Goal: Transaction & Acquisition: Book appointment/travel/reservation

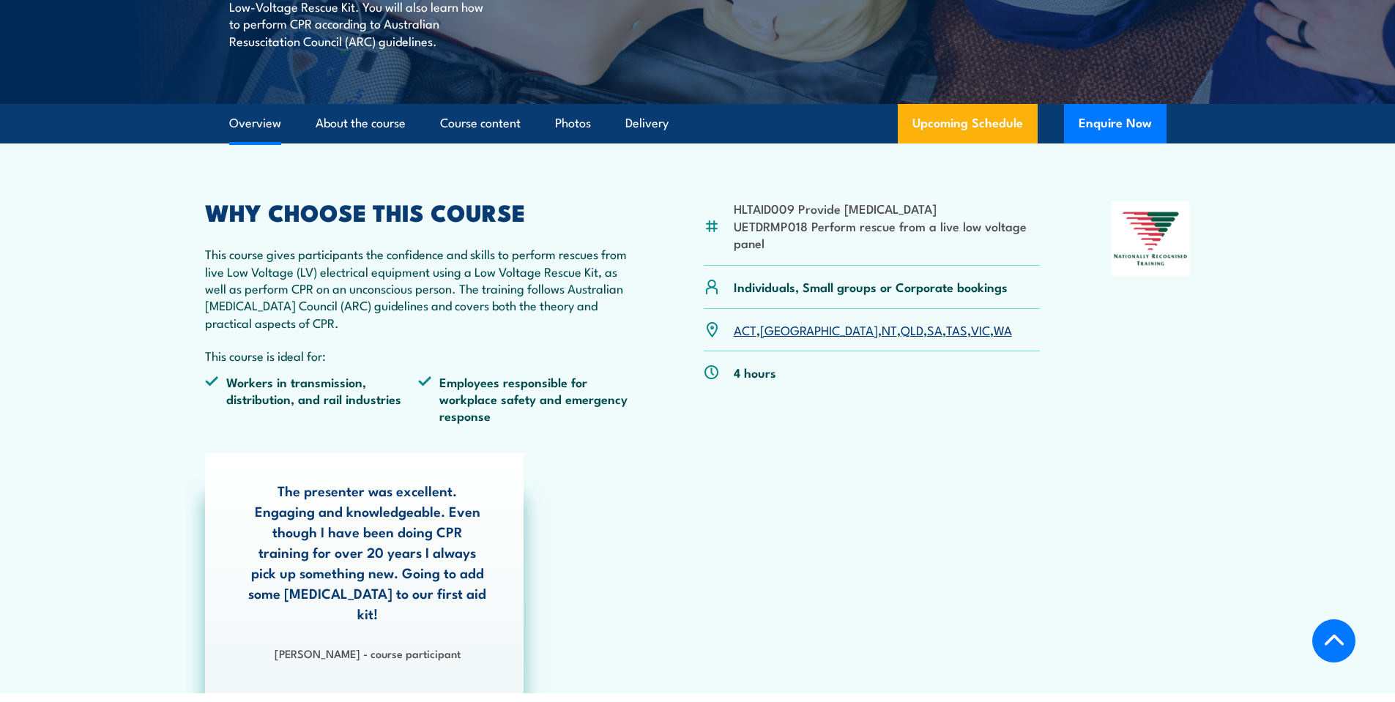
scroll to position [366, 0]
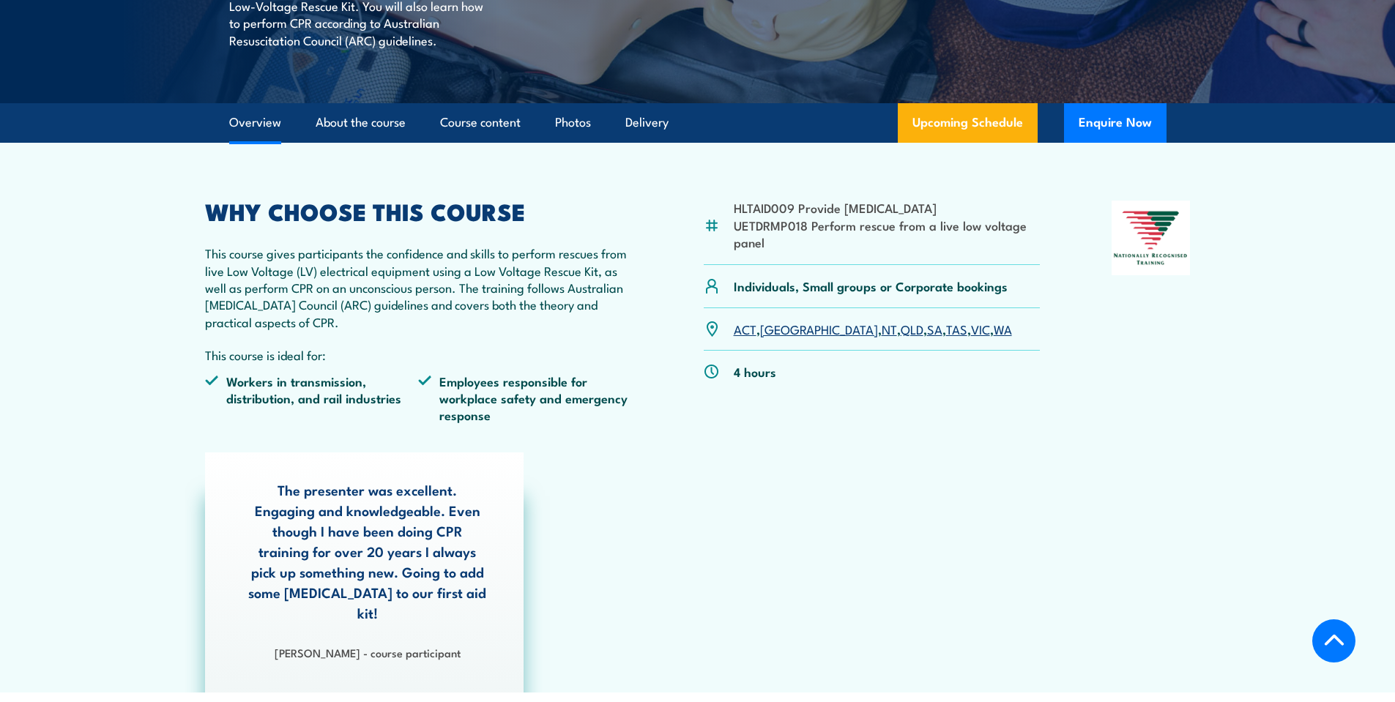
click at [971, 329] on link "VIC" at bounding box center [980, 329] width 19 height 18
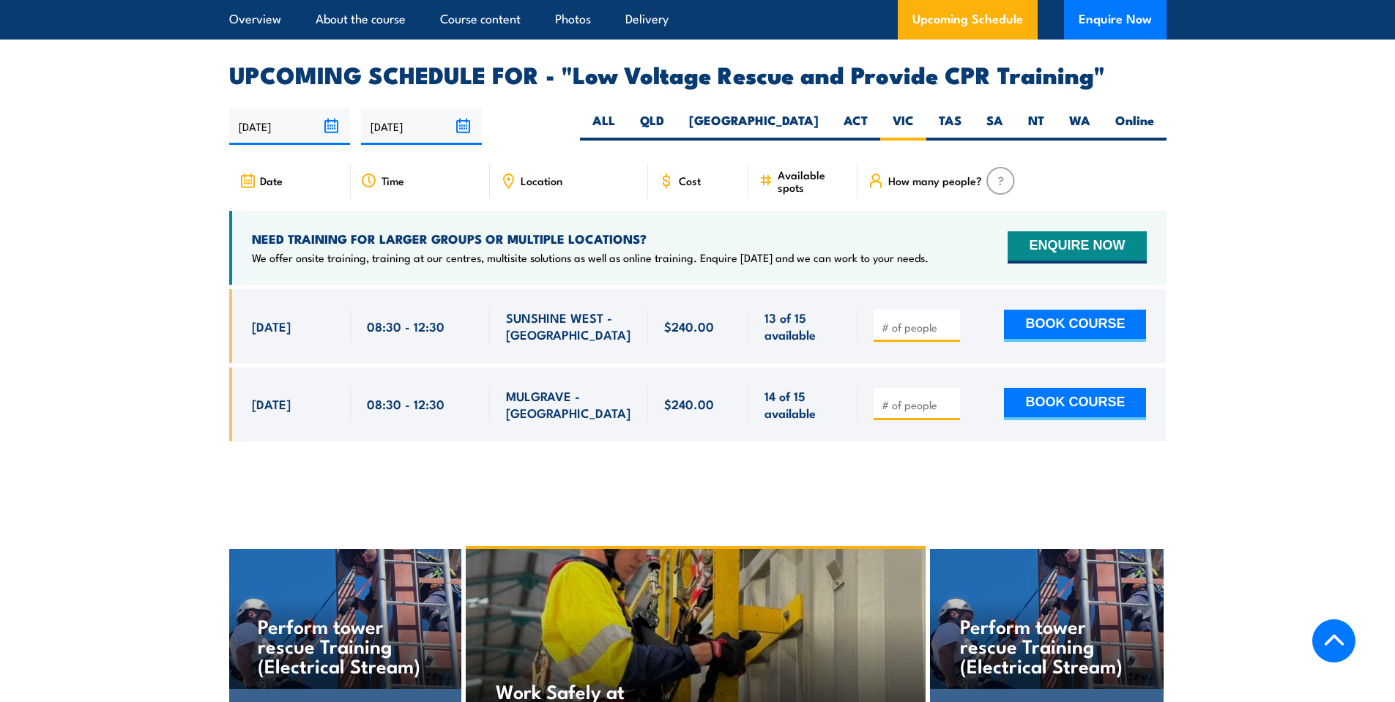
scroll to position [2392, 0]
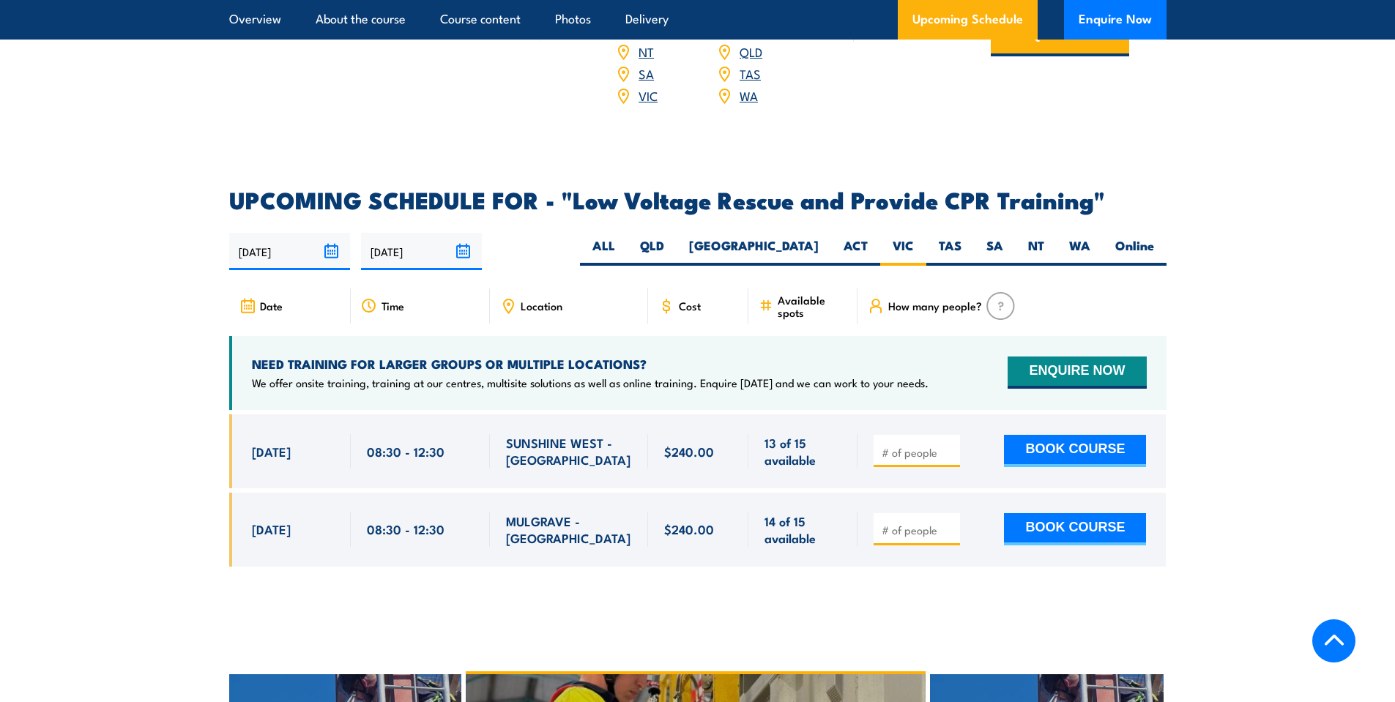
click at [333, 233] on input "[DATE]" at bounding box center [289, 251] width 121 height 37
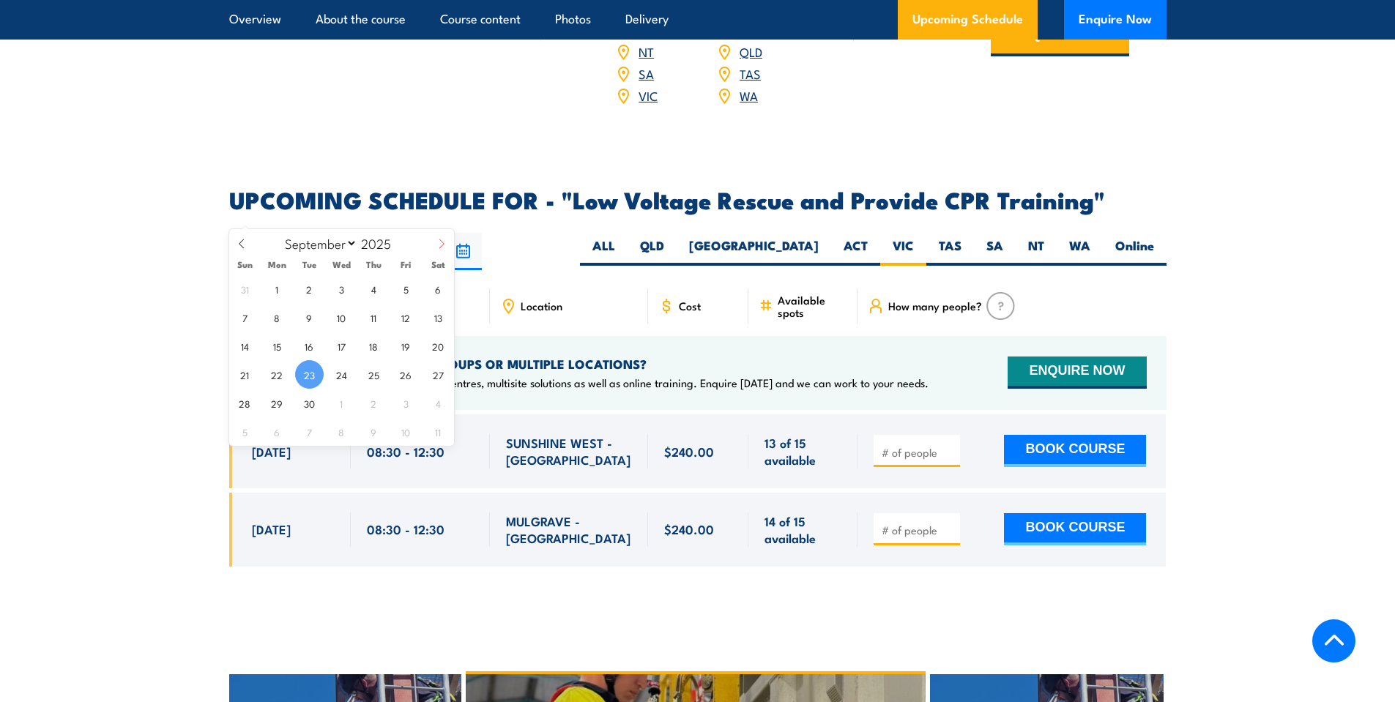
click at [445, 242] on icon at bounding box center [442, 244] width 10 height 10
select select "9"
click at [341, 287] on span "1" at bounding box center [341, 289] width 29 height 29
type input "01/10/2025"
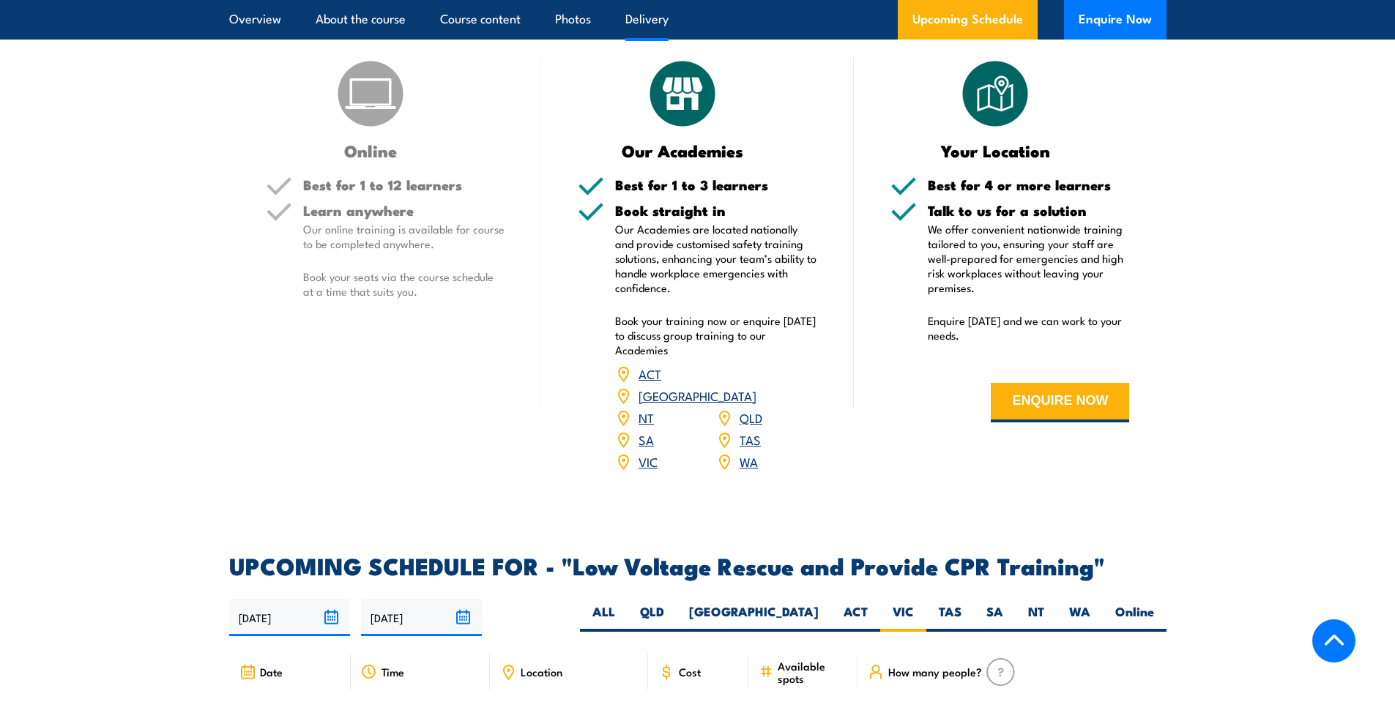
scroll to position [2172, 0]
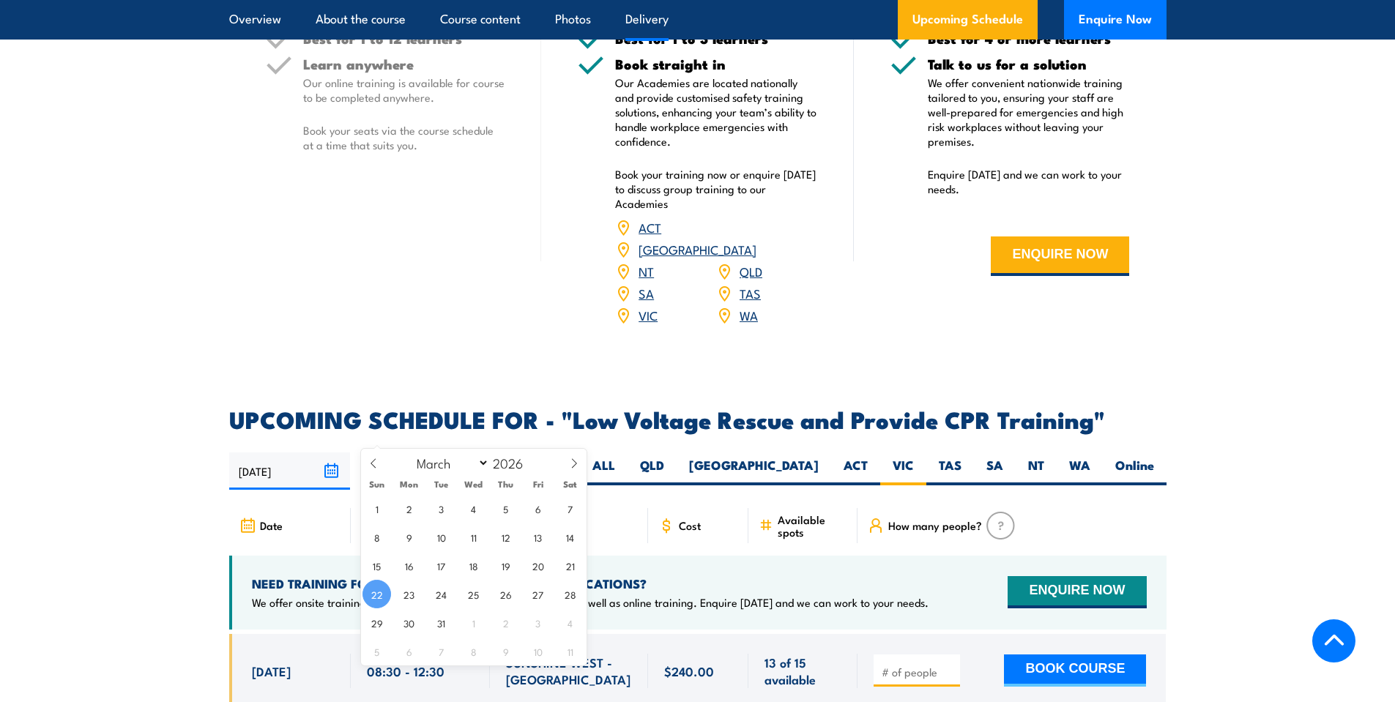
click at [461, 453] on input "[DATE]" at bounding box center [421, 471] width 121 height 37
click at [370, 466] on icon at bounding box center [373, 464] width 10 height 10
select select "0"
click at [370, 466] on icon at bounding box center [373, 464] width 10 height 10
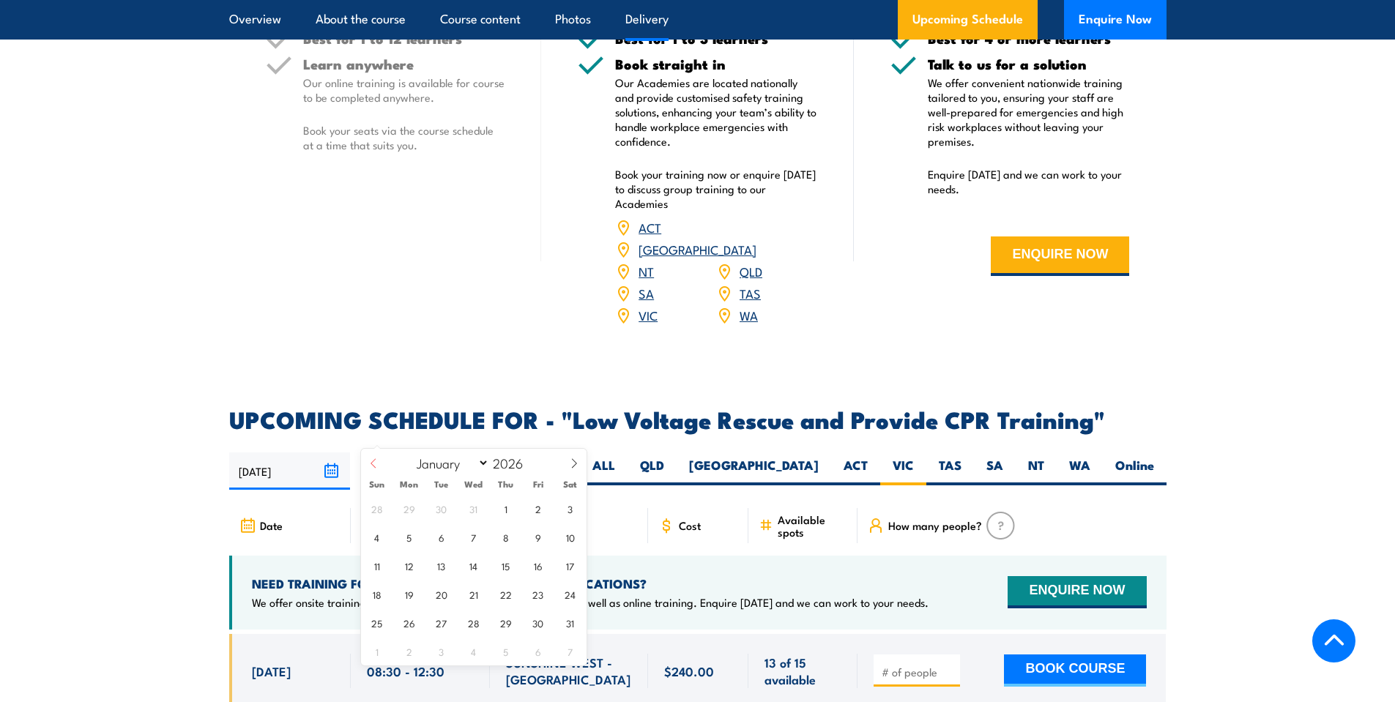
type input "2025"
select select "11"
click at [510, 568] on span "18" at bounding box center [506, 566] width 29 height 29
type input "18/12/2025"
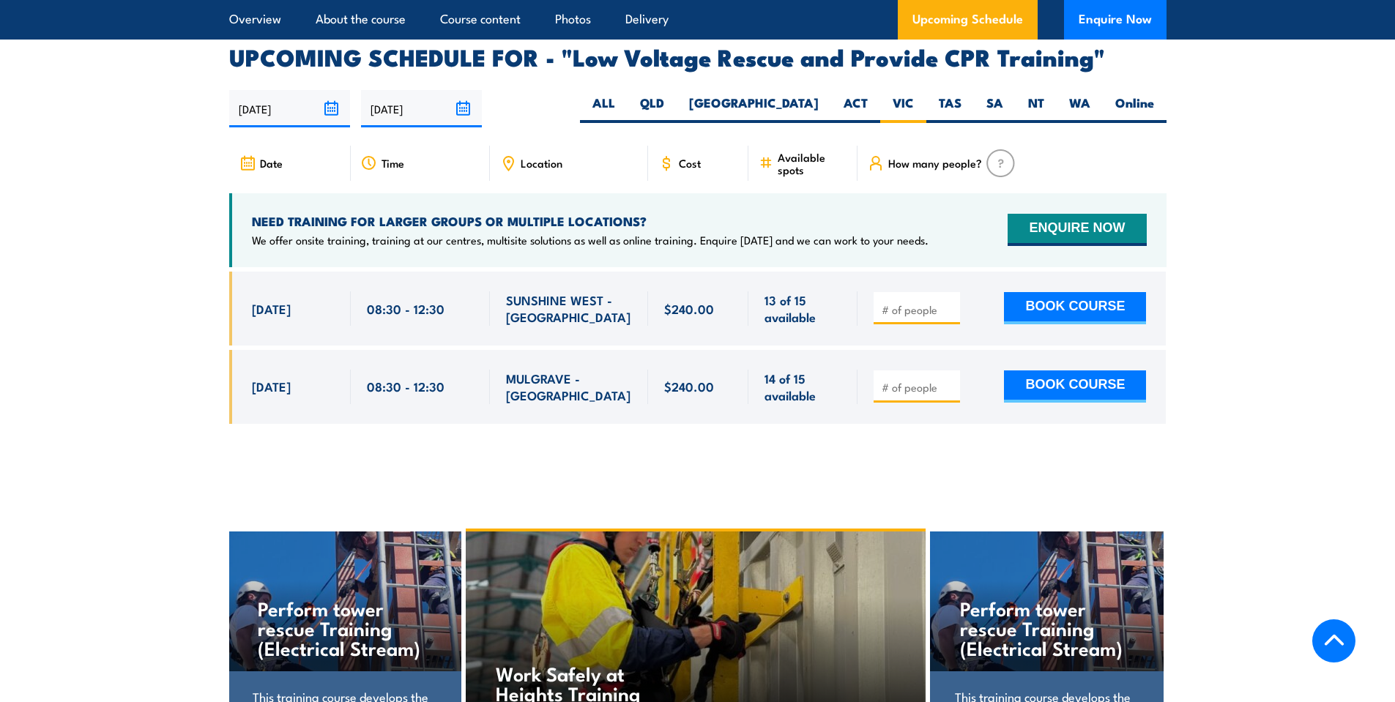
scroll to position [2538, 0]
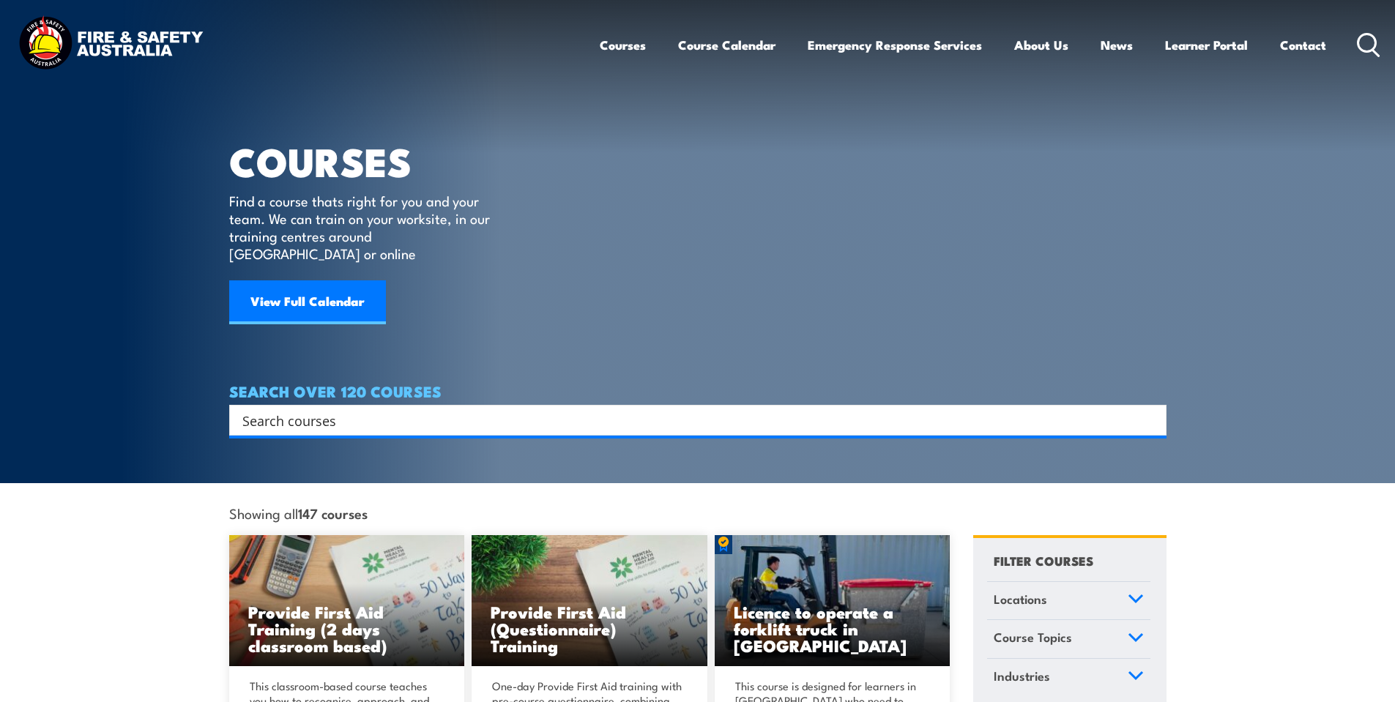
click at [275, 409] on input "Search input" at bounding box center [688, 420] width 892 height 22
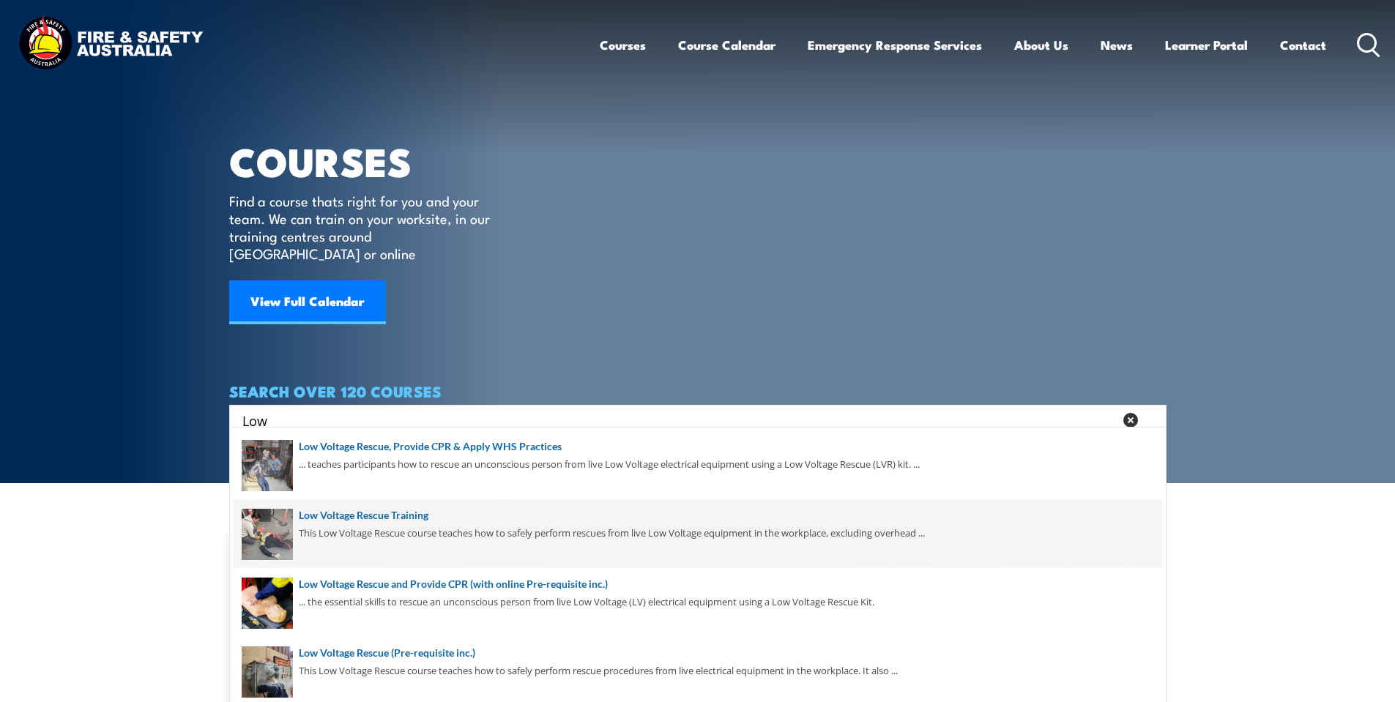
type input "Low"
click at [390, 511] on span at bounding box center [698, 534] width 929 height 69
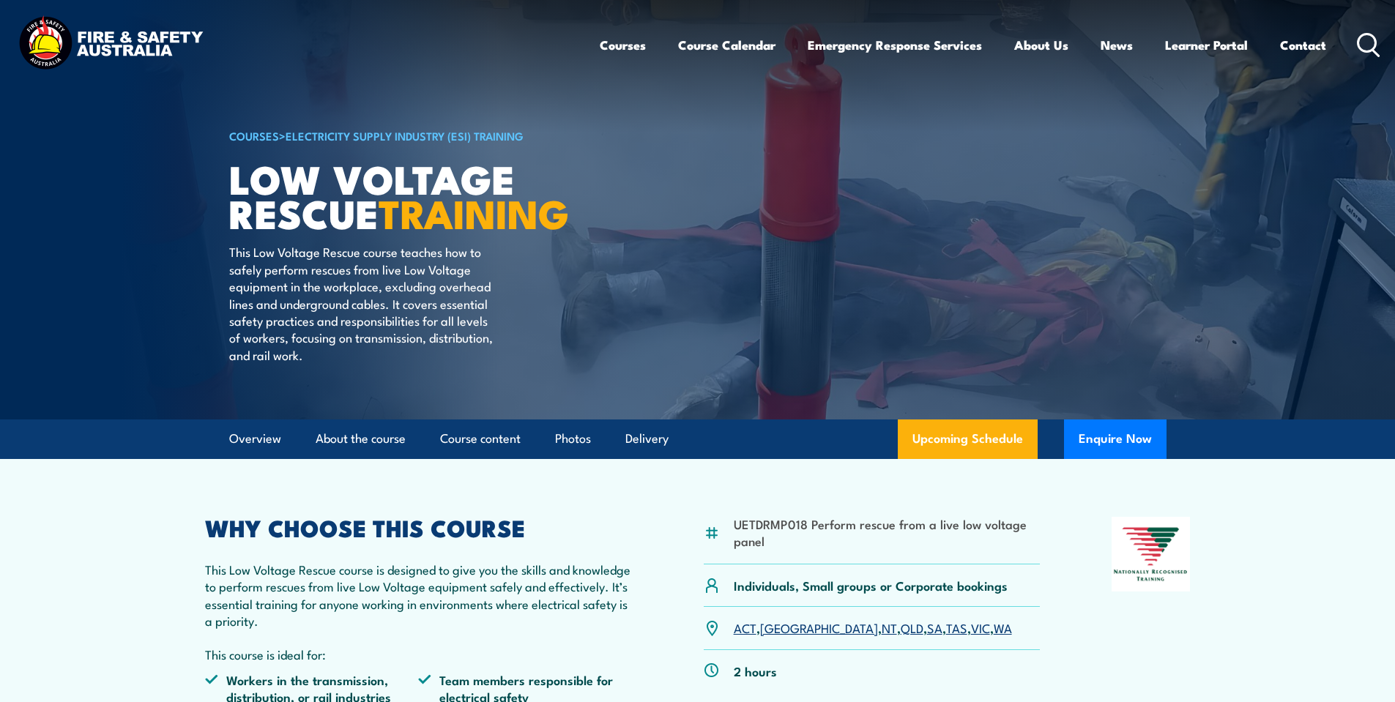
scroll to position [220, 0]
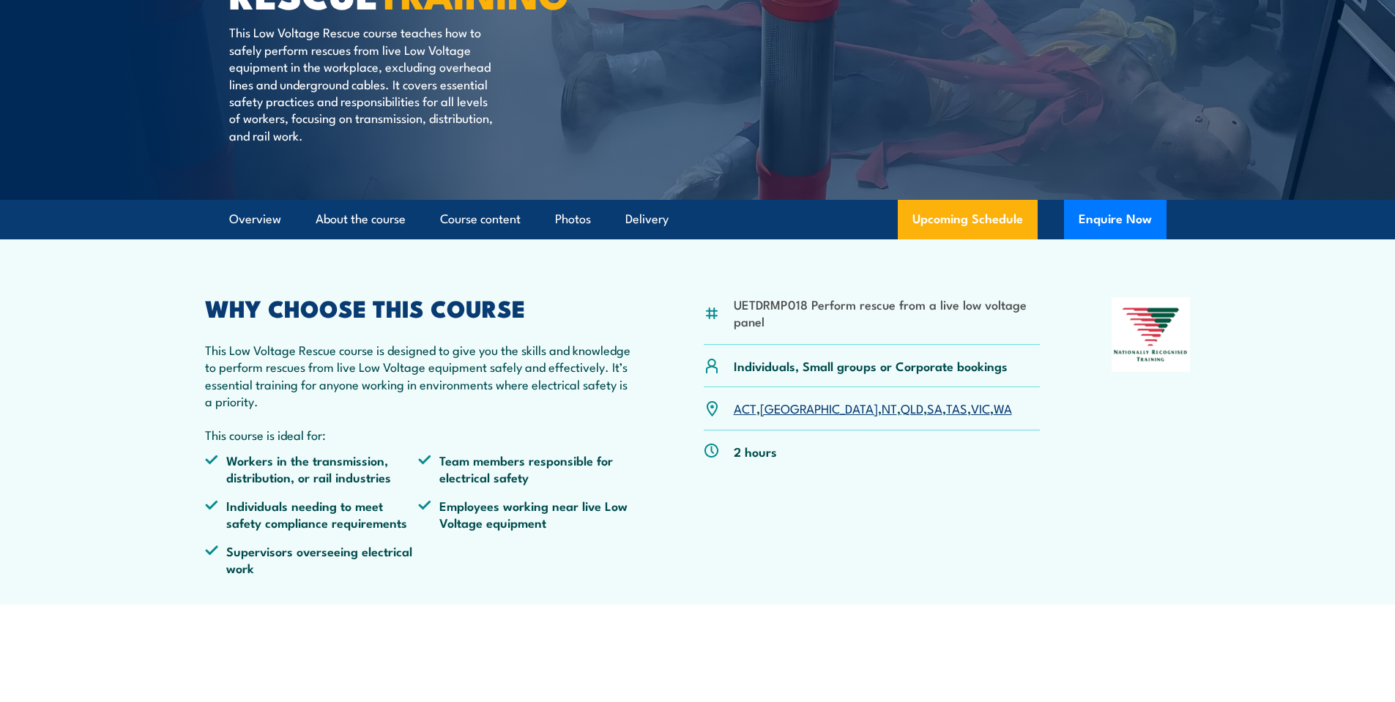
click at [971, 407] on link "VIC" at bounding box center [980, 408] width 19 height 18
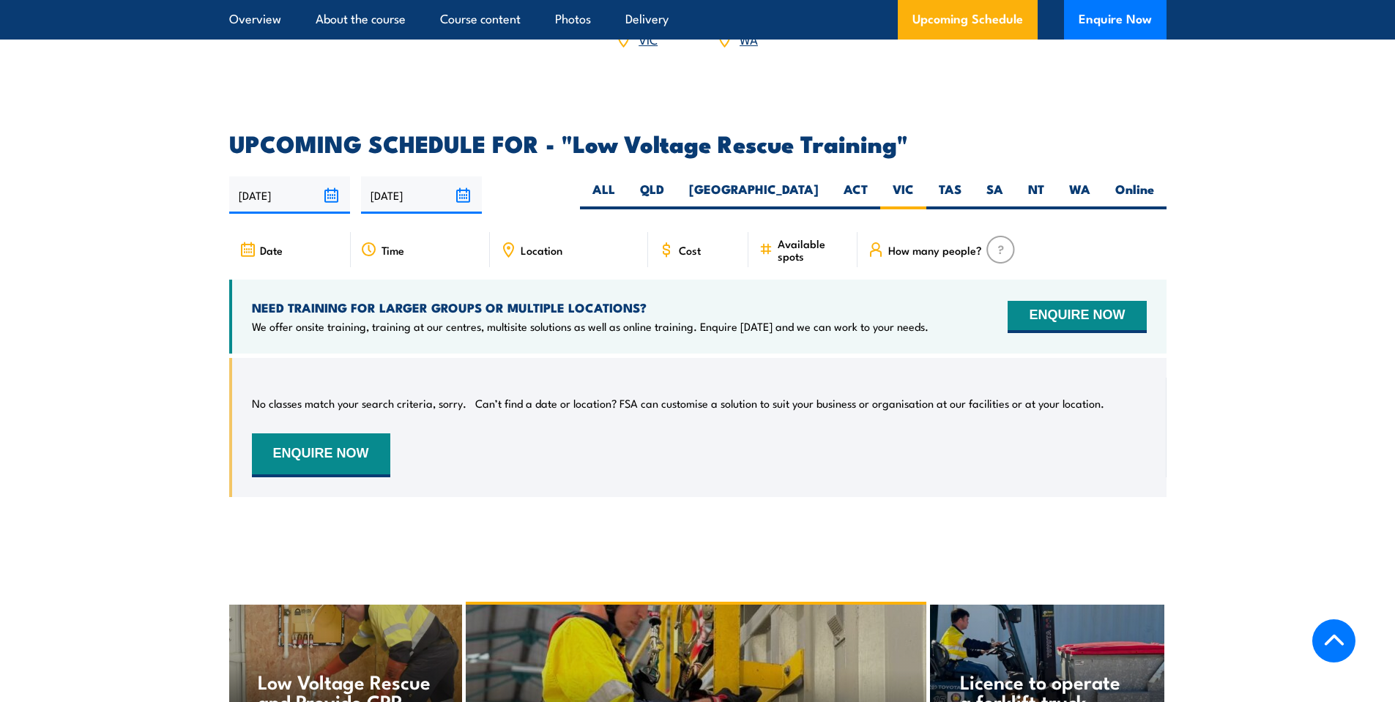
scroll to position [2247, 0]
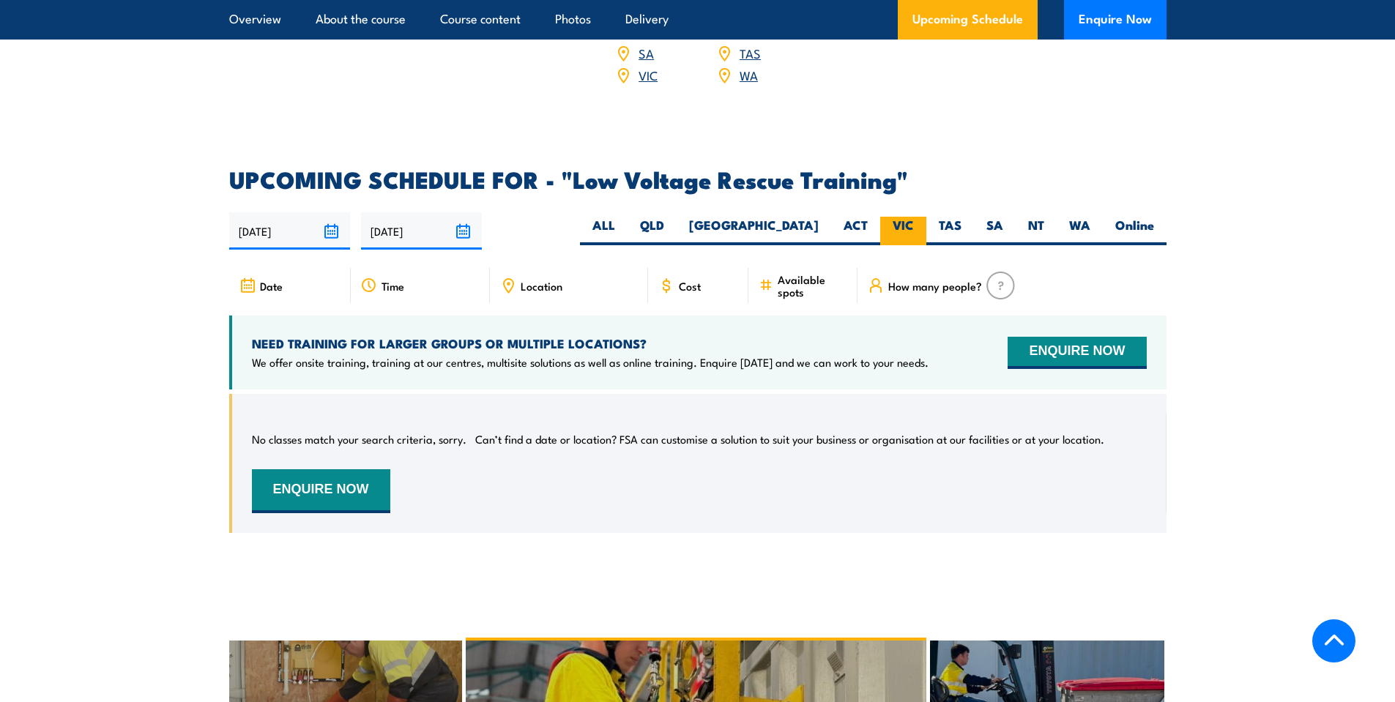
click at [911, 217] on label "VIC" at bounding box center [903, 231] width 46 height 29
click at [914, 217] on input "VIC" at bounding box center [919, 222] width 10 height 10
click at [337, 212] on input "23/09/2025" at bounding box center [289, 230] width 121 height 37
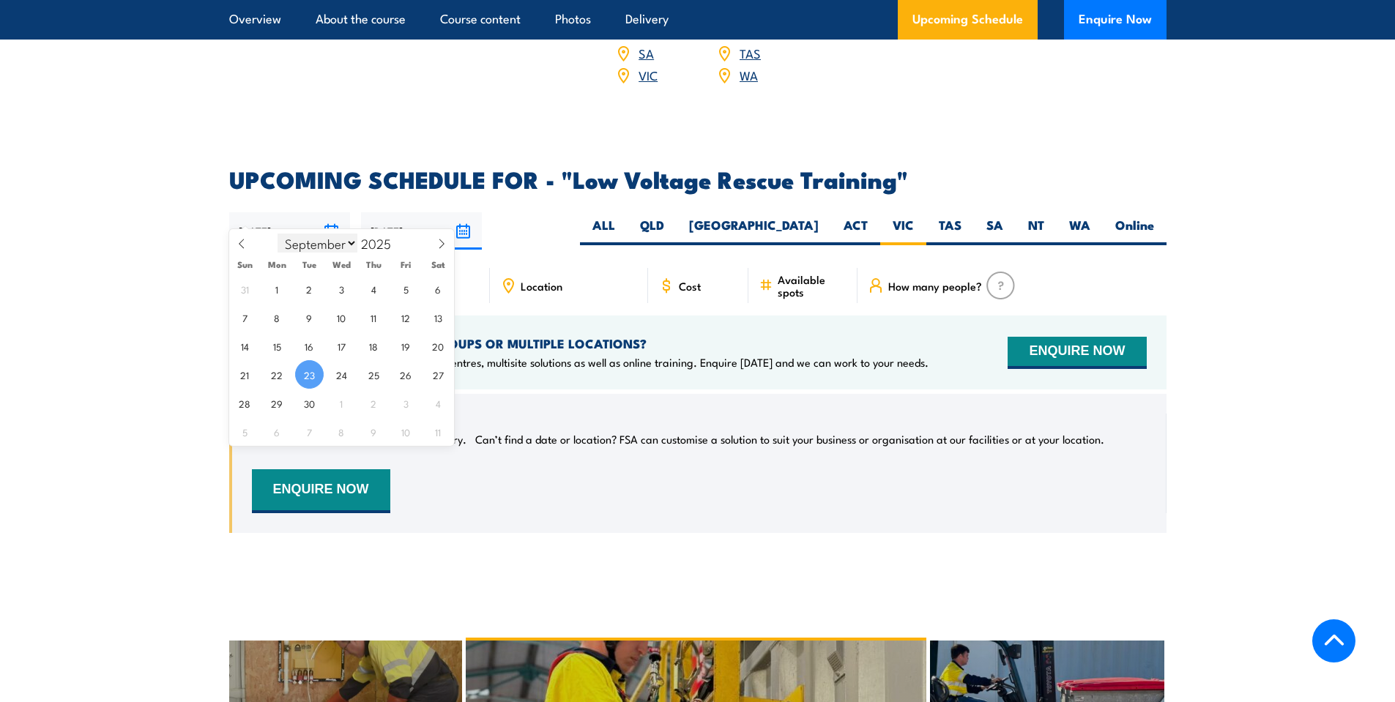
click at [347, 245] on select "January February March April May June July August September October November De…" at bounding box center [318, 243] width 80 height 19
select select "11"
click at [278, 234] on select "January February March April May June July August September October November De…" at bounding box center [318, 243] width 80 height 19
click at [347, 344] on span "17" at bounding box center [341, 346] width 29 height 29
type input "17/12/2025"
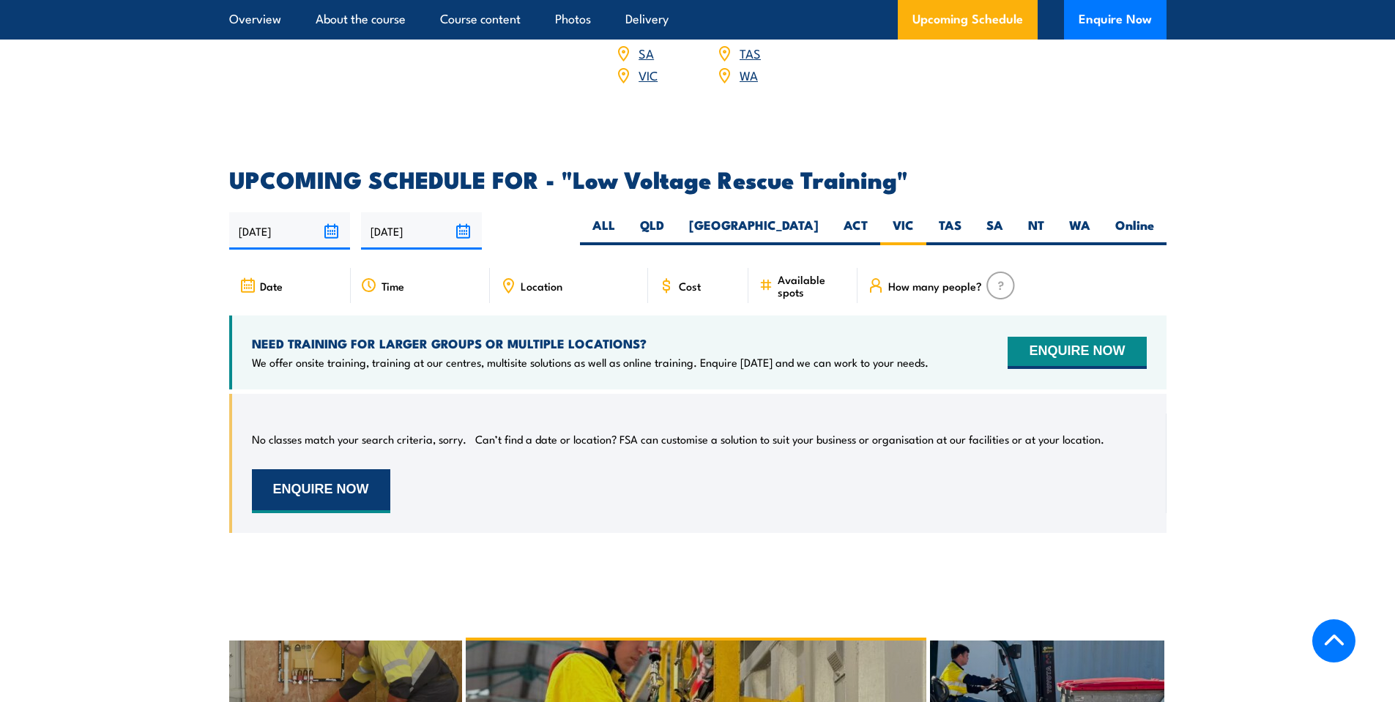
click at [359, 474] on button "ENQUIRE NOW" at bounding box center [321, 492] width 138 height 44
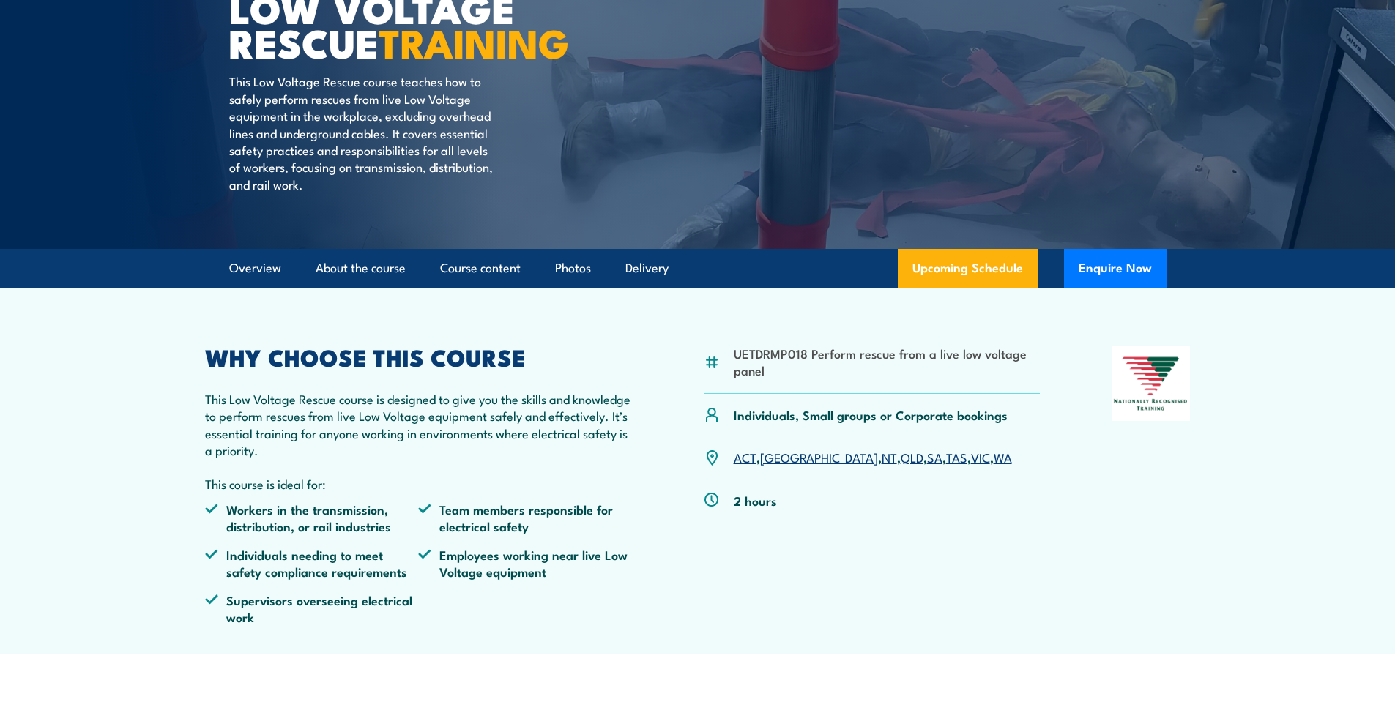
scroll to position [220, 0]
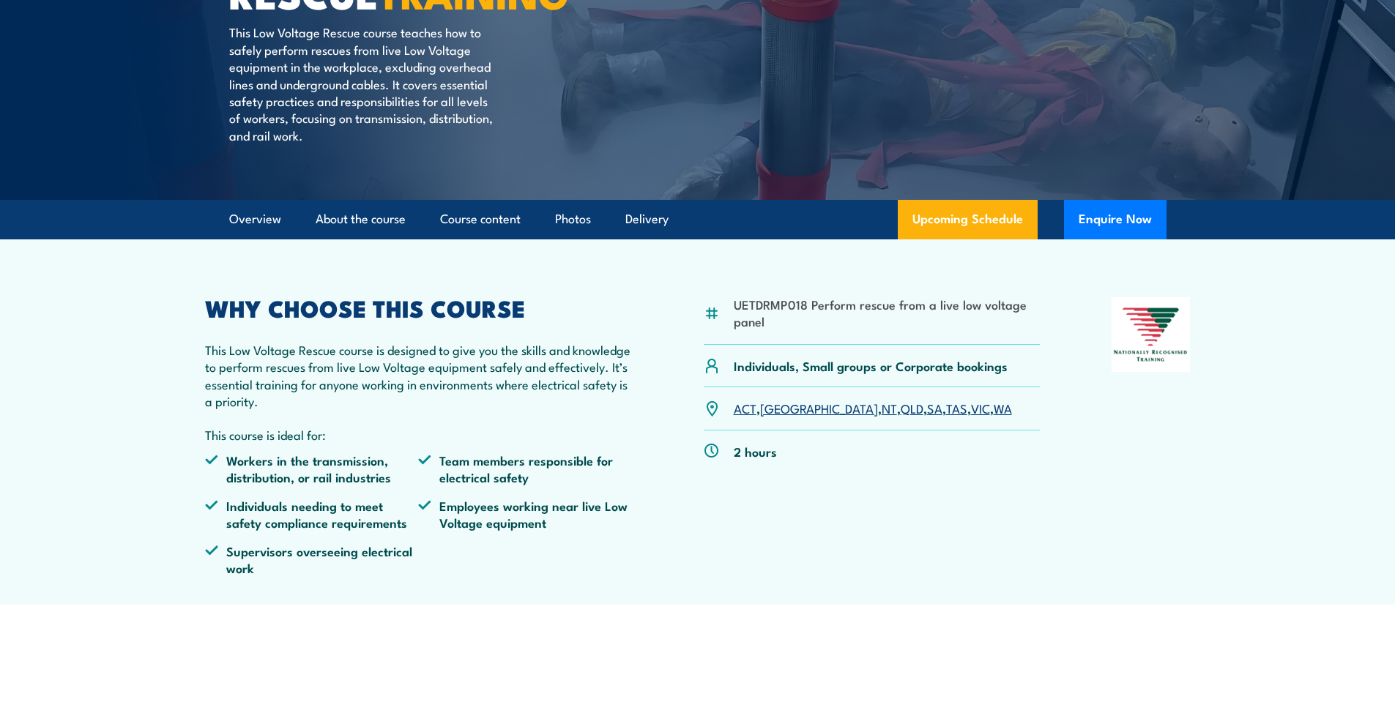
drag, startPoint x: 912, startPoint y: 409, endPoint x: 933, endPoint y: 459, distance: 54.5
click at [971, 409] on link "VIC" at bounding box center [980, 408] width 19 height 18
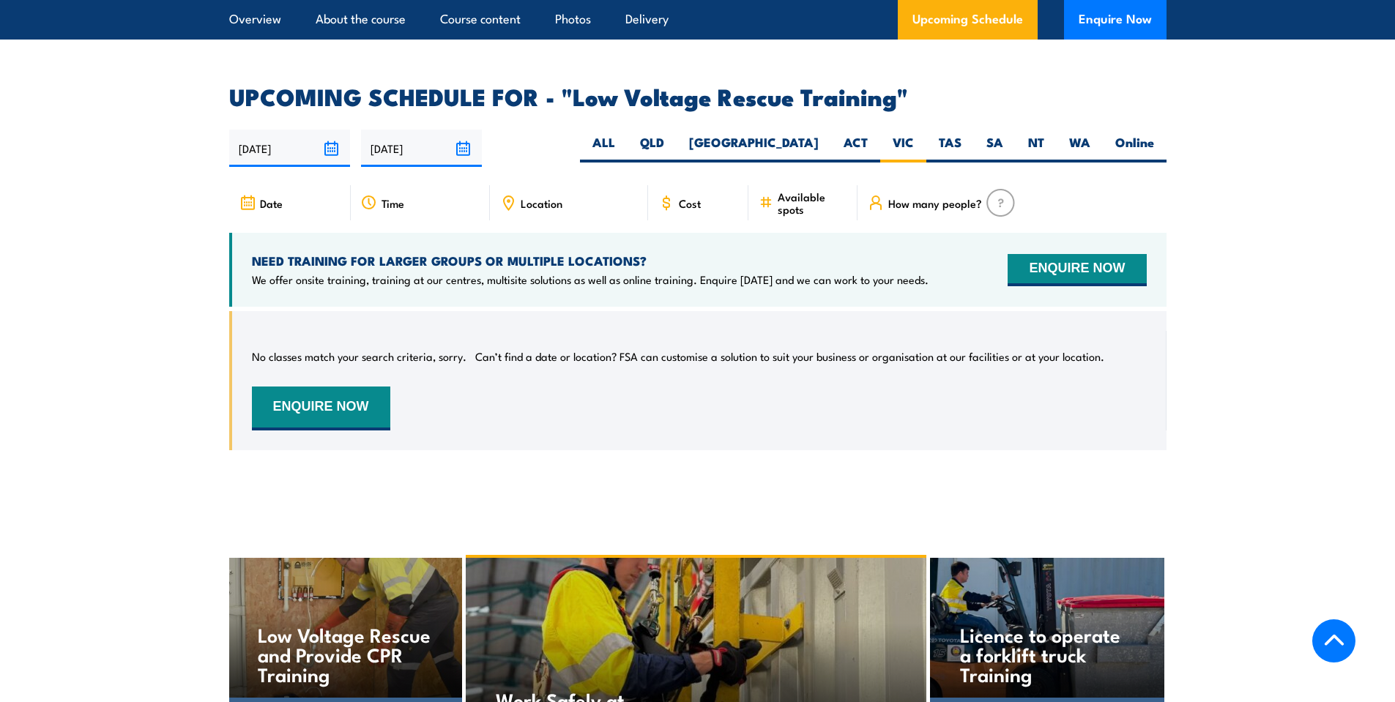
scroll to position [2247, 0]
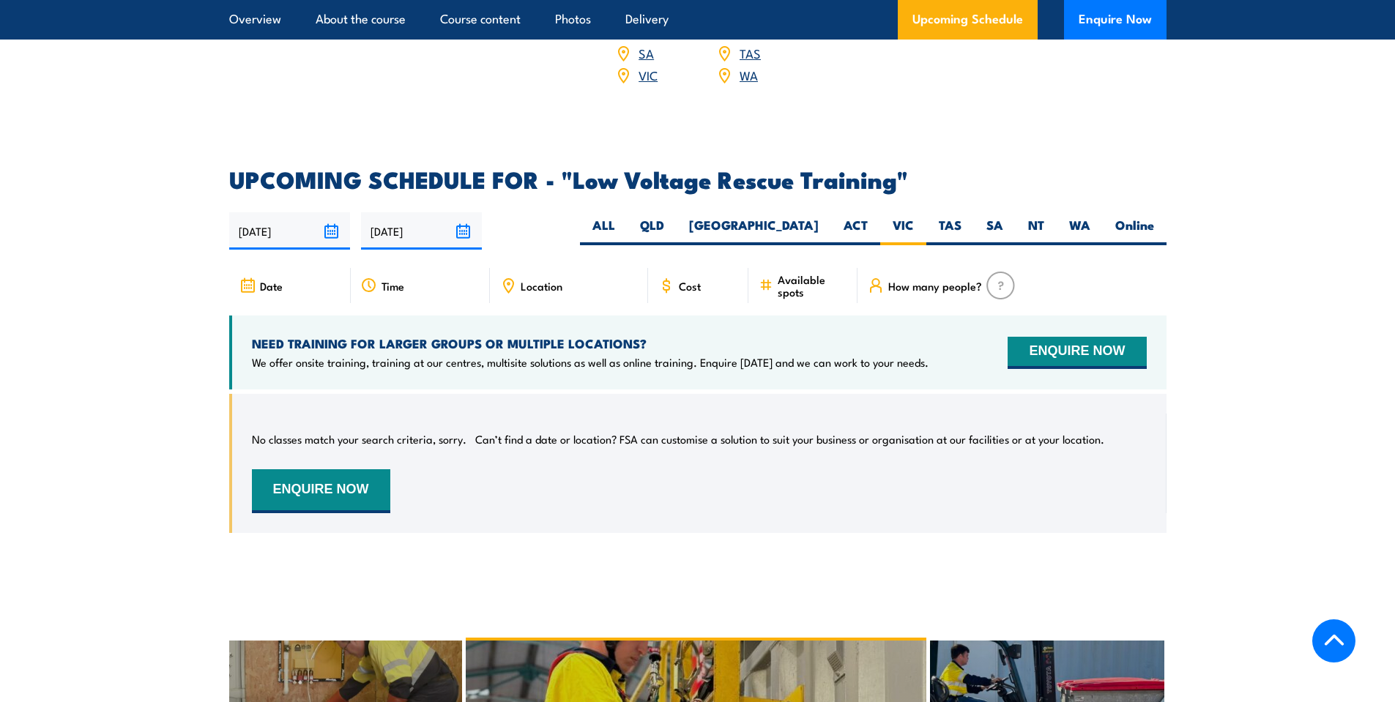
click at [511, 279] on icon at bounding box center [509, 285] width 10 height 13
click at [245, 278] on icon at bounding box center [248, 286] width 16 height 16
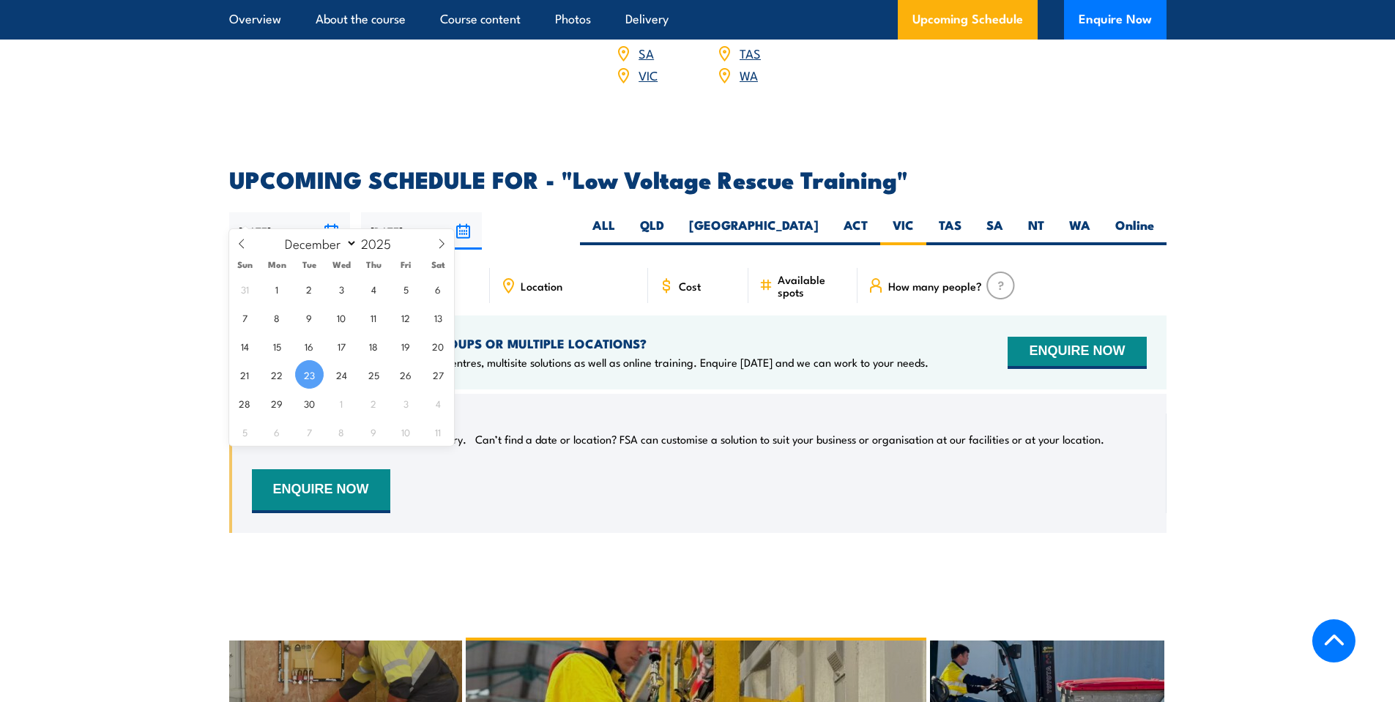
click at [331, 215] on input "[DATE]" at bounding box center [289, 230] width 121 height 37
click at [240, 237] on span at bounding box center [241, 249] width 25 height 40
click at [440, 242] on icon at bounding box center [442, 244] width 10 height 10
select select "8"
click at [345, 346] on span "17" at bounding box center [341, 346] width 29 height 29
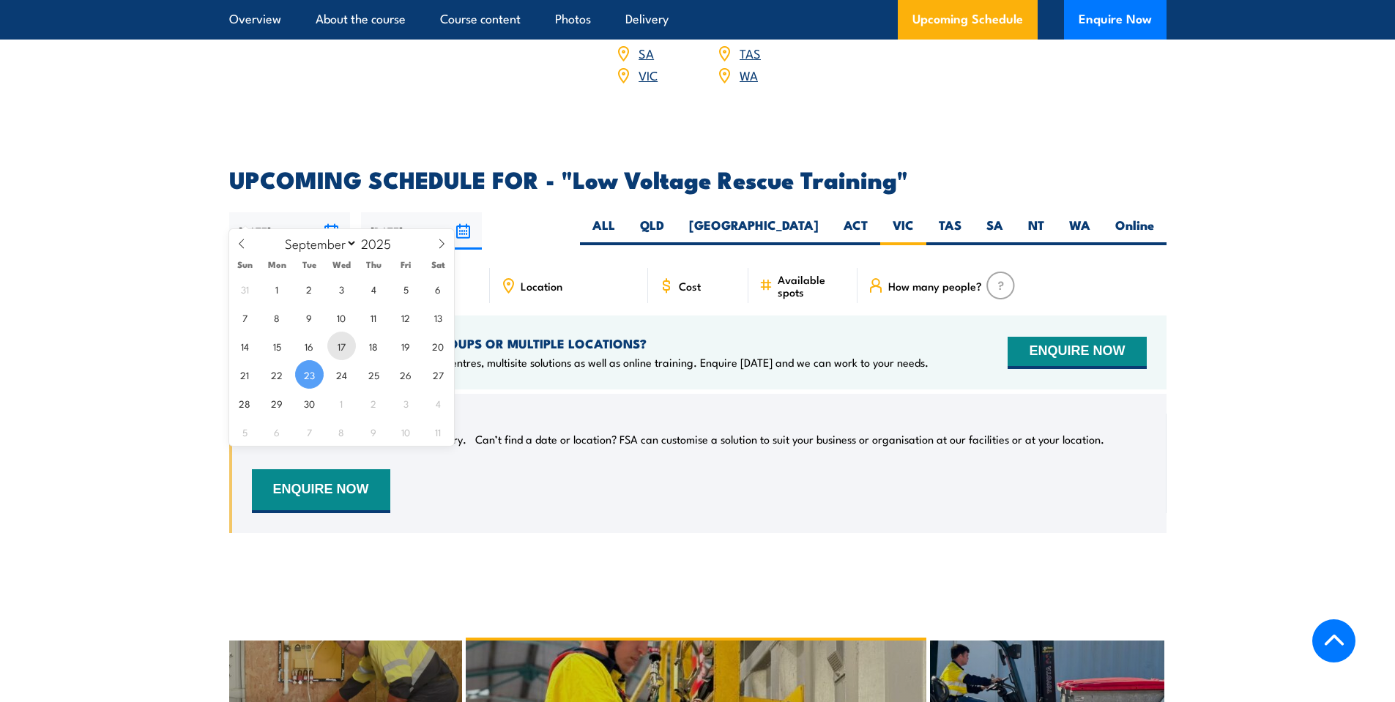
type input "[DATE]"
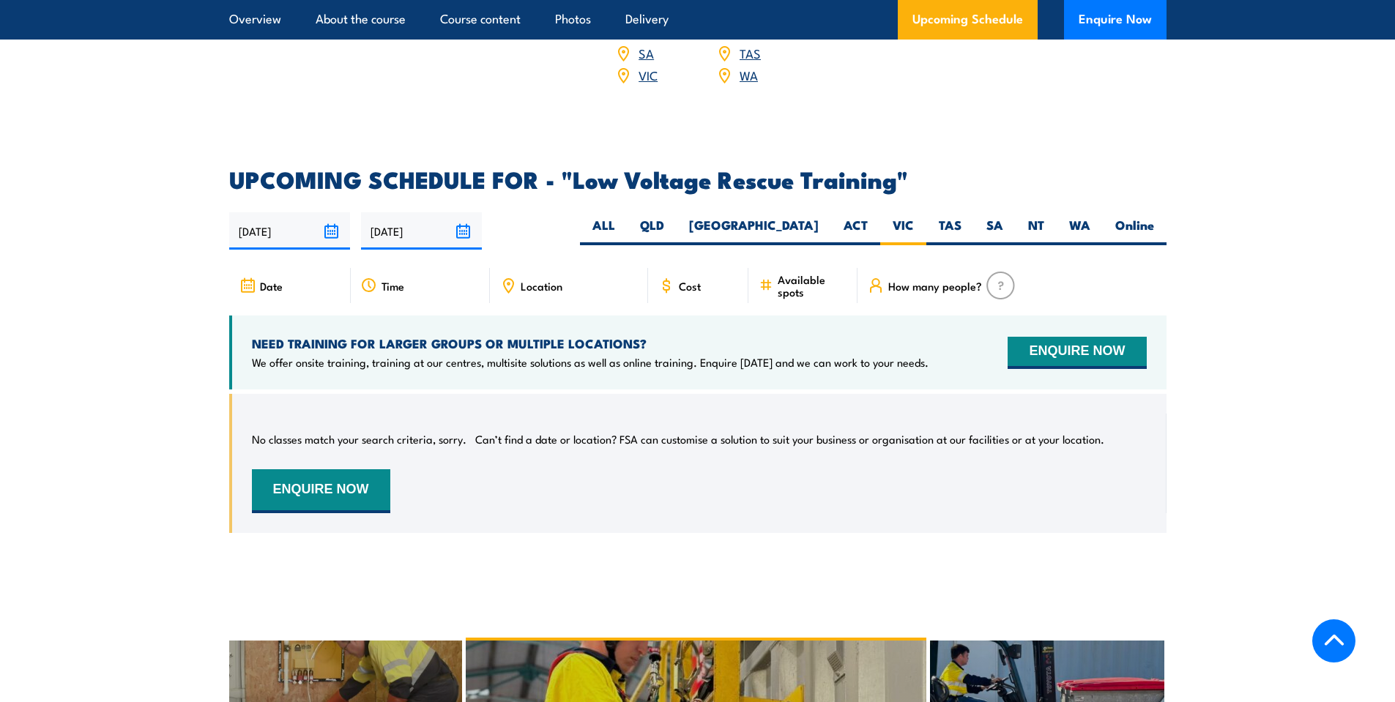
click at [333, 212] on input "17/09/2025" at bounding box center [289, 230] width 121 height 37
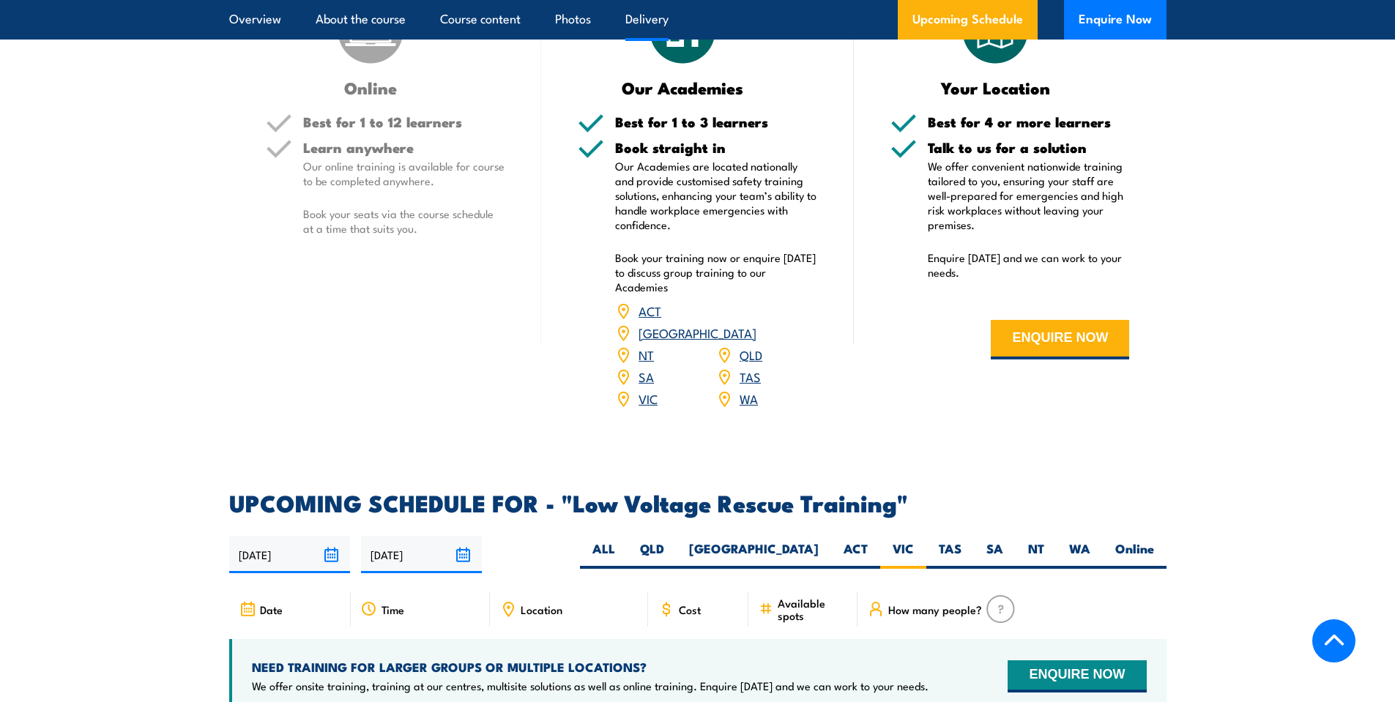
scroll to position [2027, 0]
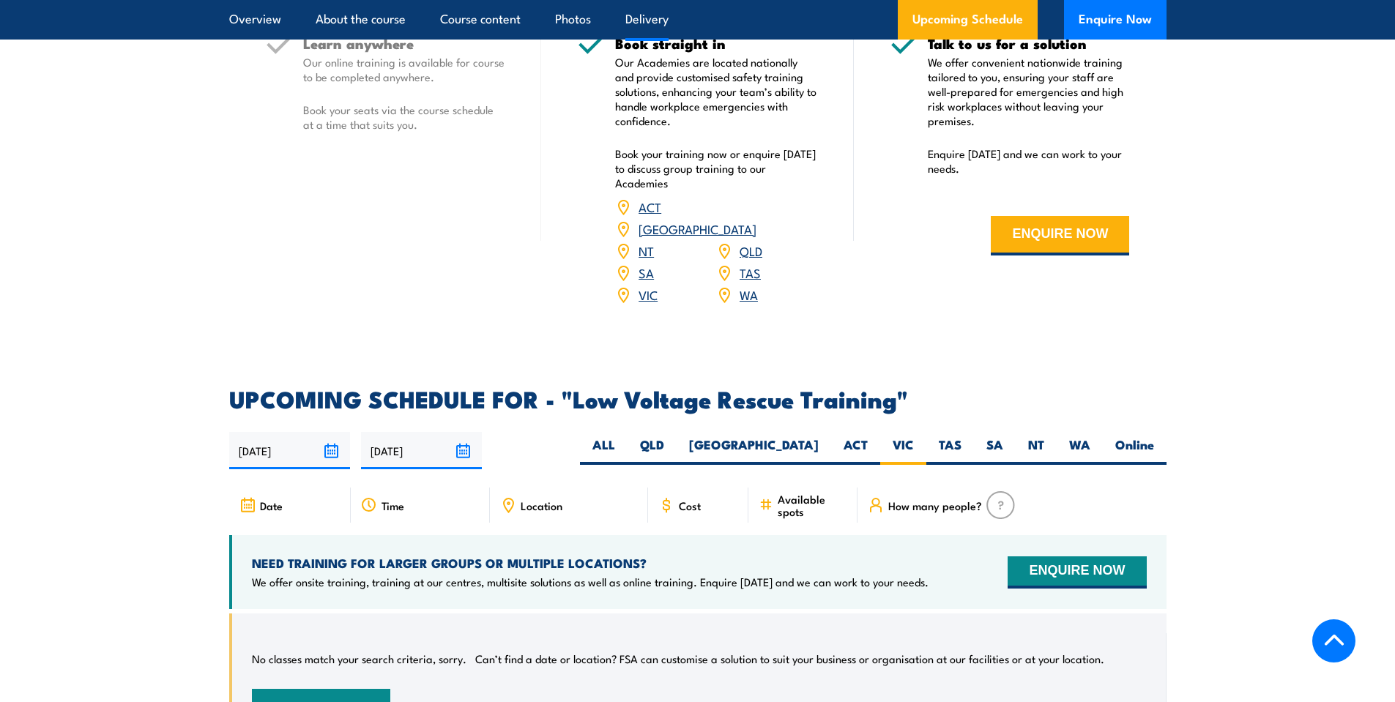
click at [332, 432] on input "17/09/2025" at bounding box center [289, 450] width 121 height 37
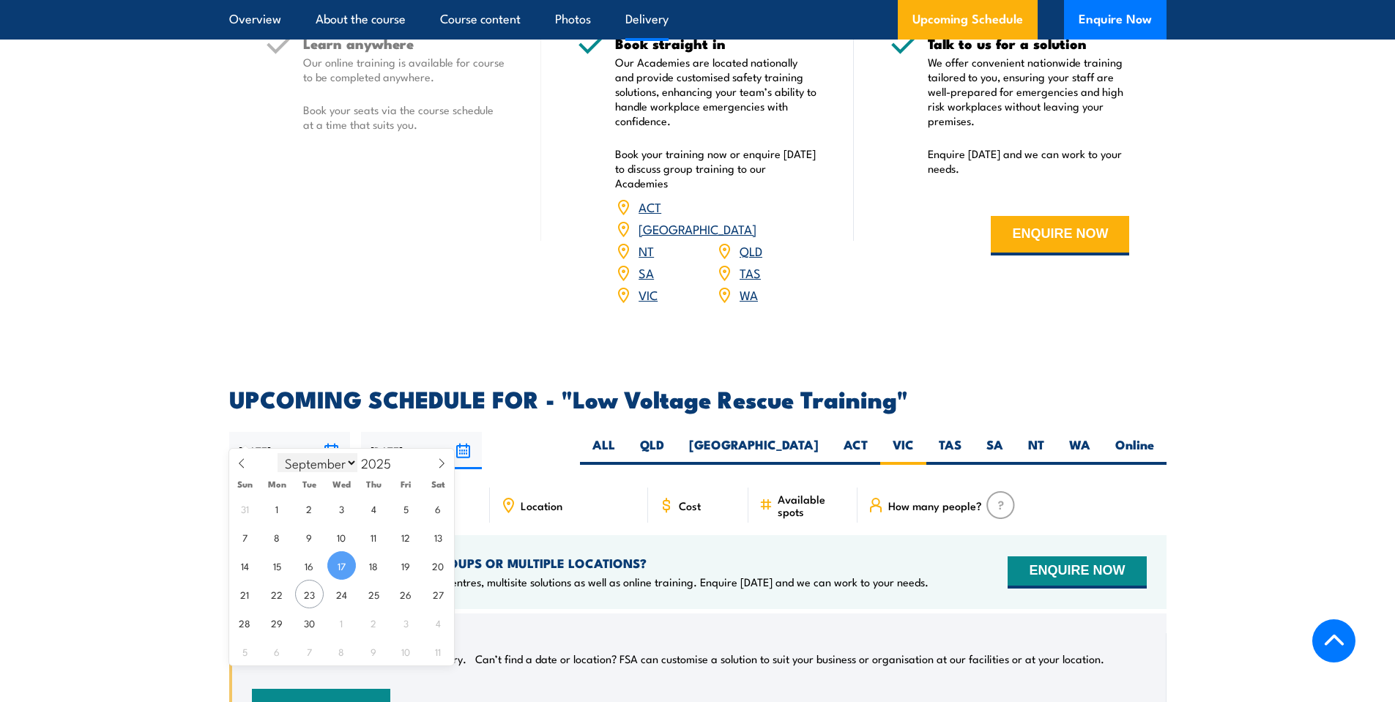
click at [346, 462] on select "January February March April May June July August September October November De…" at bounding box center [318, 462] width 80 height 19
select select "11"
click at [278, 453] on select "January February March April May June July August September October November De…" at bounding box center [318, 462] width 80 height 19
click at [344, 566] on span "17" at bounding box center [341, 566] width 29 height 29
type input "17/12/2025"
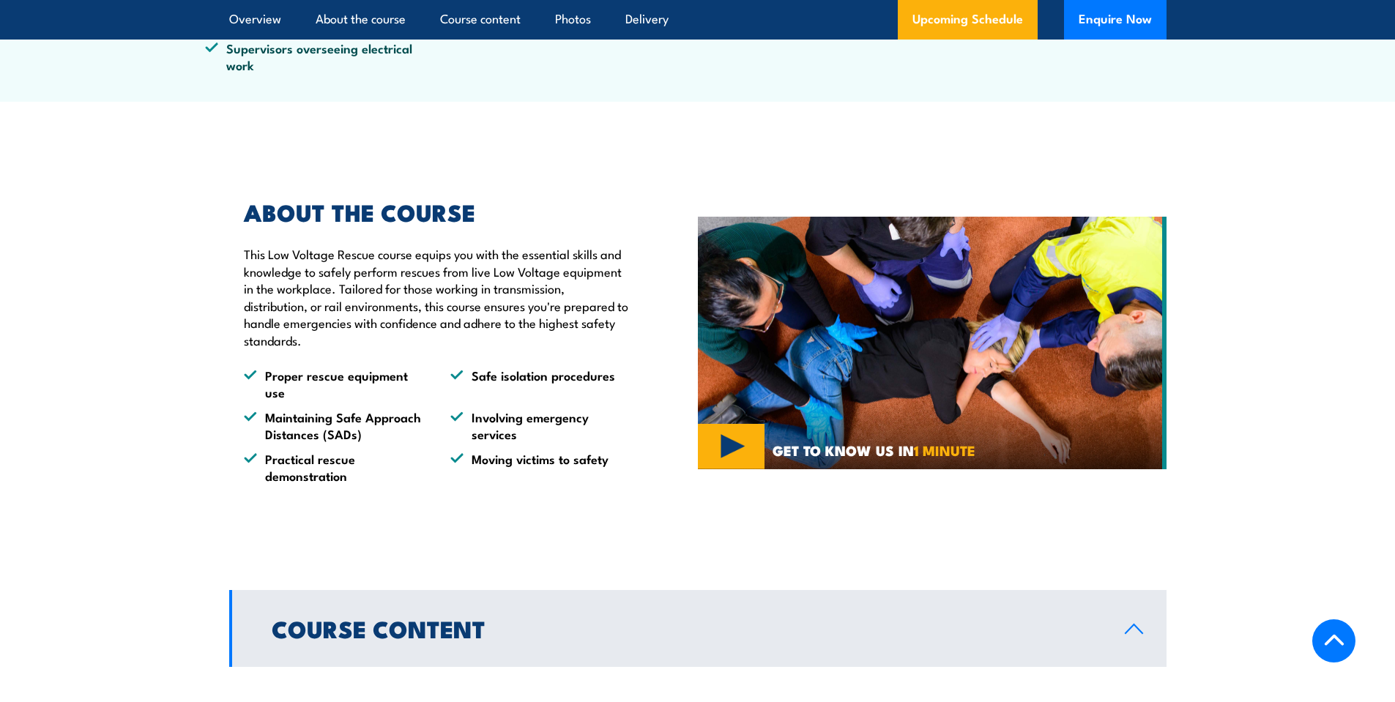
scroll to position [635, 0]
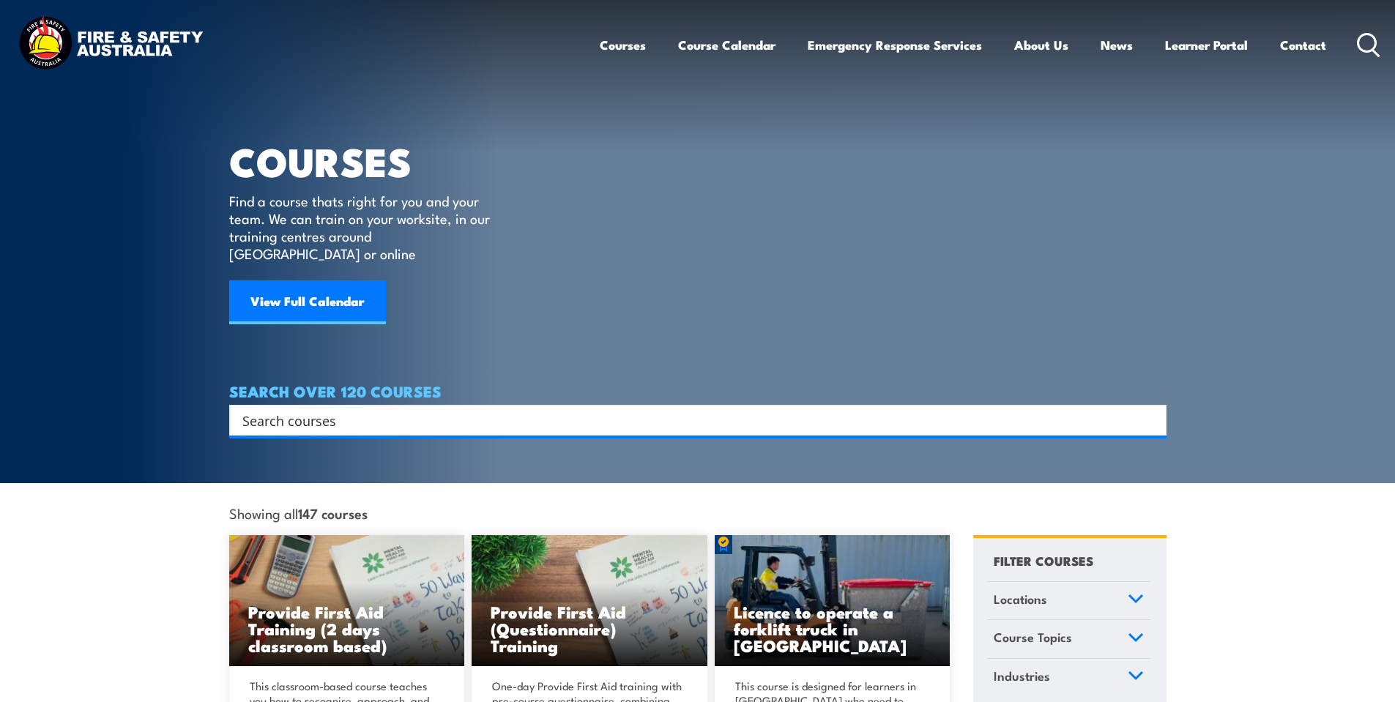
click at [1135, 594] on icon at bounding box center [1136, 599] width 16 height 10
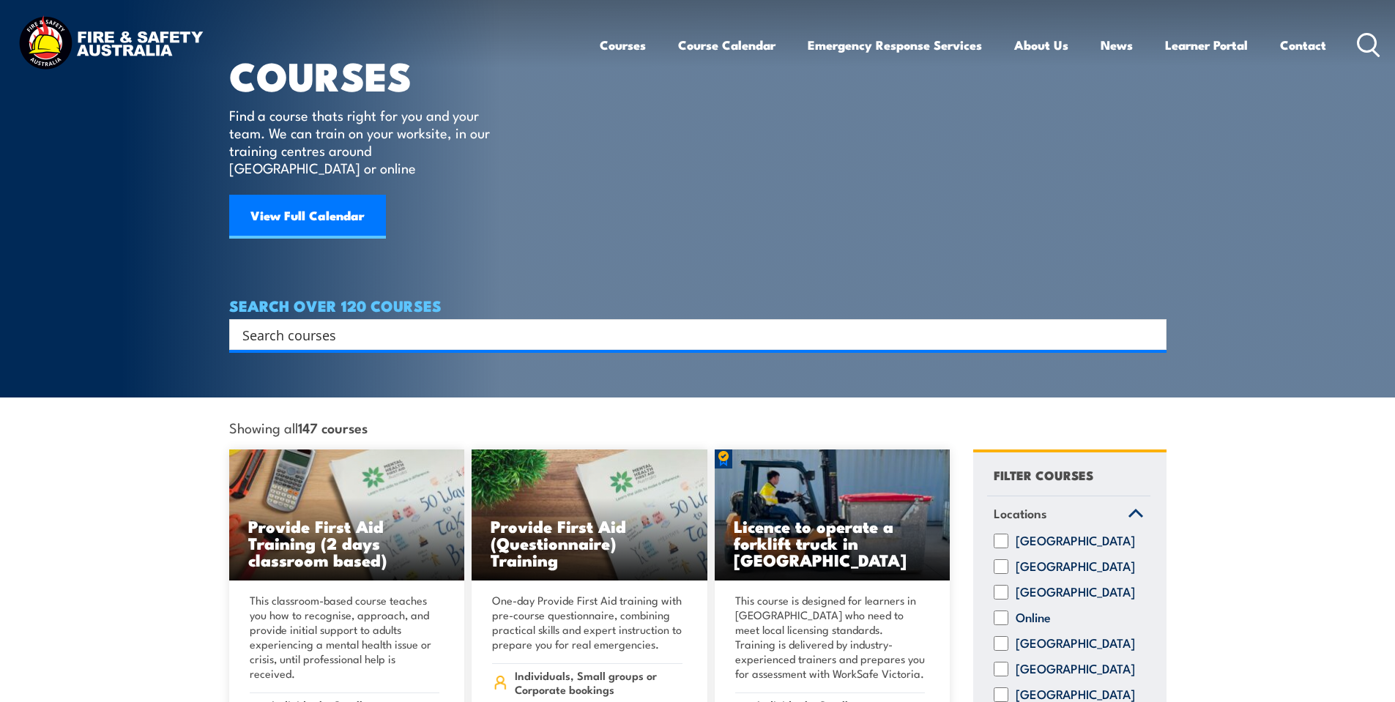
scroll to position [220, 0]
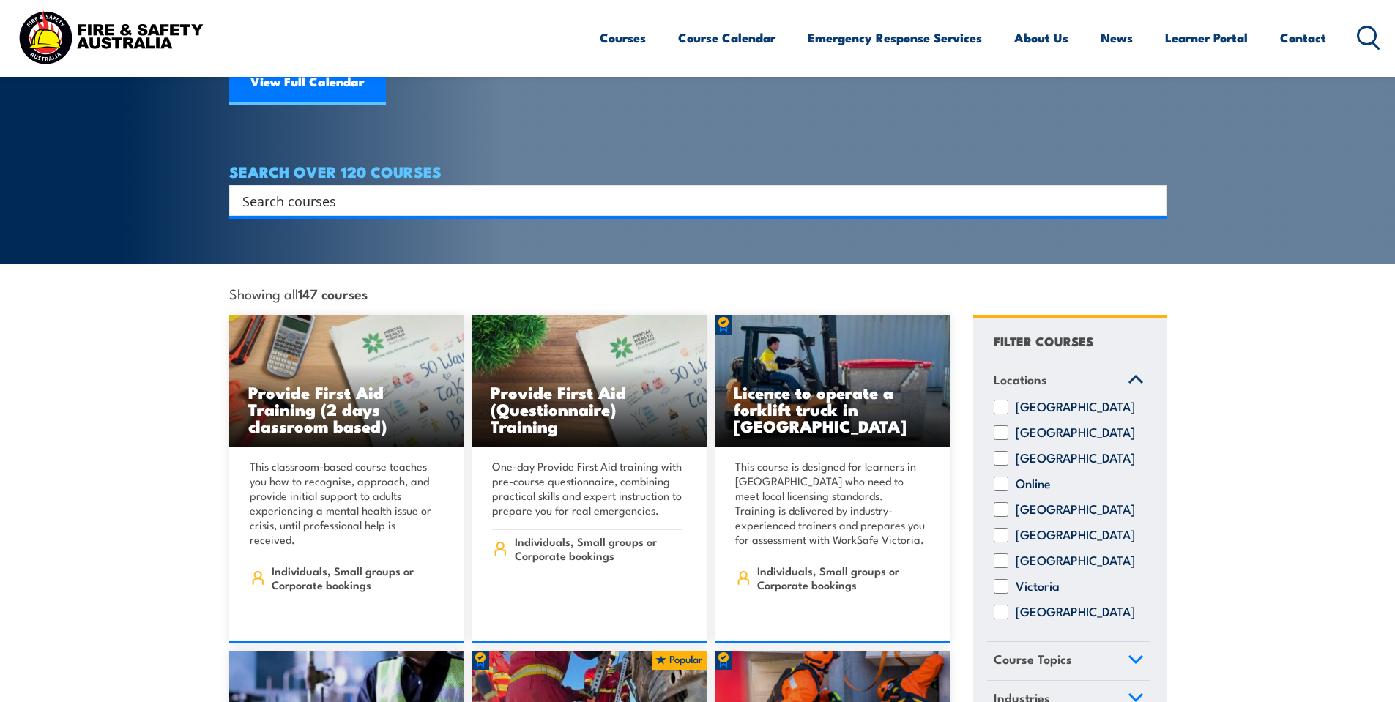
click at [1004, 579] on input "Victoria" at bounding box center [1001, 586] width 15 height 15
checkbox input "true"
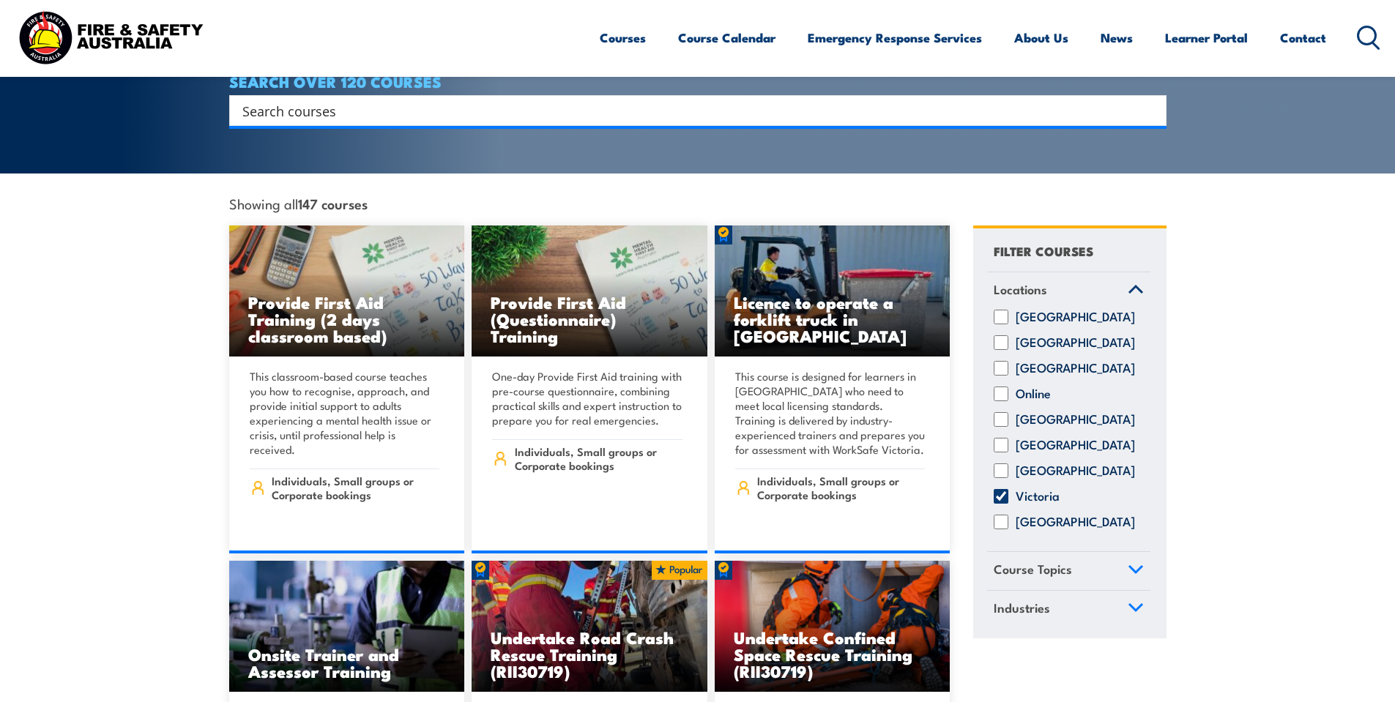
scroll to position [440, 0]
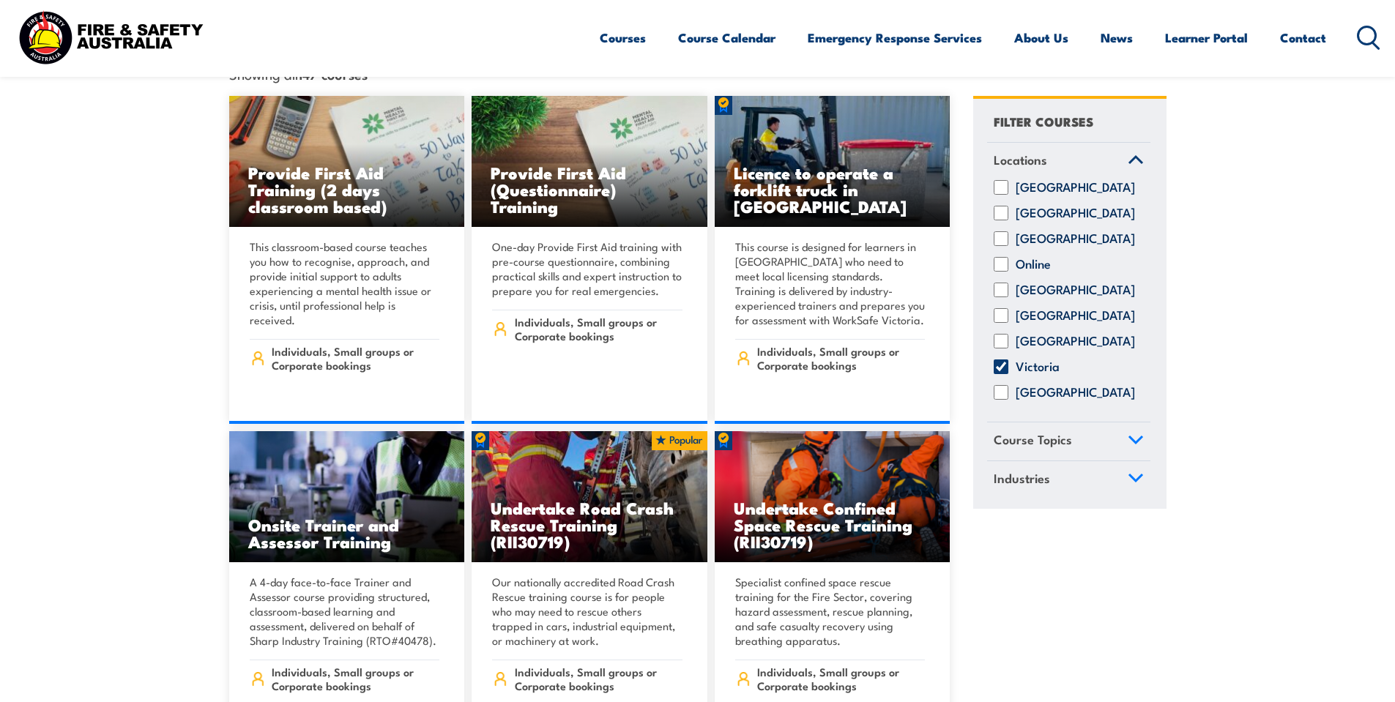
click at [1131, 435] on icon at bounding box center [1136, 440] width 16 height 10
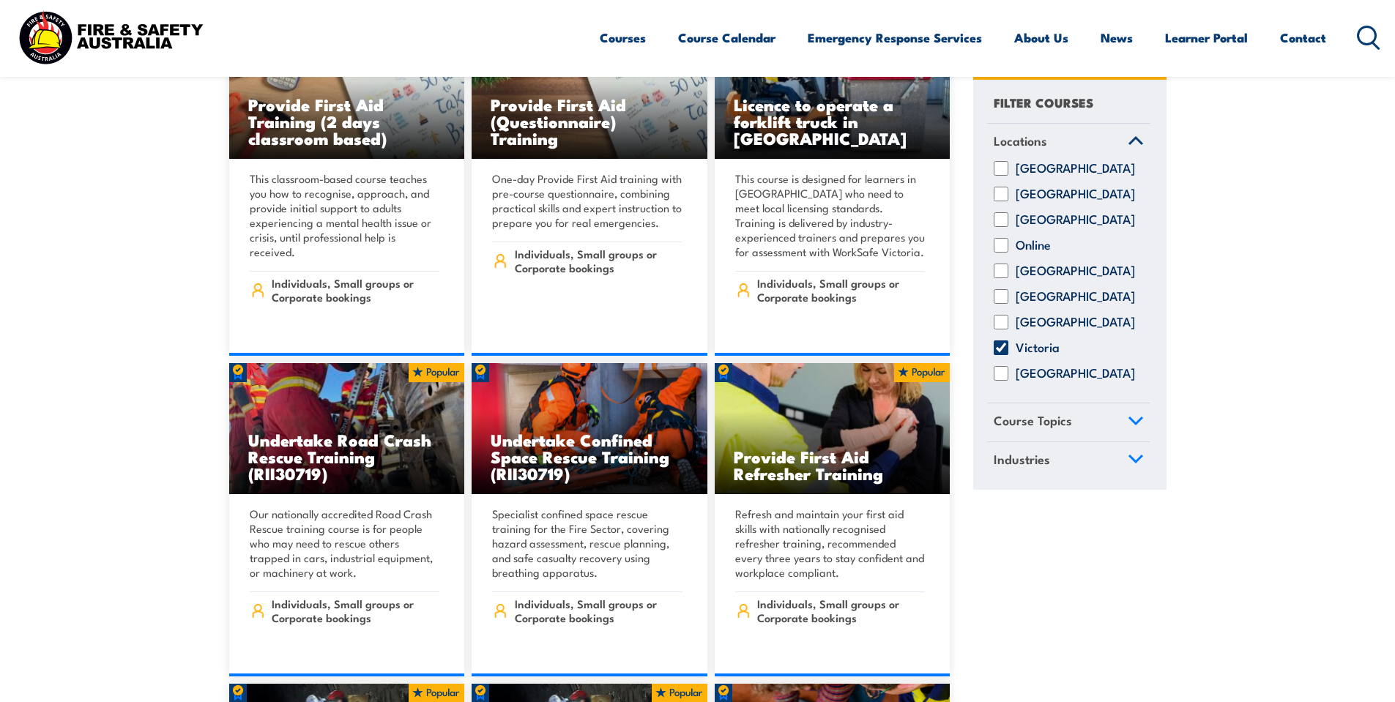
scroll to position [513, 0]
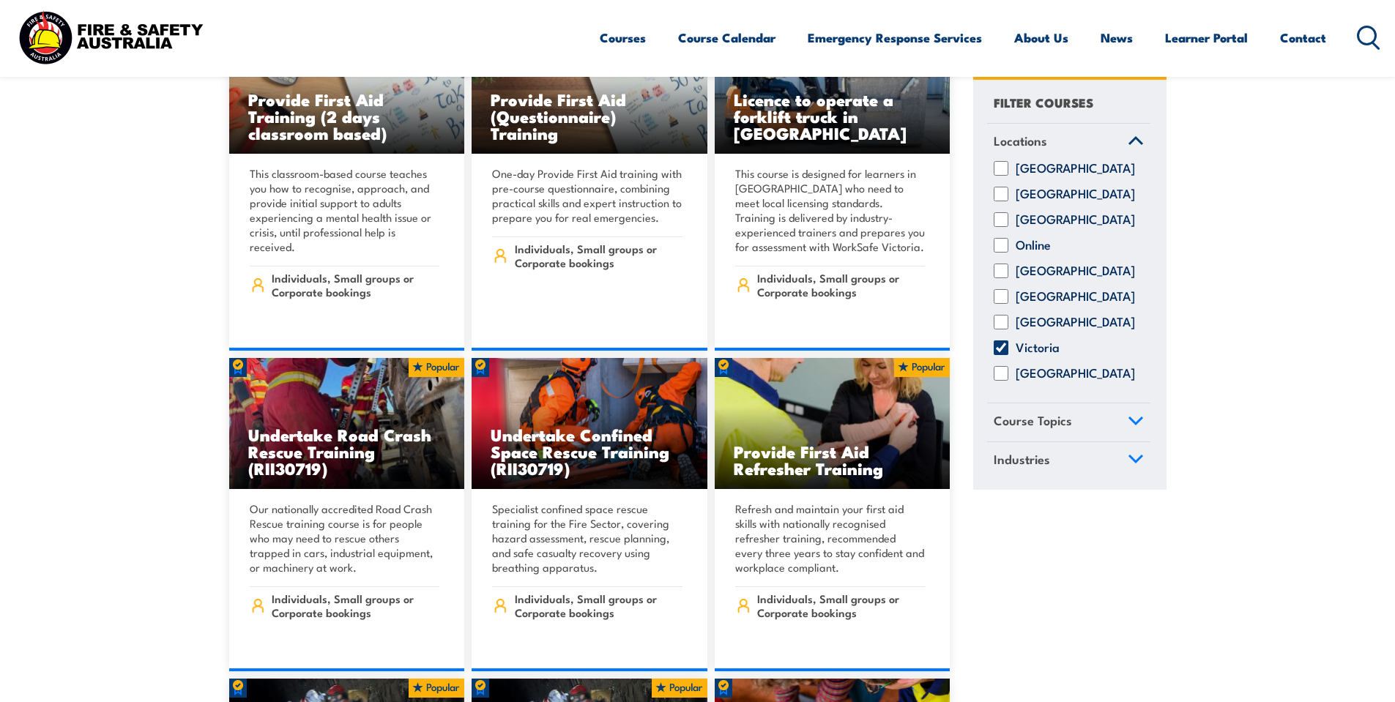
click at [1130, 424] on icon at bounding box center [1136, 421] width 13 height 7
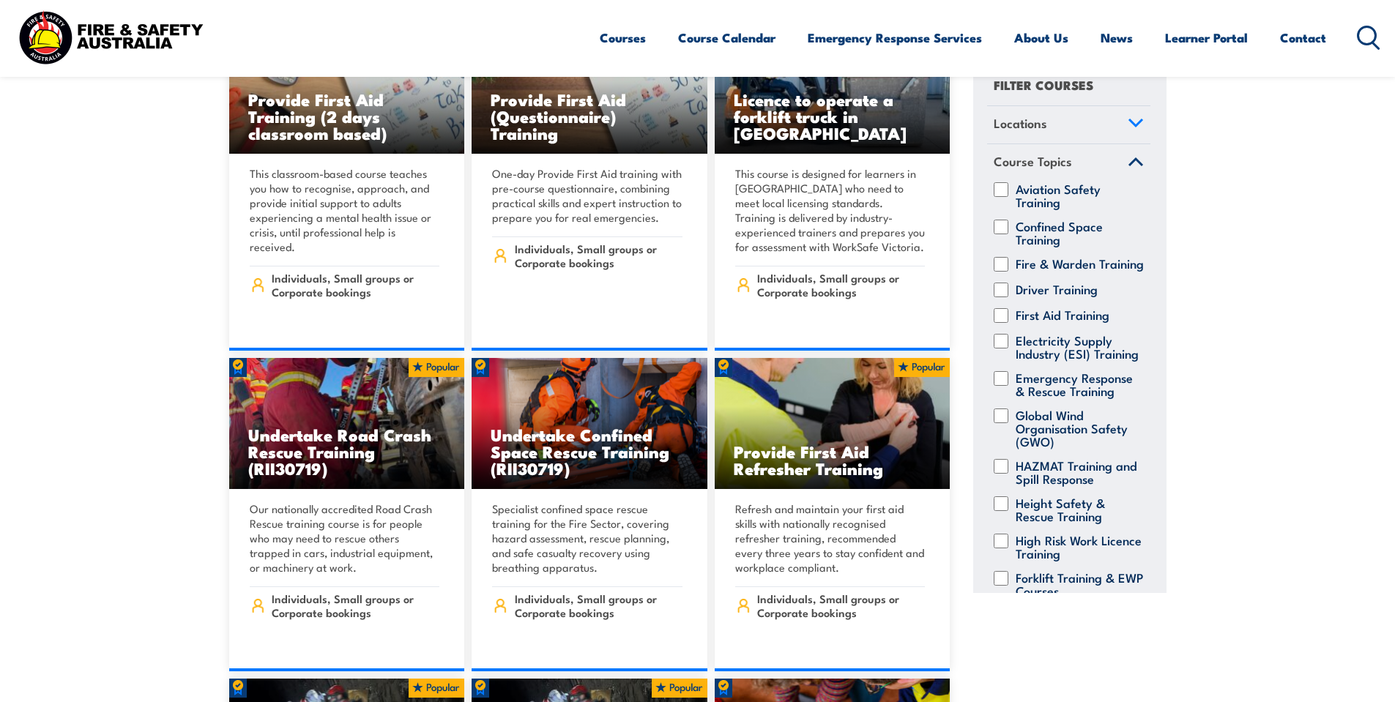
scroll to position [0, 0]
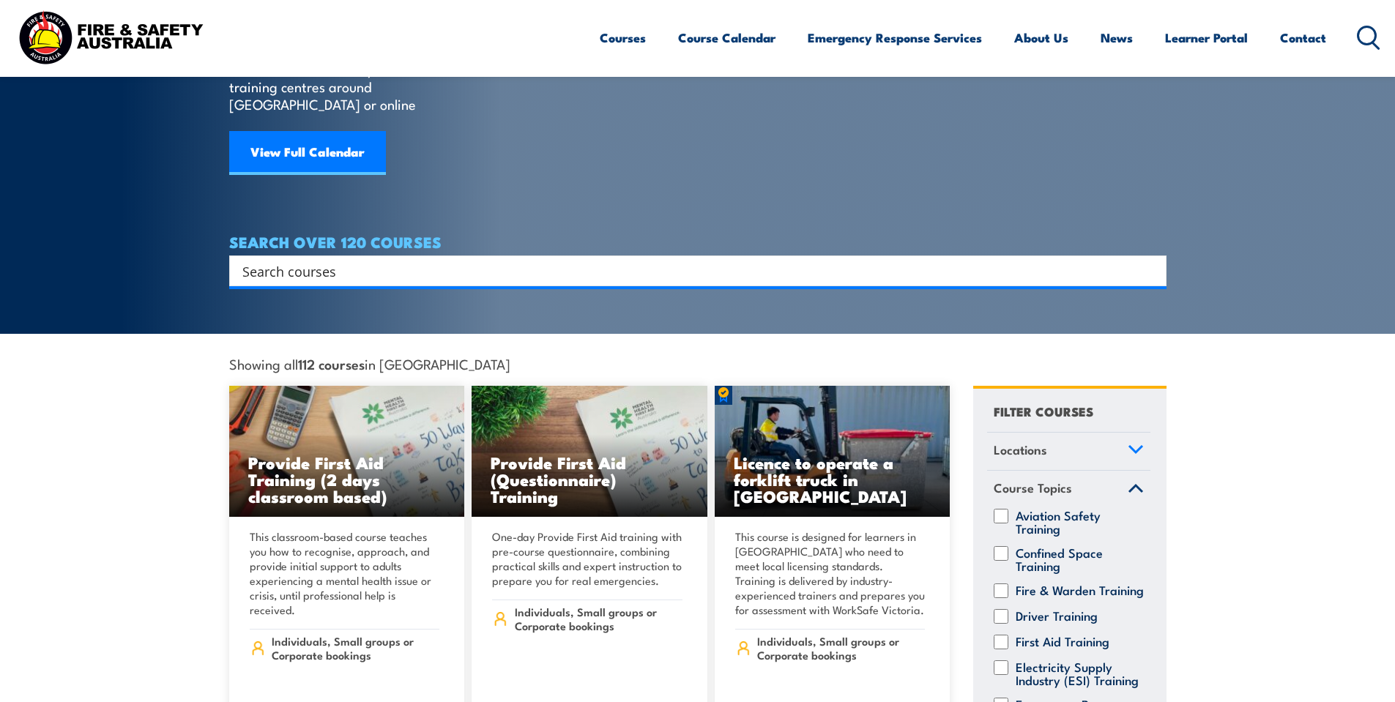
scroll to position [147, 0]
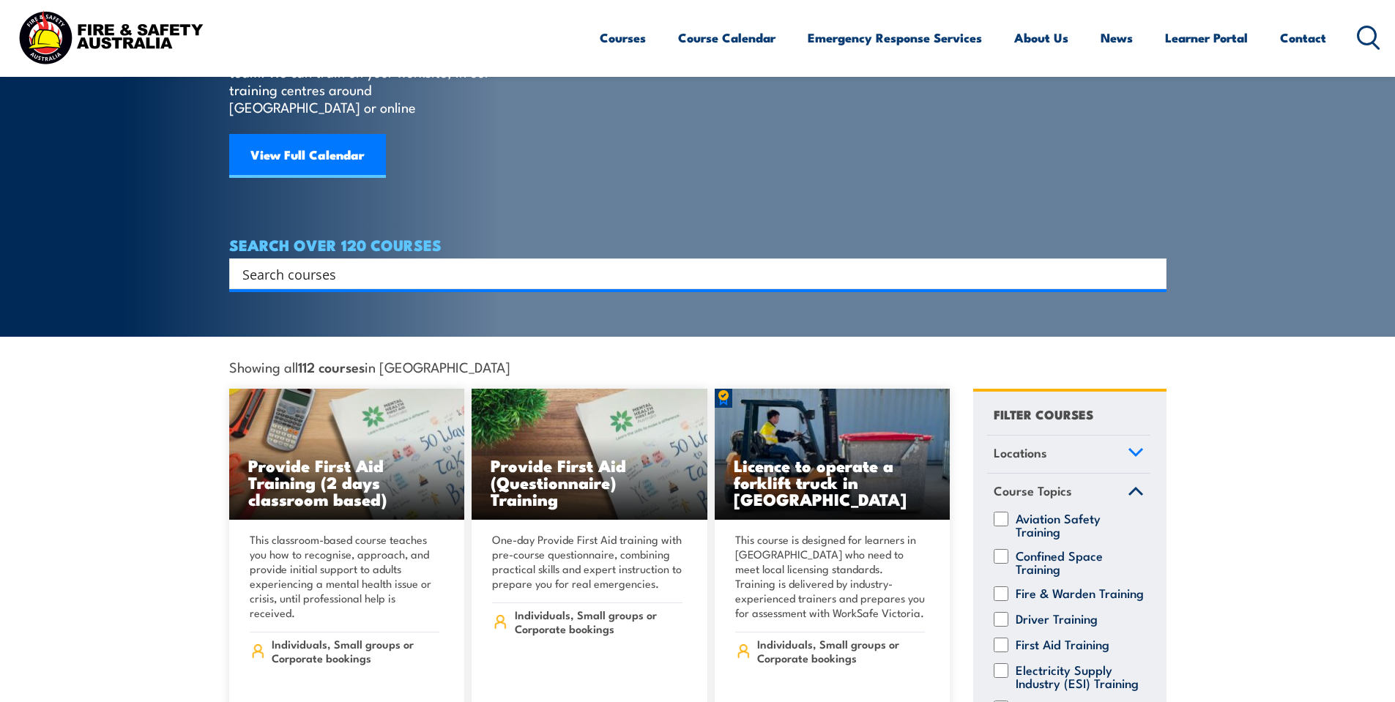
click at [305, 263] on input "Search input" at bounding box center [688, 274] width 892 height 22
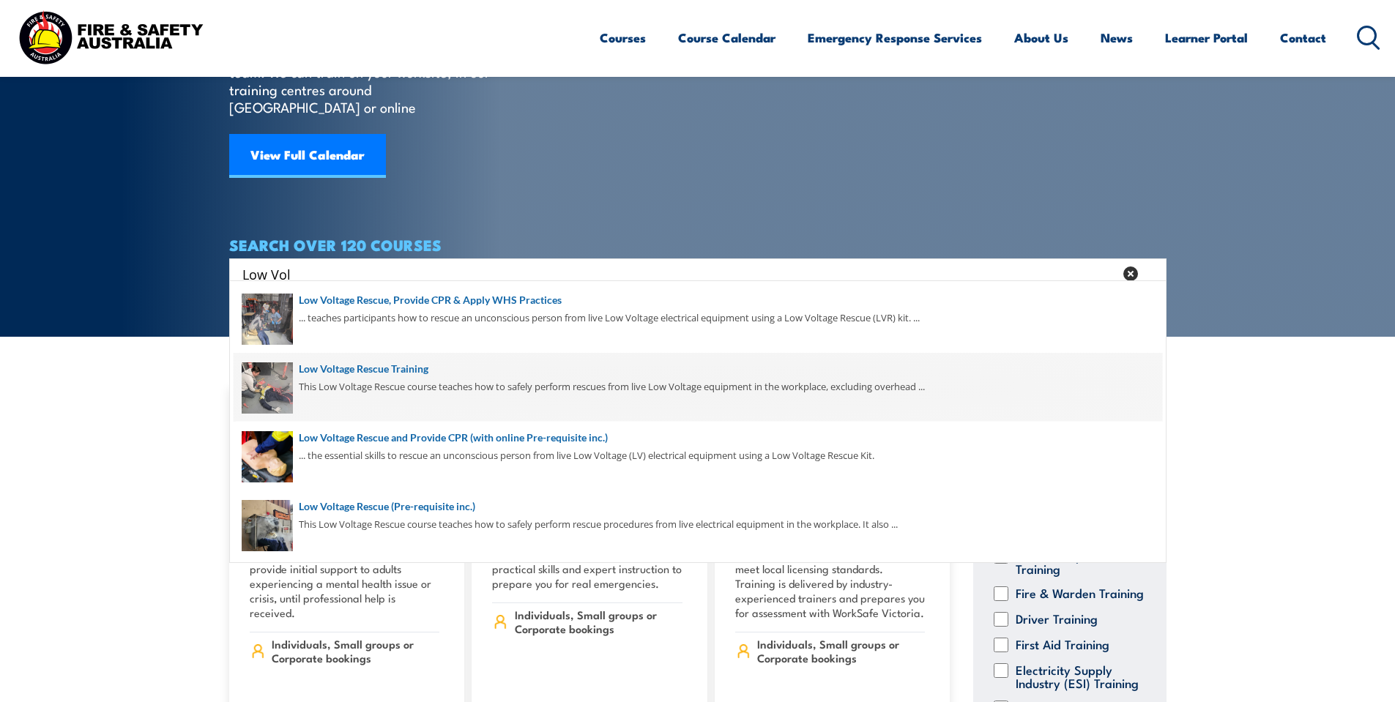
type input "Low Vol"
click at [361, 374] on span at bounding box center [698, 387] width 929 height 69
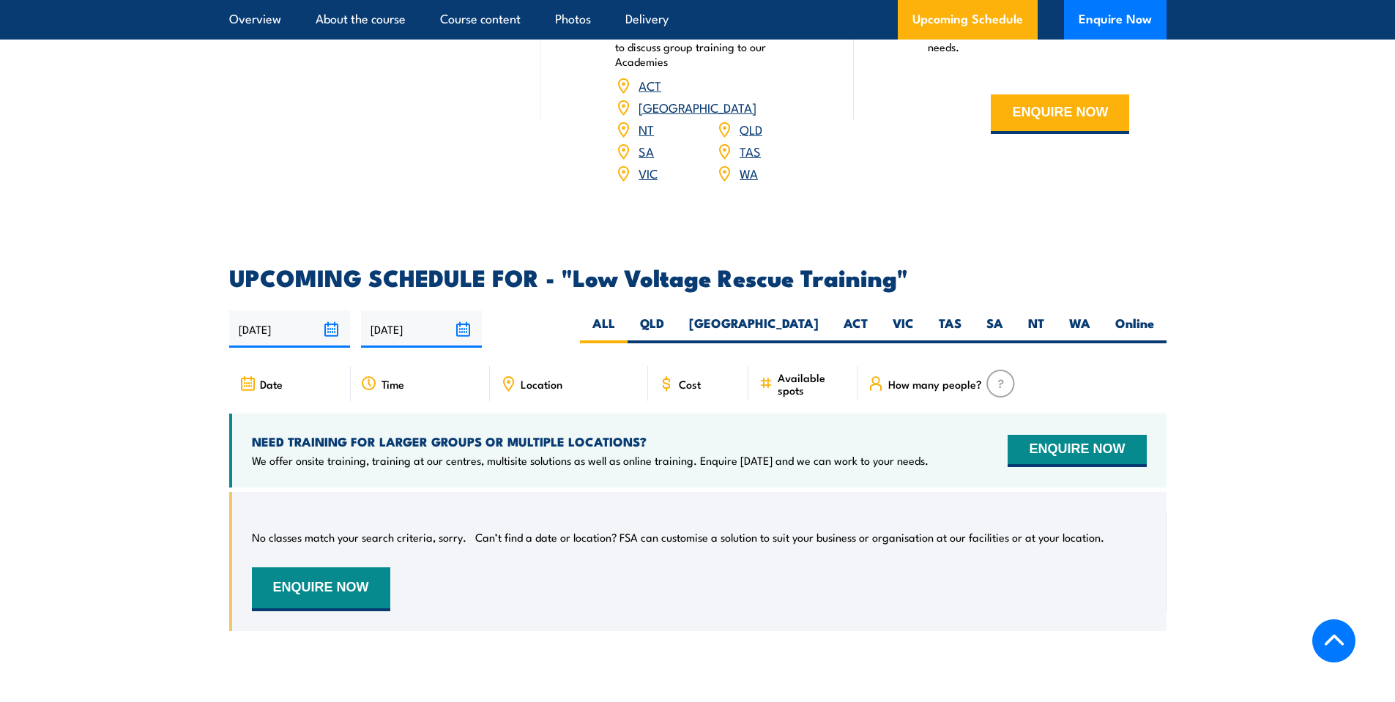
scroll to position [2198, 0]
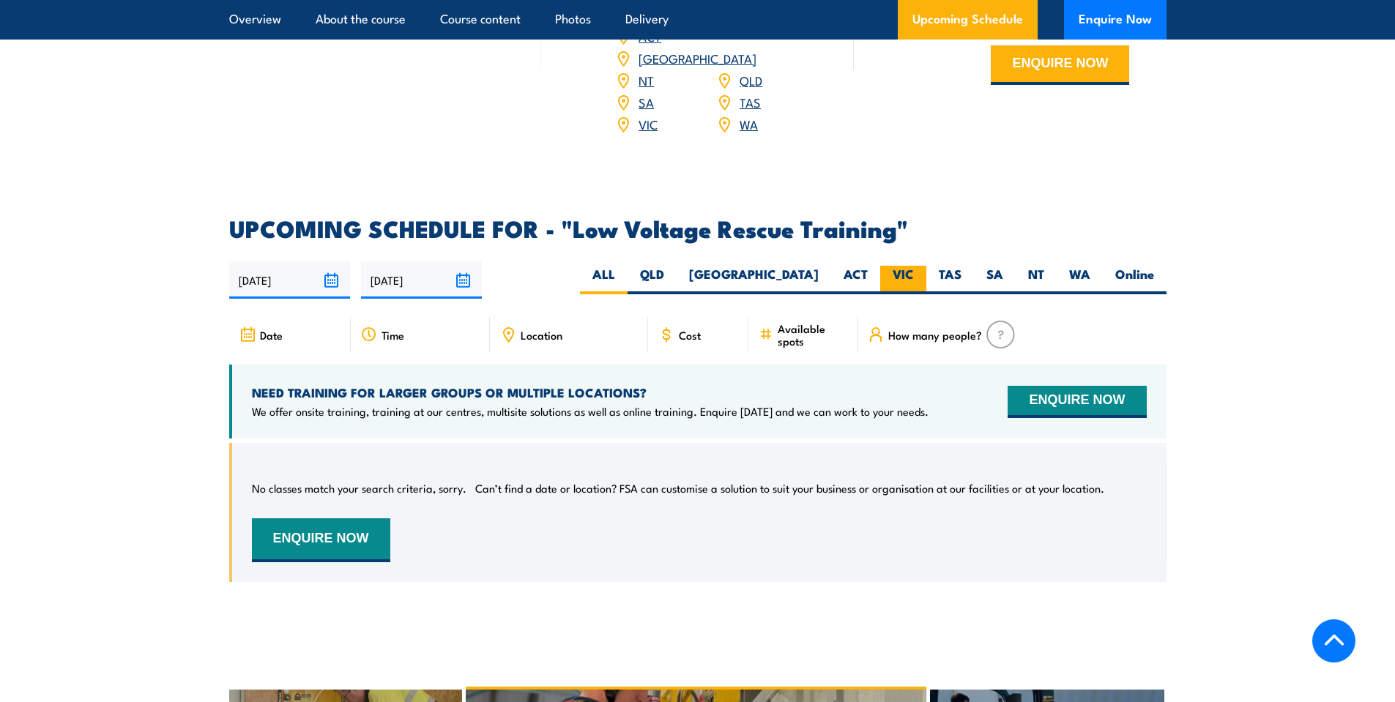
click at [899, 266] on label "VIC" at bounding box center [903, 280] width 46 height 29
click at [914, 266] on input "VIC" at bounding box center [919, 271] width 10 height 10
radio input "true"
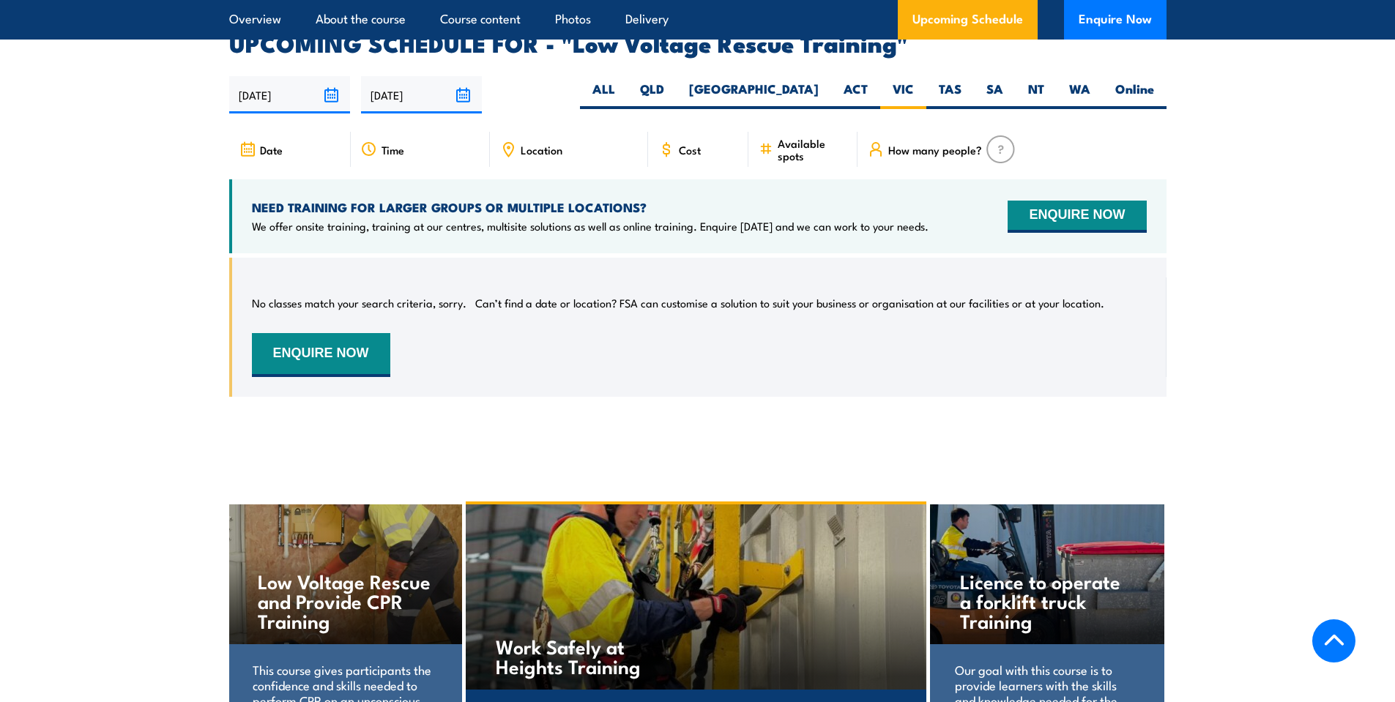
scroll to position [2393, 0]
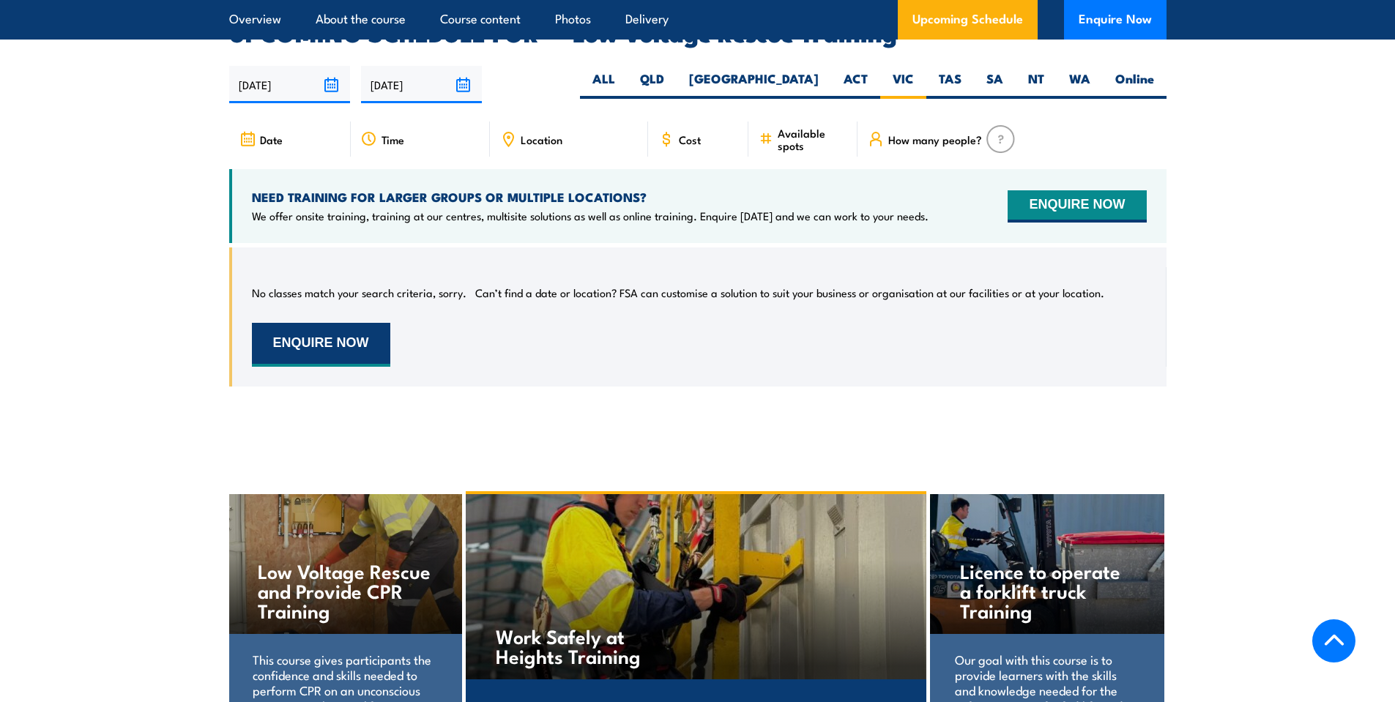
click at [309, 326] on button "ENQUIRE NOW" at bounding box center [321, 345] width 138 height 44
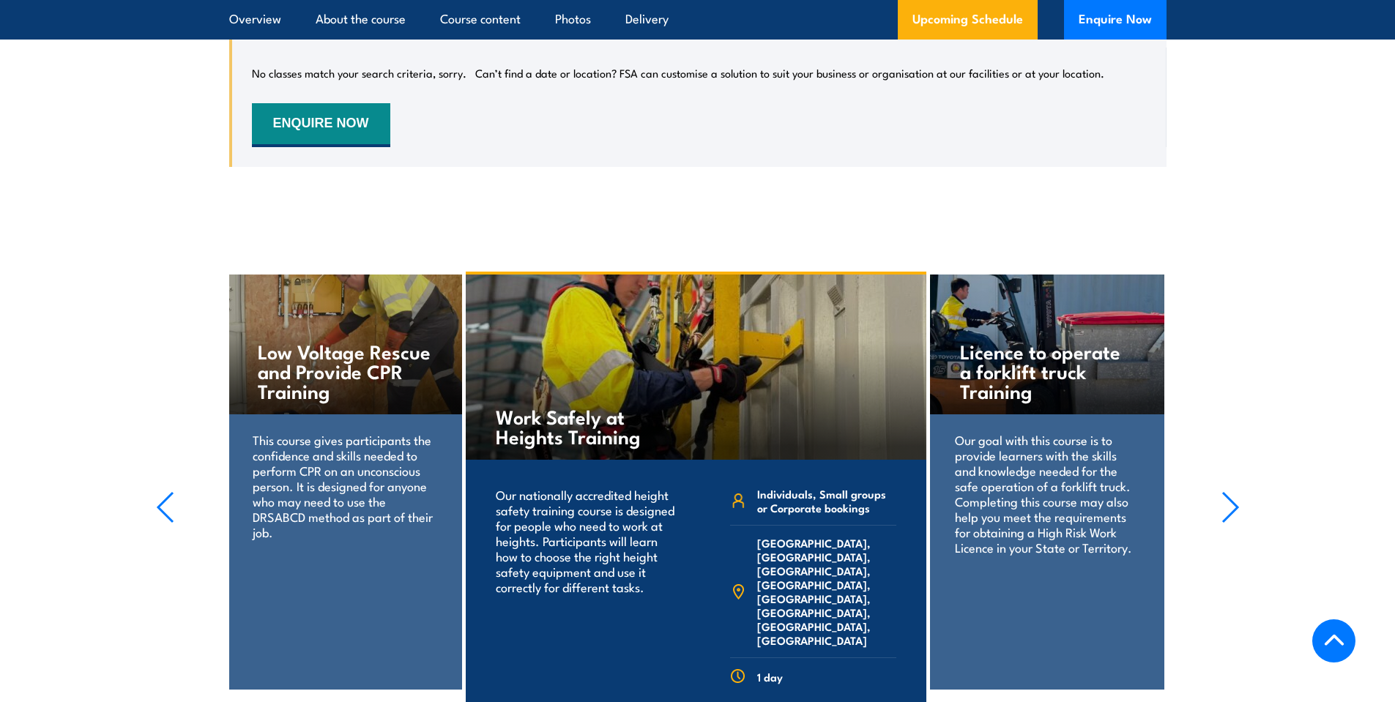
click at [322, 470] on p "This course gives participants the confidence and skills needed to perform CPR …" at bounding box center [345, 486] width 184 height 108
click at [158, 493] on icon "button" at bounding box center [165, 507] width 15 height 29
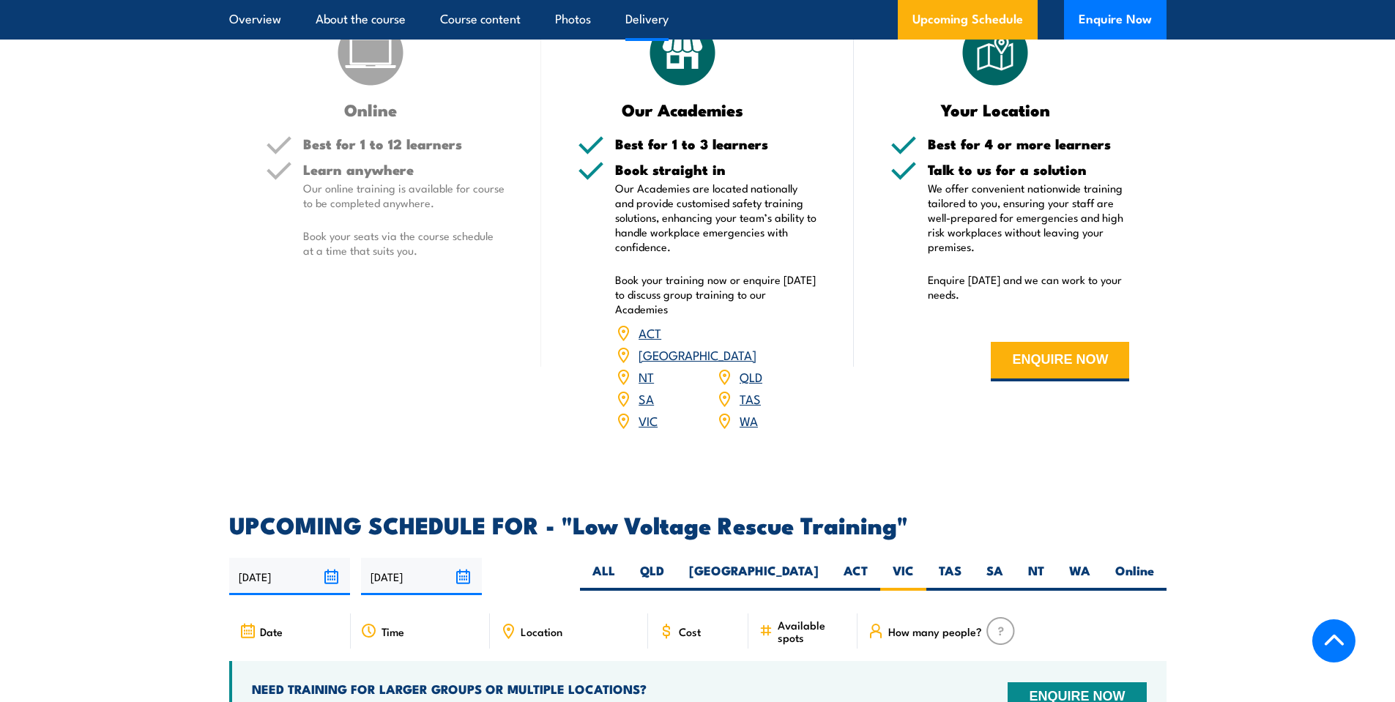
scroll to position [1880, 0]
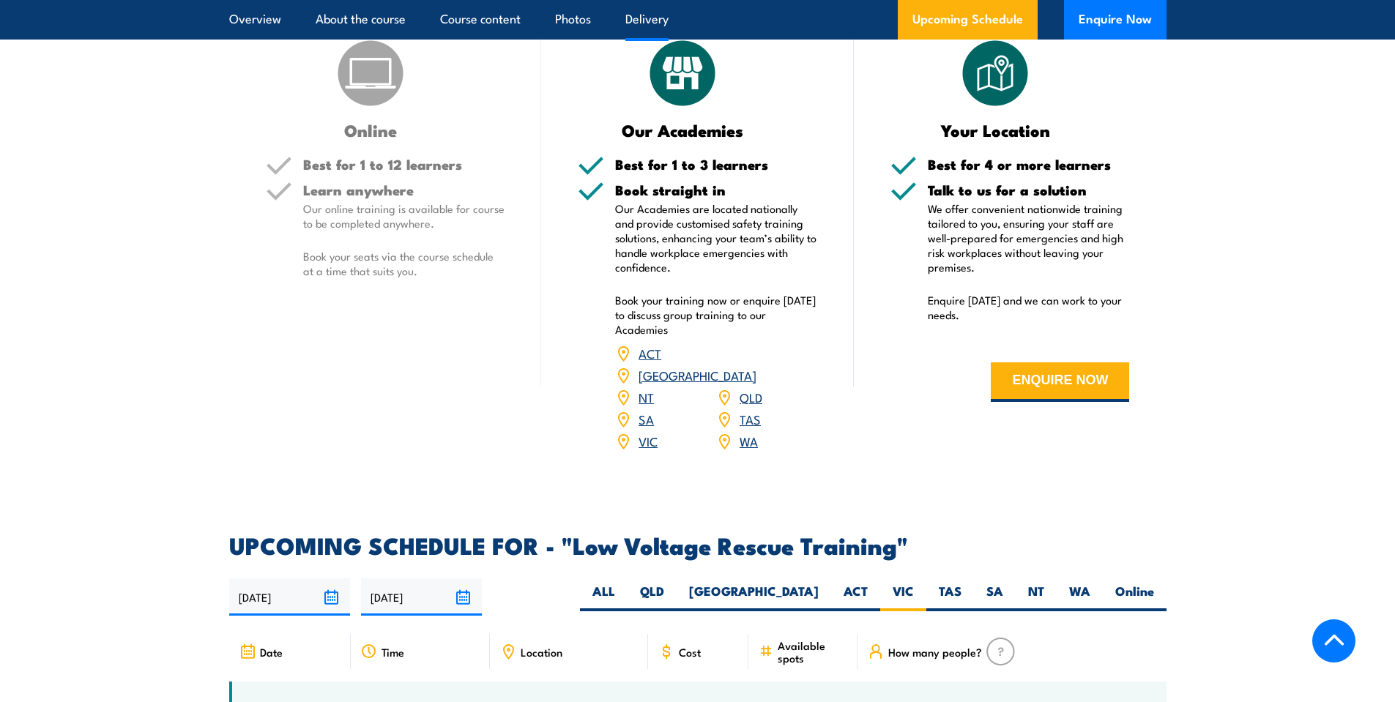
click at [643, 432] on link "VIC" at bounding box center [648, 441] width 19 height 18
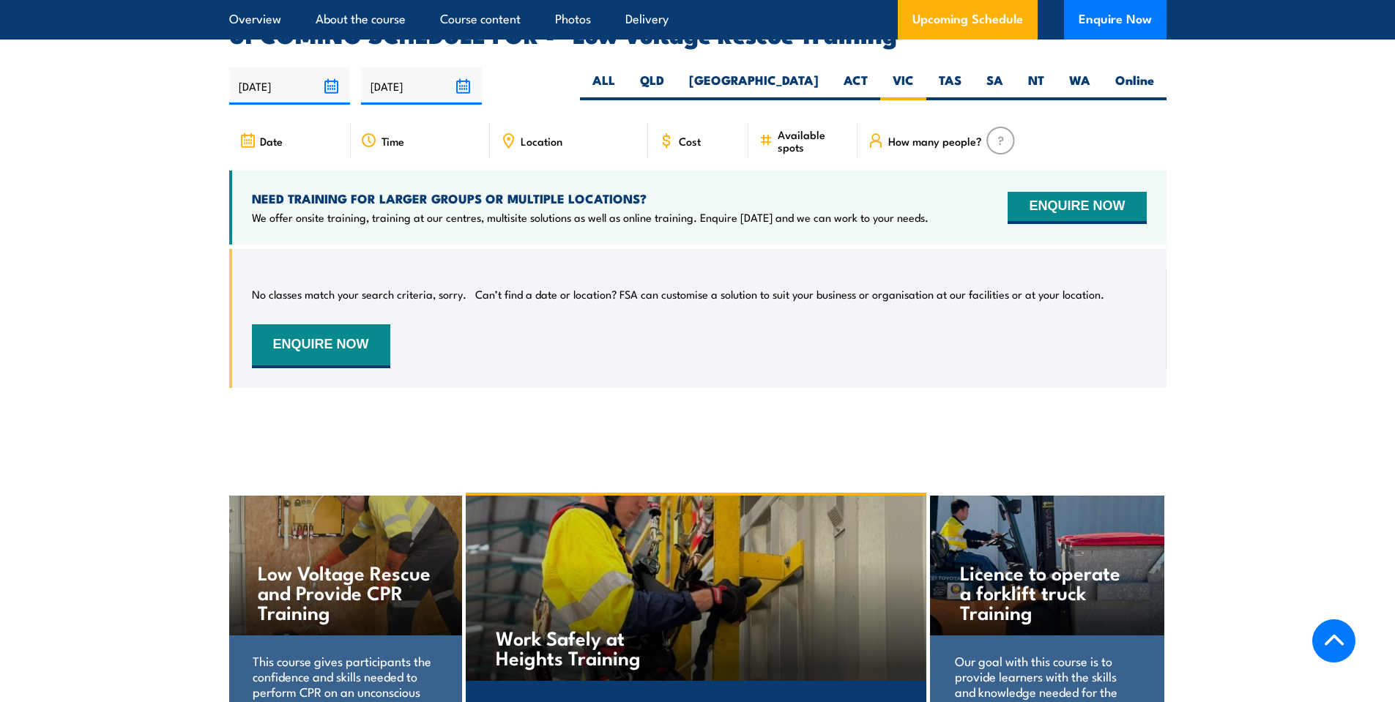
scroll to position [2393, 0]
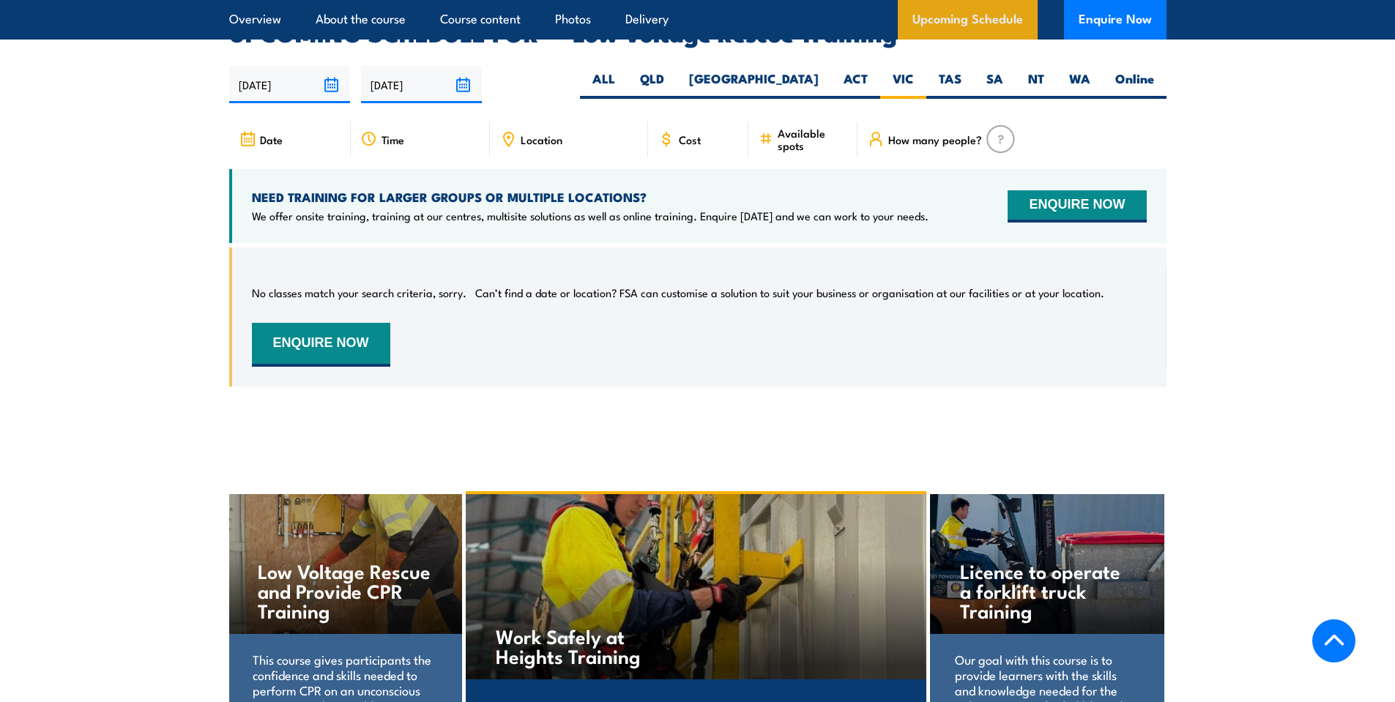
click at [942, 19] on link "Upcoming Schedule" at bounding box center [968, 20] width 140 height 40
click at [1003, 125] on img at bounding box center [1001, 139] width 29 height 28
click at [320, 66] on input "[DATE]" at bounding box center [289, 84] width 121 height 37
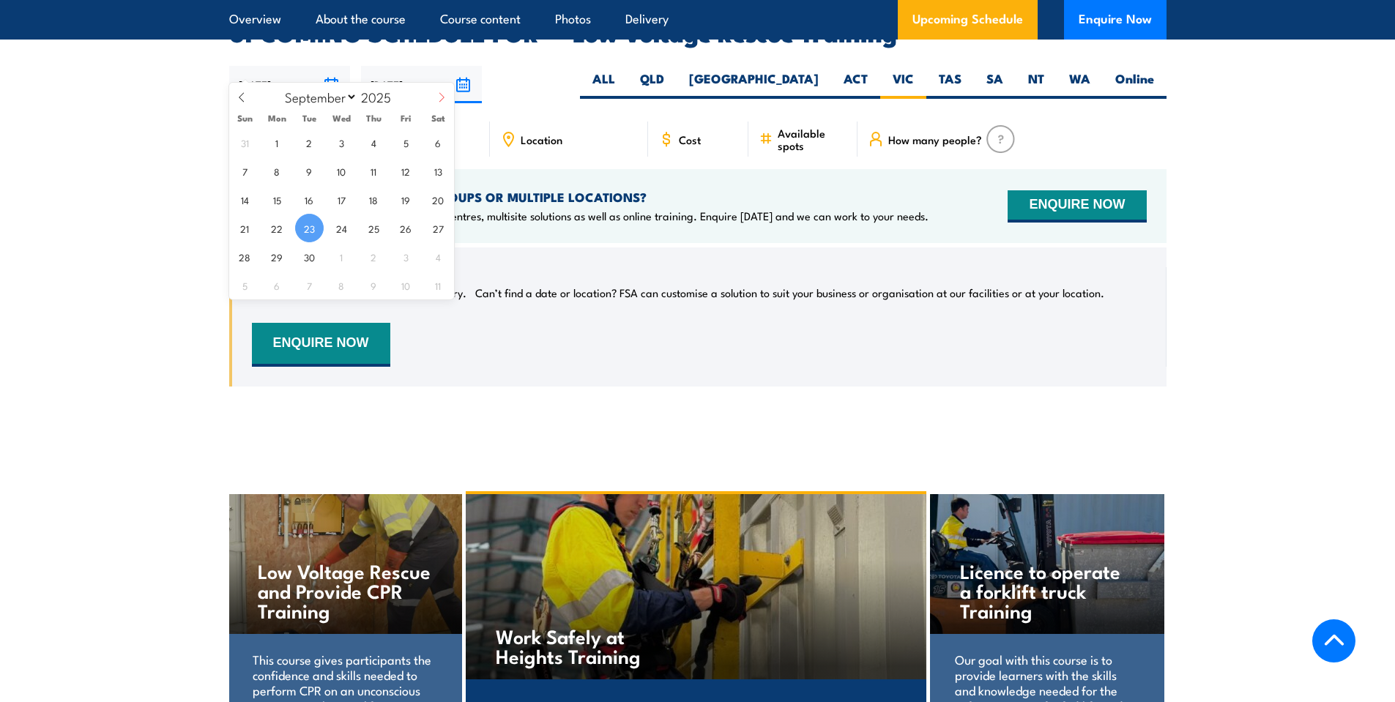
click at [435, 101] on span at bounding box center [441, 103] width 25 height 40
select select "11"
click at [270, 132] on span "1" at bounding box center [277, 142] width 29 height 29
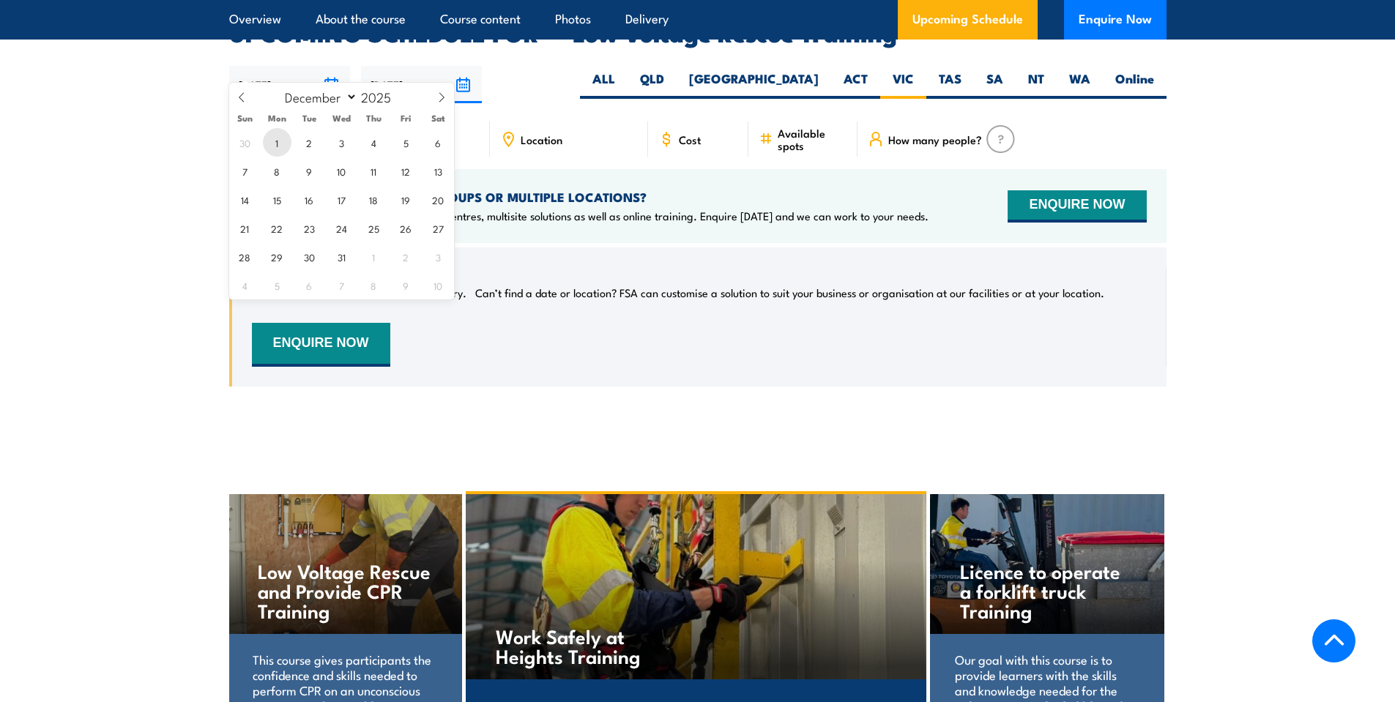
type input "01/12/2025"
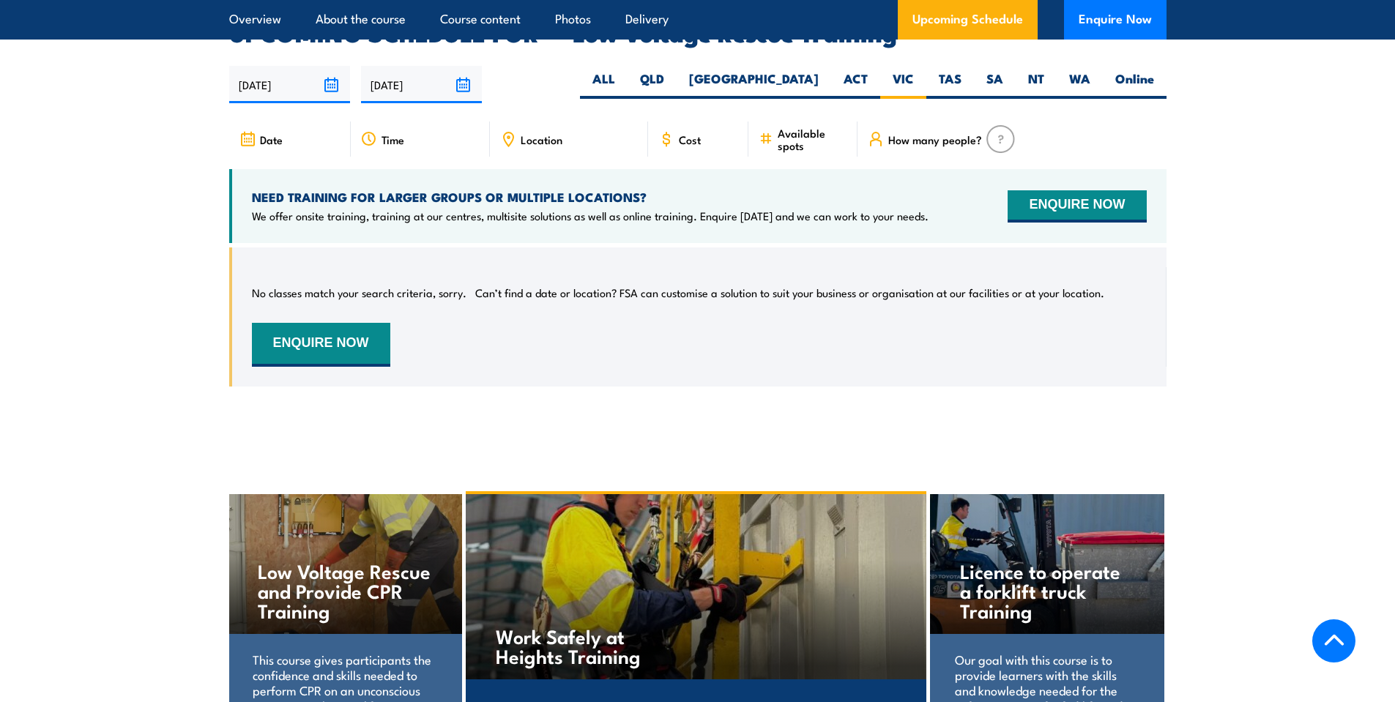
click at [469, 67] on input "[DATE]" at bounding box center [421, 84] width 121 height 37
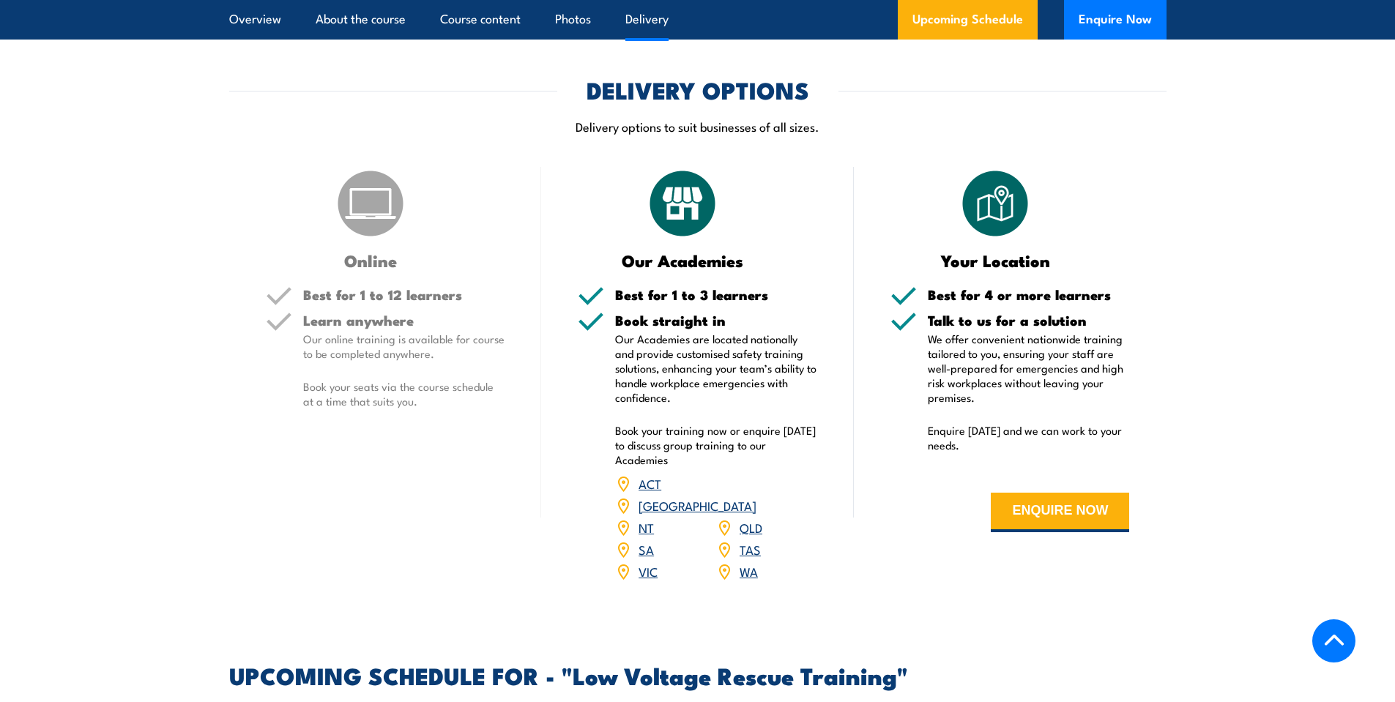
scroll to position [2099, 0]
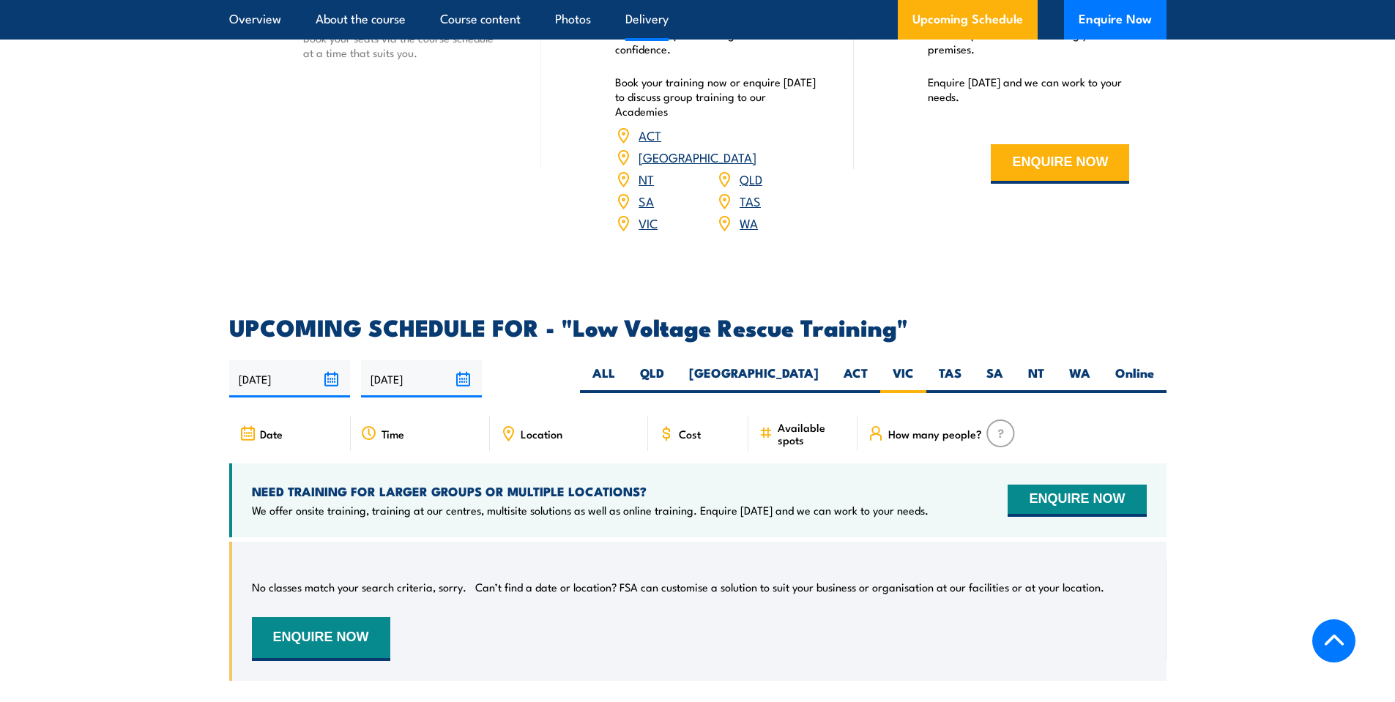
click at [460, 360] on input "[DATE]" at bounding box center [421, 378] width 121 height 37
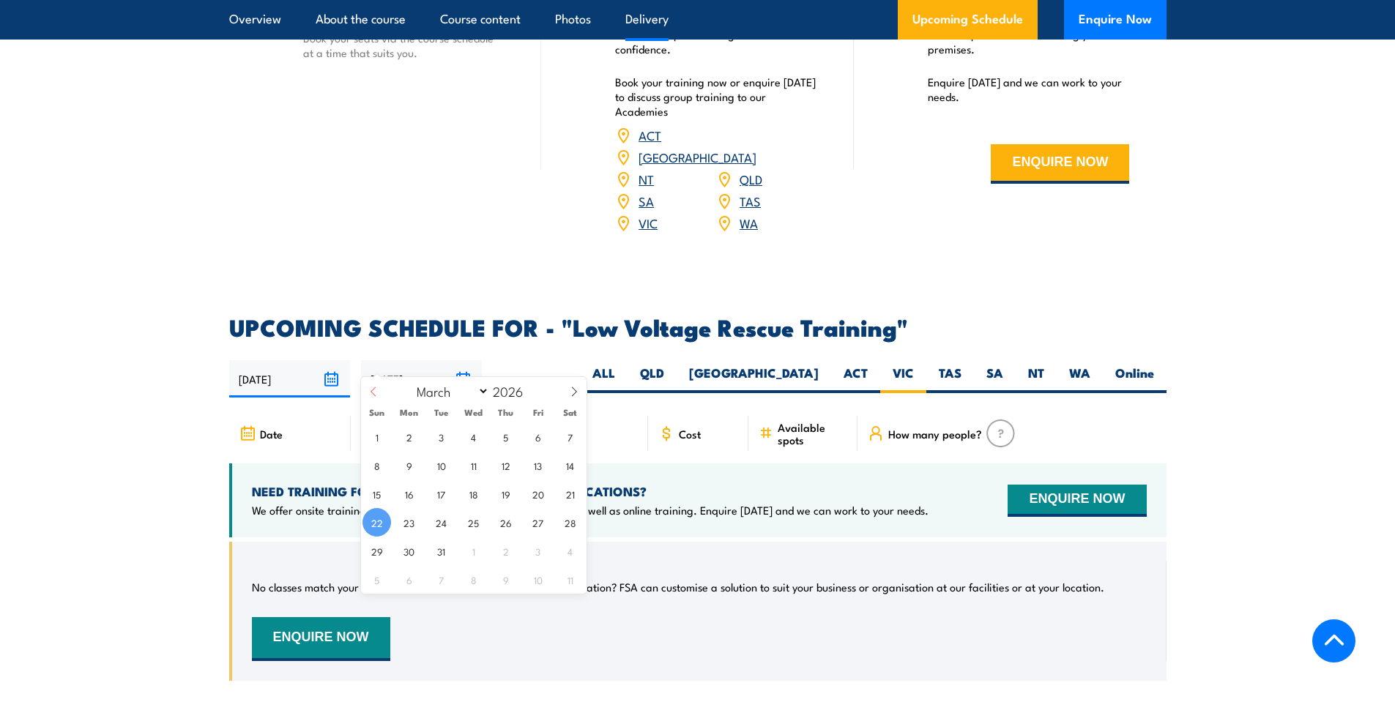
click at [367, 390] on span at bounding box center [373, 397] width 25 height 40
select select "0"
click at [367, 390] on span at bounding box center [373, 397] width 25 height 40
type input "2025"
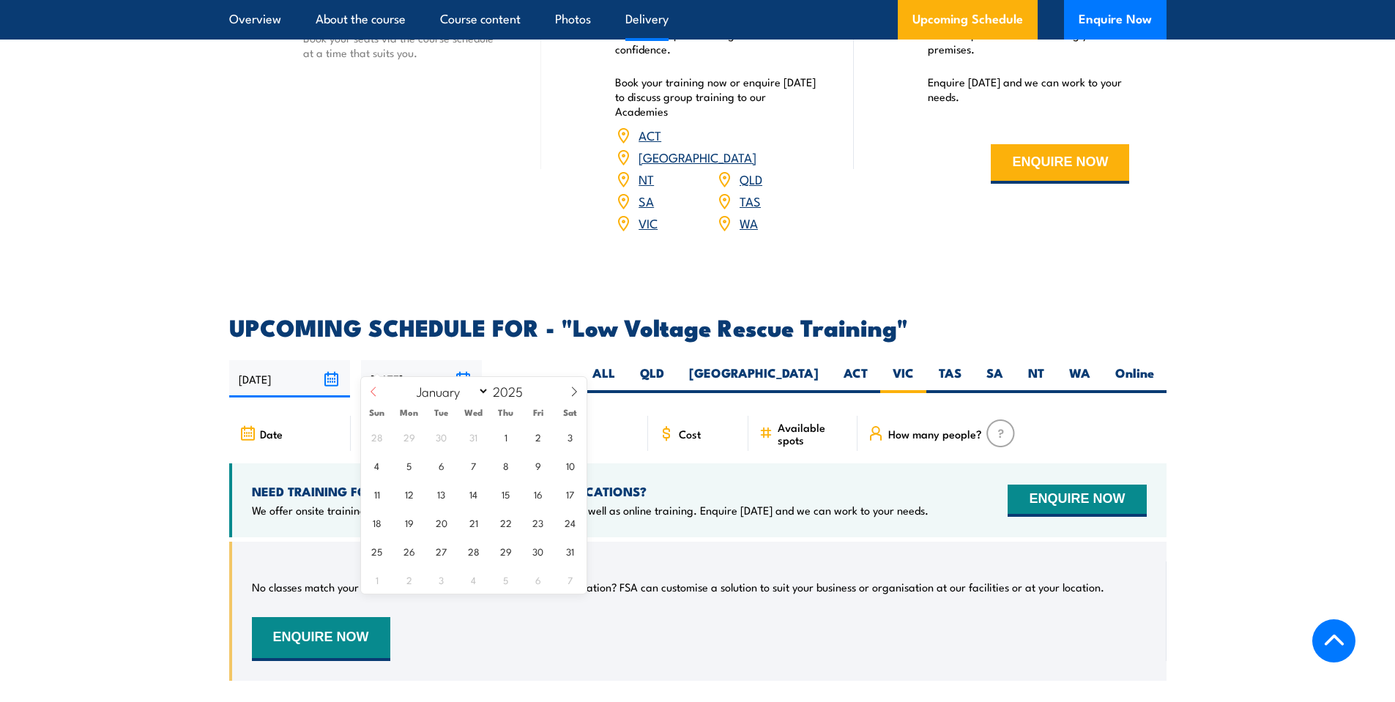
select select "11"
click at [508, 496] on span "18" at bounding box center [506, 494] width 29 height 29
type input "18/12/2025"
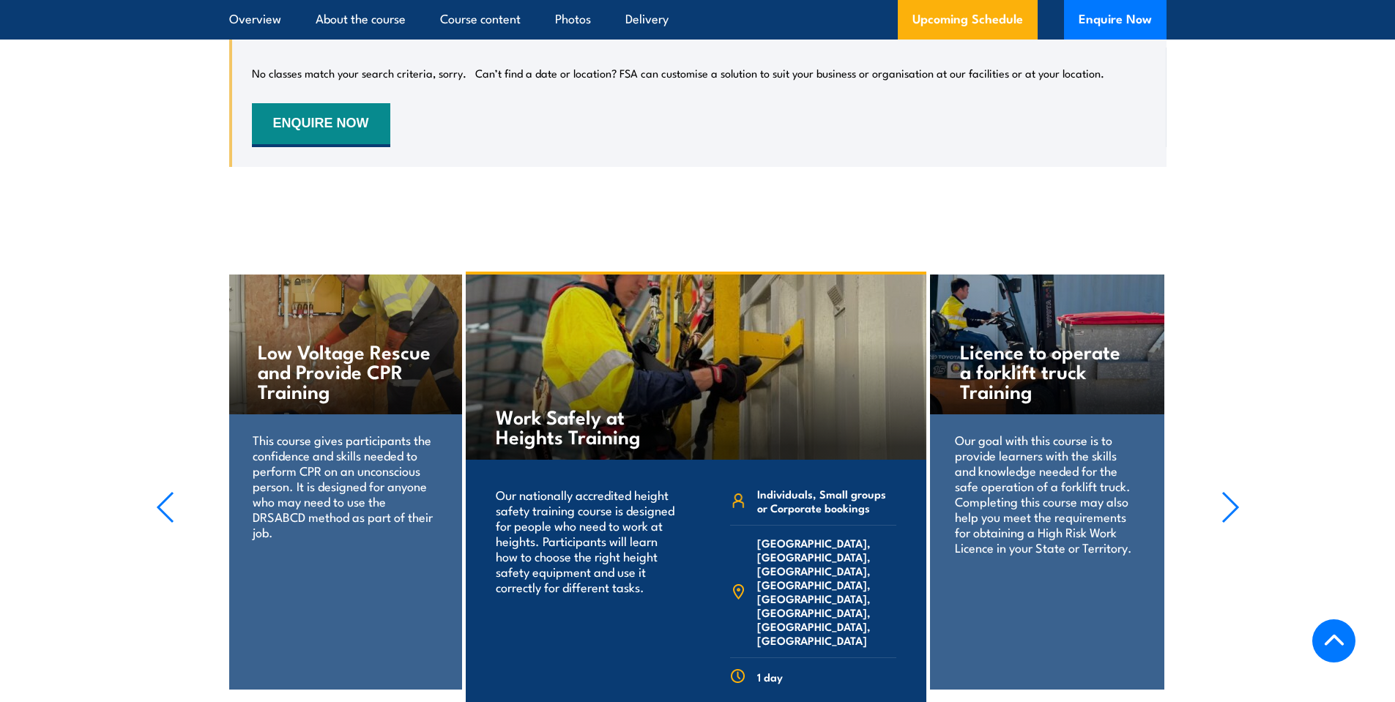
scroll to position [2466, 0]
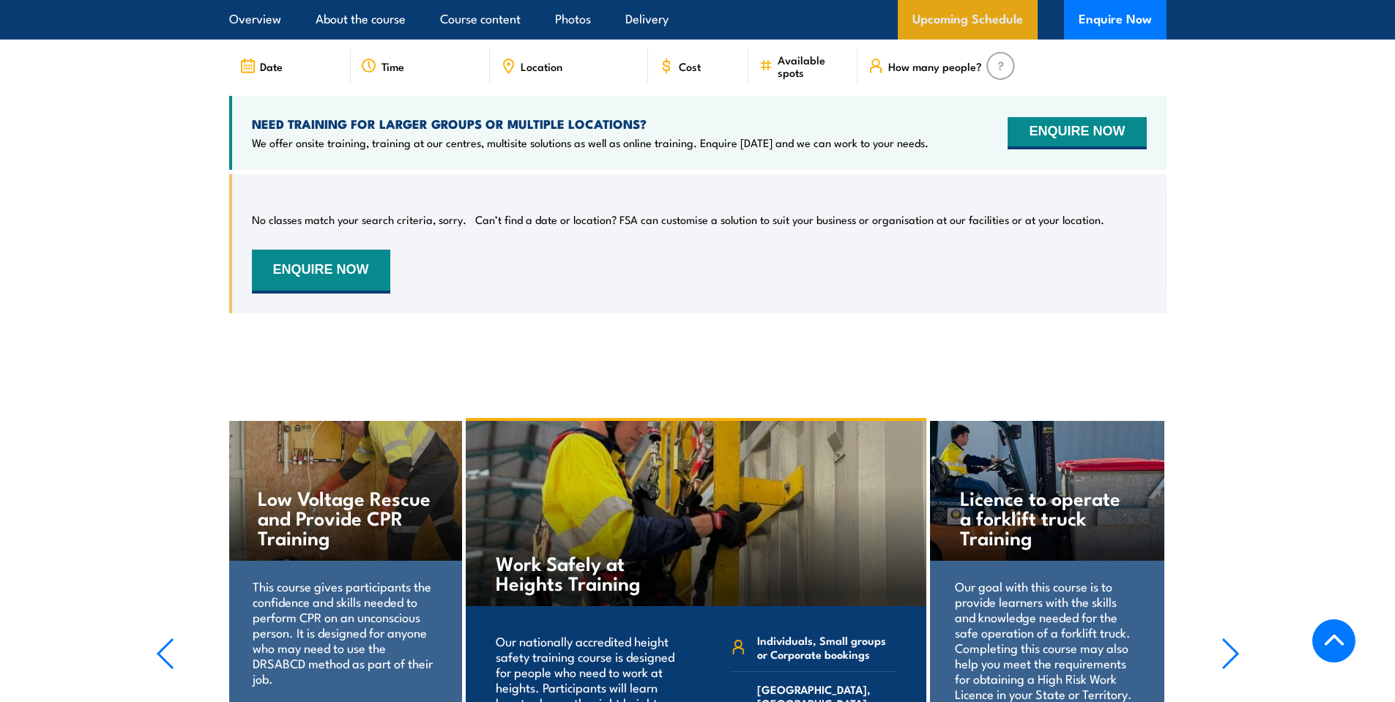
click at [995, 10] on link "Upcoming Schedule" at bounding box center [968, 20] width 140 height 40
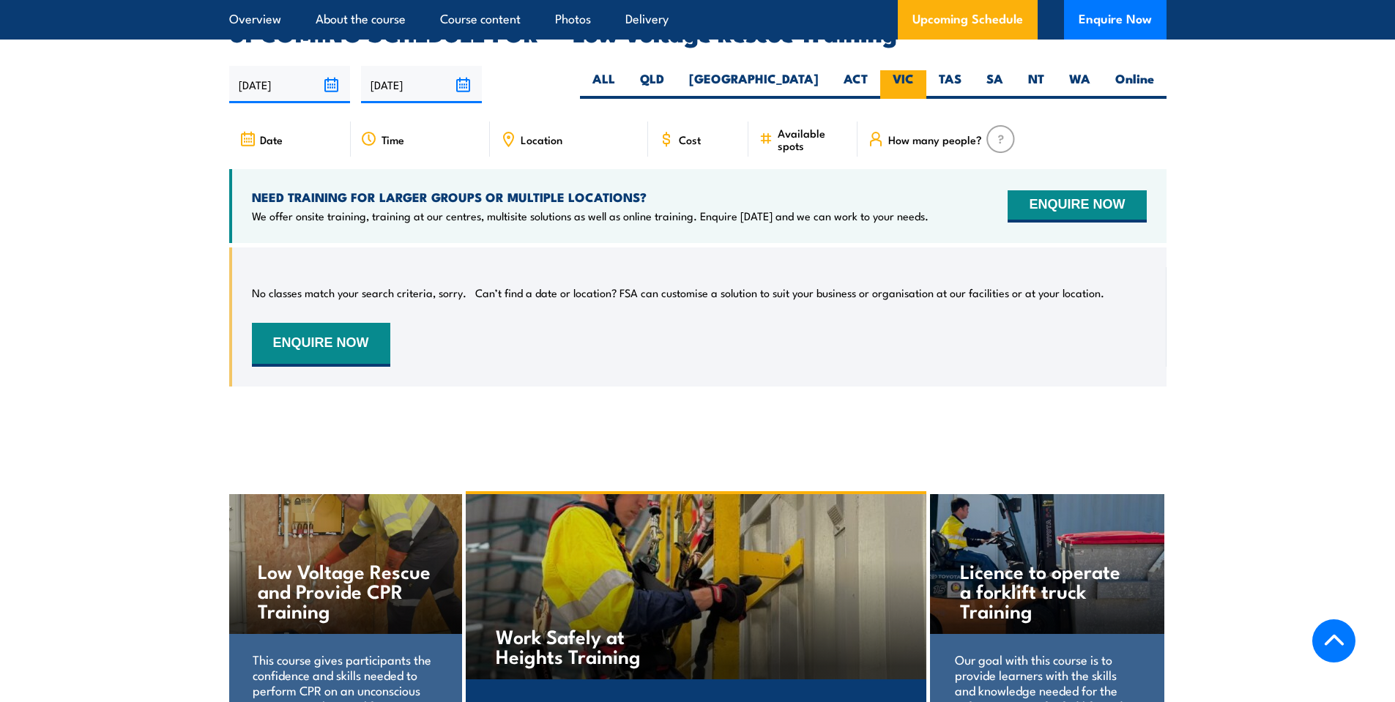
click at [908, 70] on label "VIC" at bounding box center [903, 84] width 46 height 29
click at [914, 70] on input "VIC" at bounding box center [919, 75] width 10 height 10
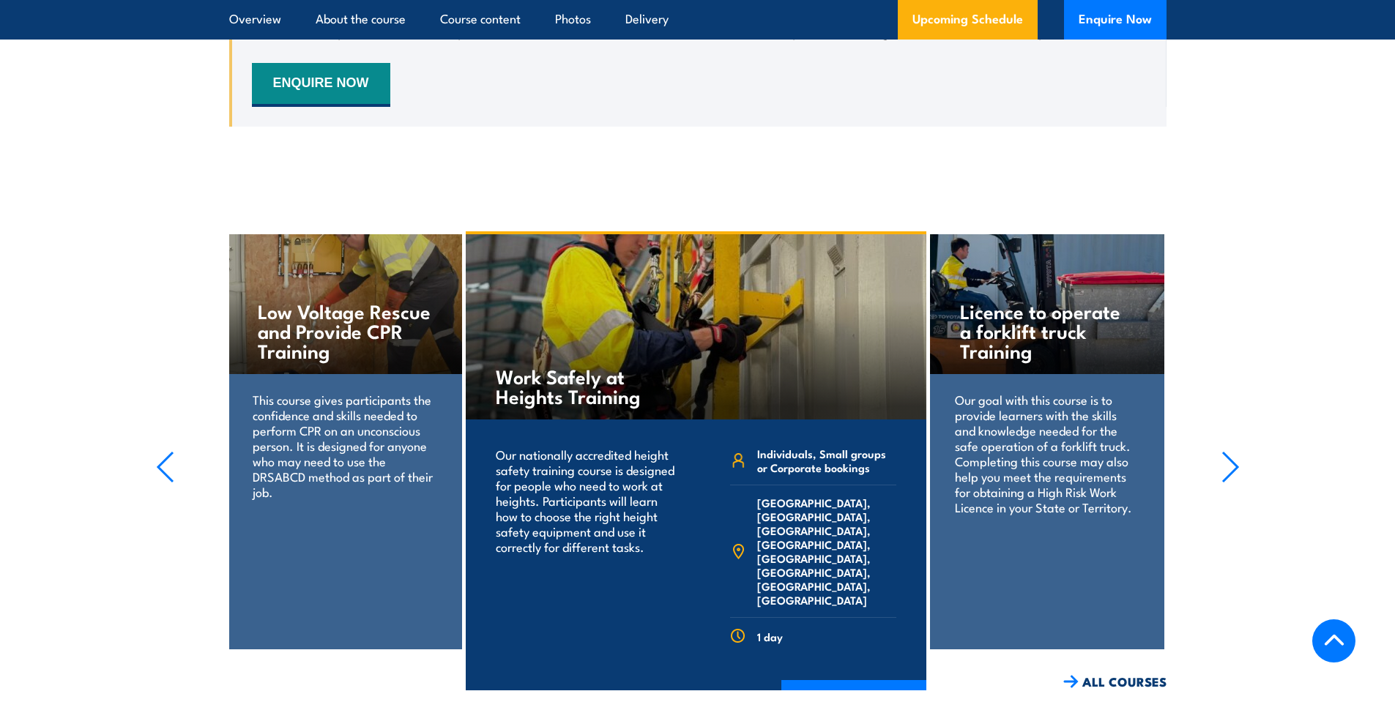
scroll to position [2759, 0]
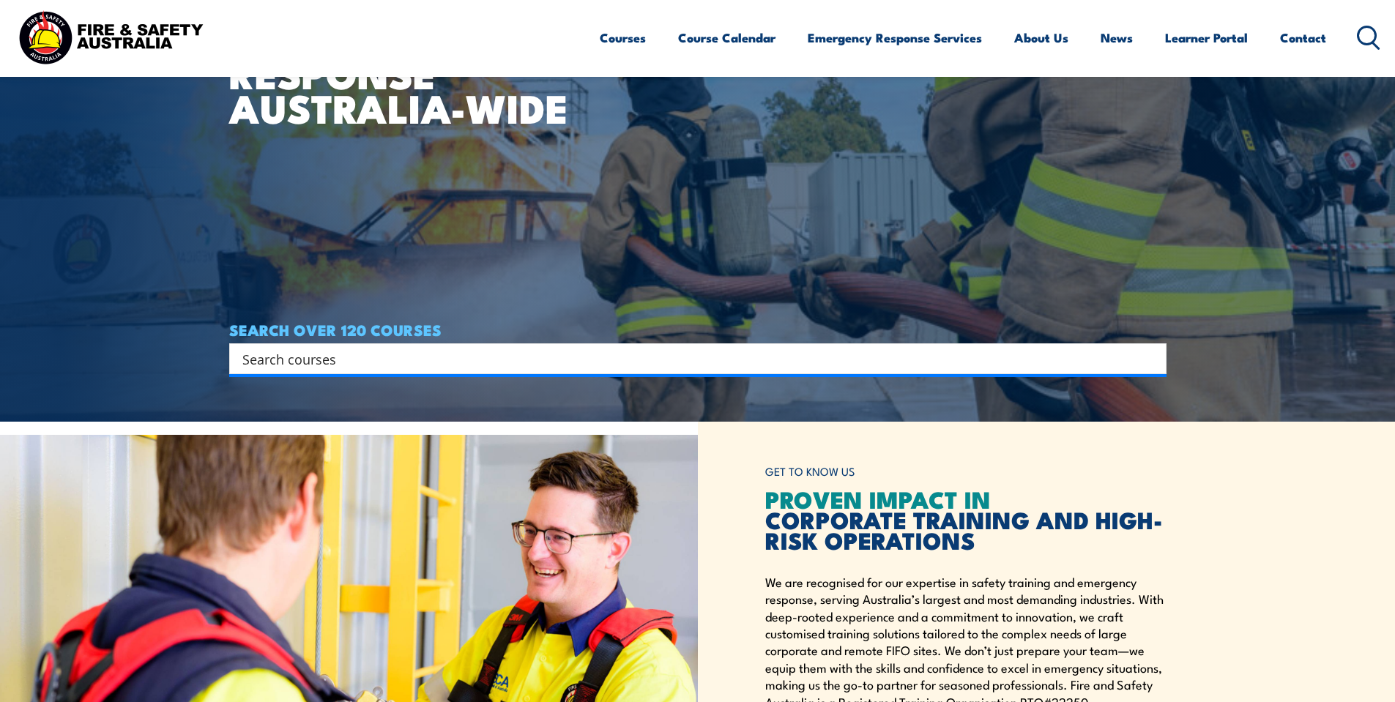
scroll to position [293, 0]
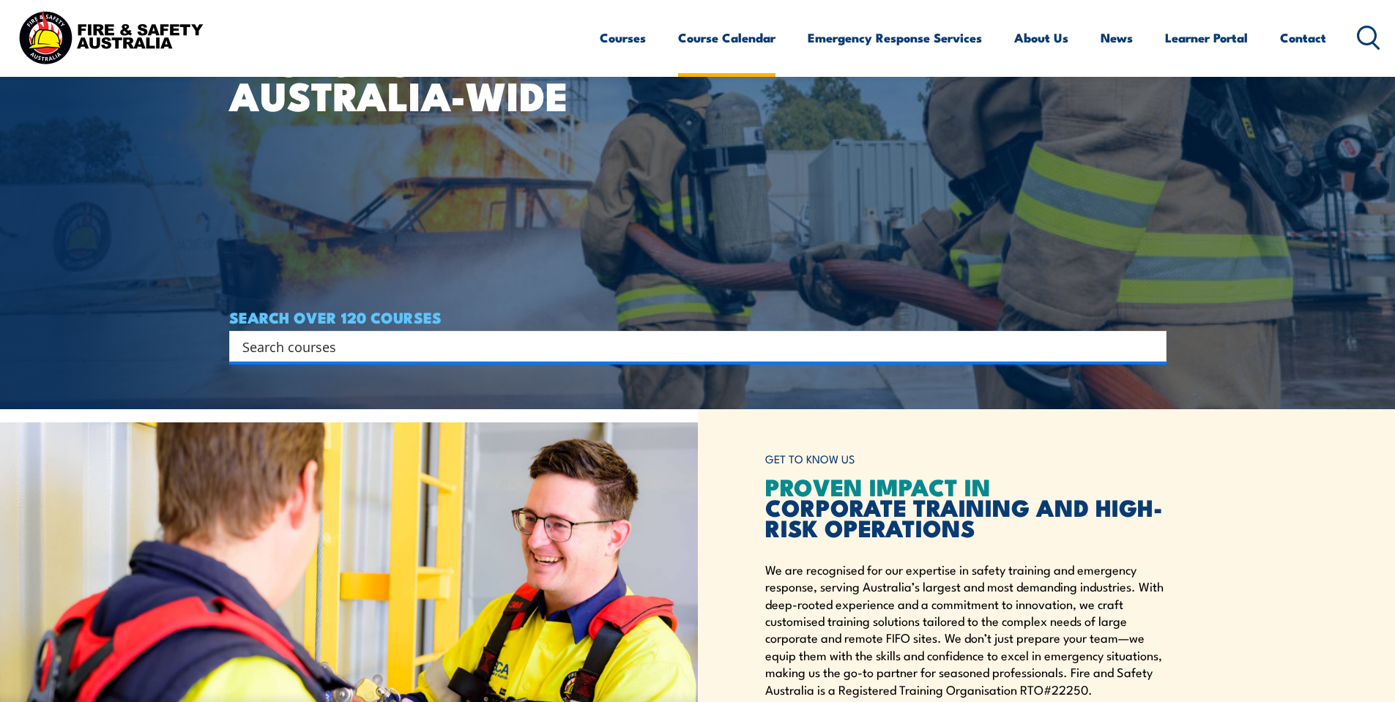
click at [711, 32] on link "Course Calendar" at bounding box center [726, 37] width 97 height 39
click at [708, 40] on link "Course Calendar" at bounding box center [726, 37] width 97 height 39
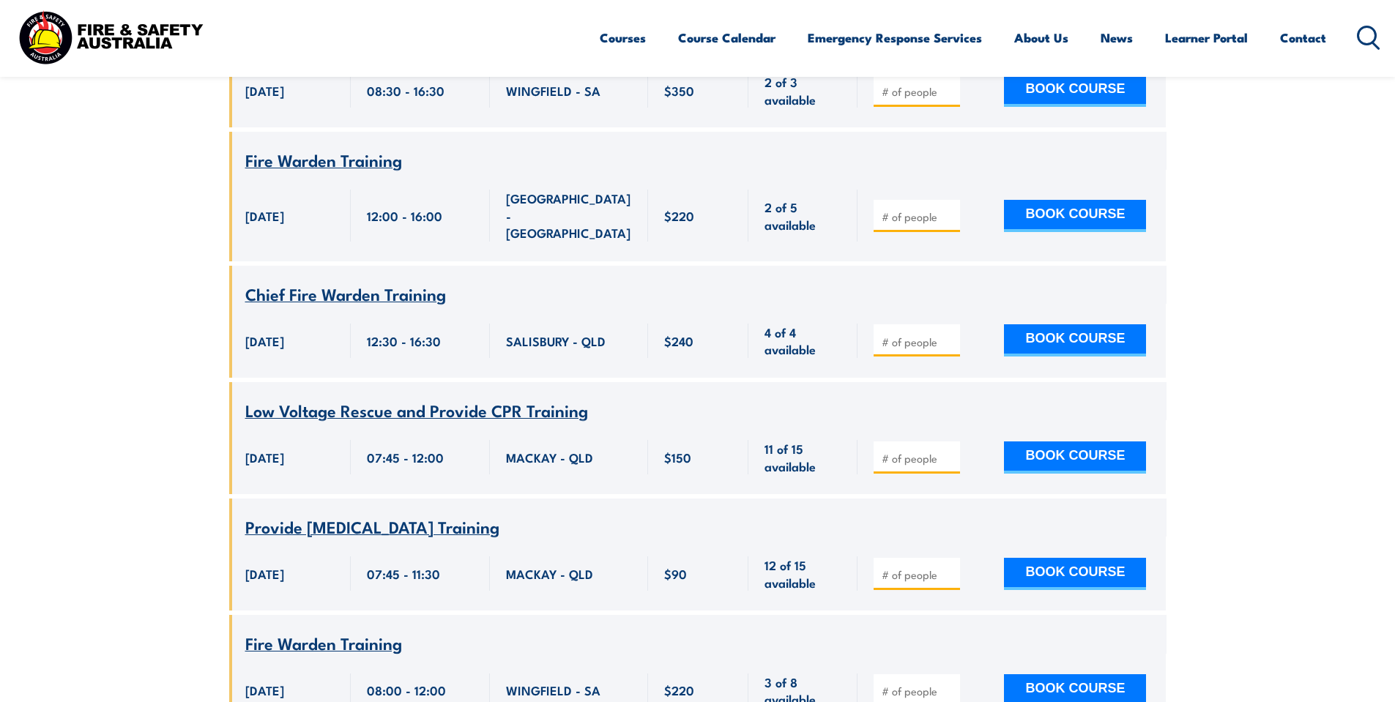
scroll to position [3077, 0]
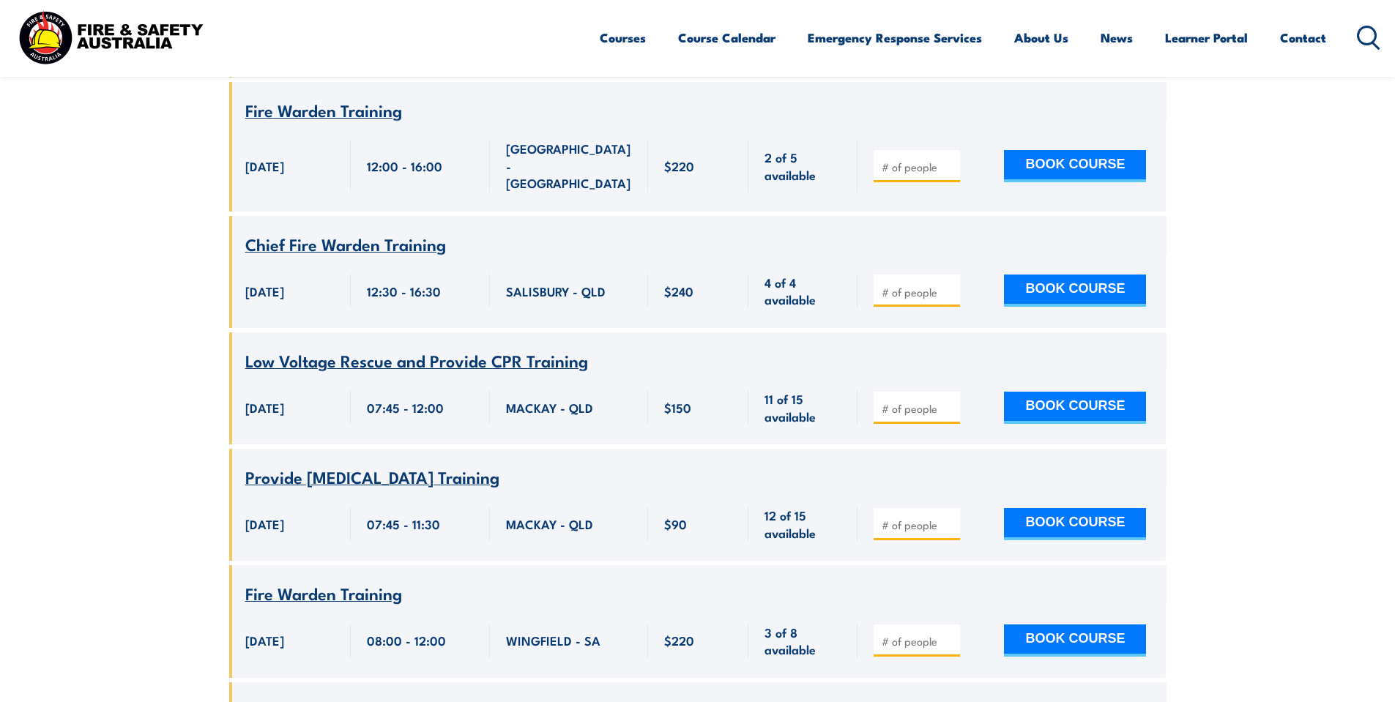
click at [291, 348] on span "Low Voltage Rescue and Provide CPR Training" at bounding box center [416, 360] width 343 height 25
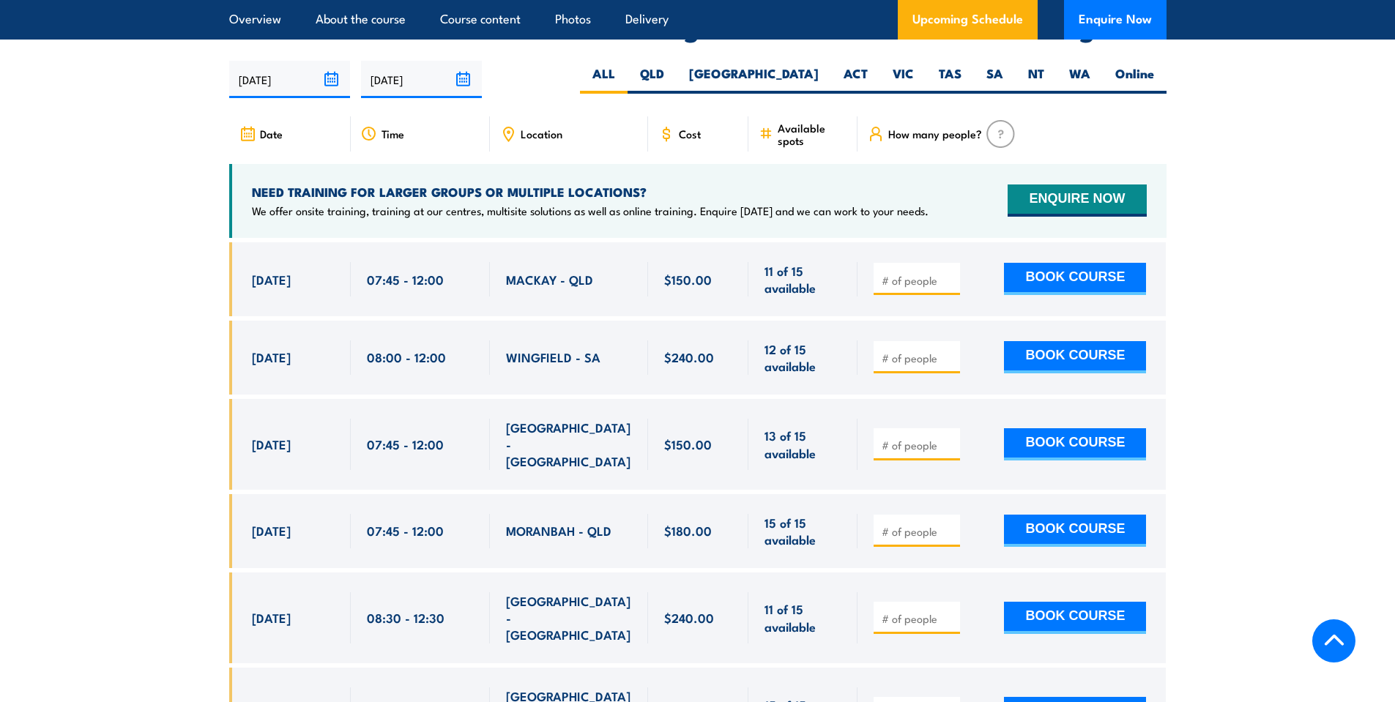
scroll to position [2344, 0]
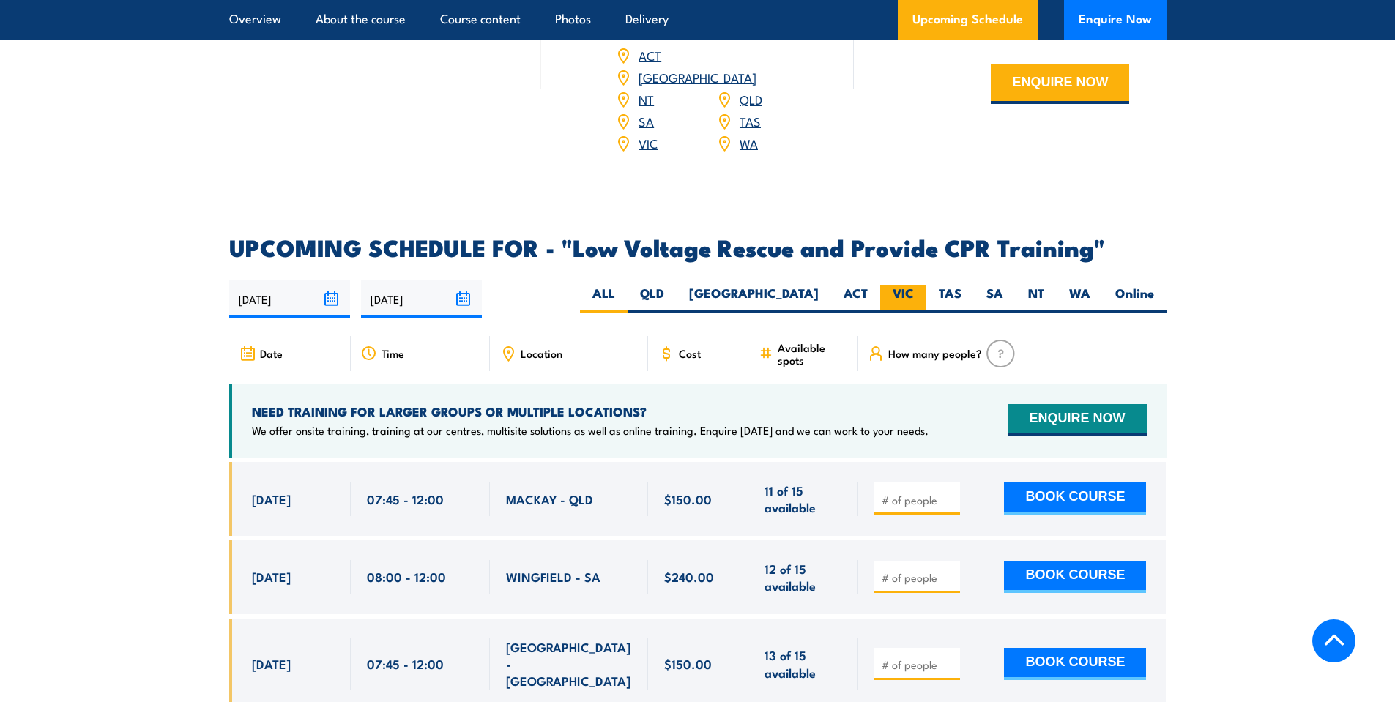
click at [911, 285] on label "VIC" at bounding box center [903, 299] width 46 height 29
click at [914, 285] on input "VIC" at bounding box center [919, 290] width 10 height 10
radio input "true"
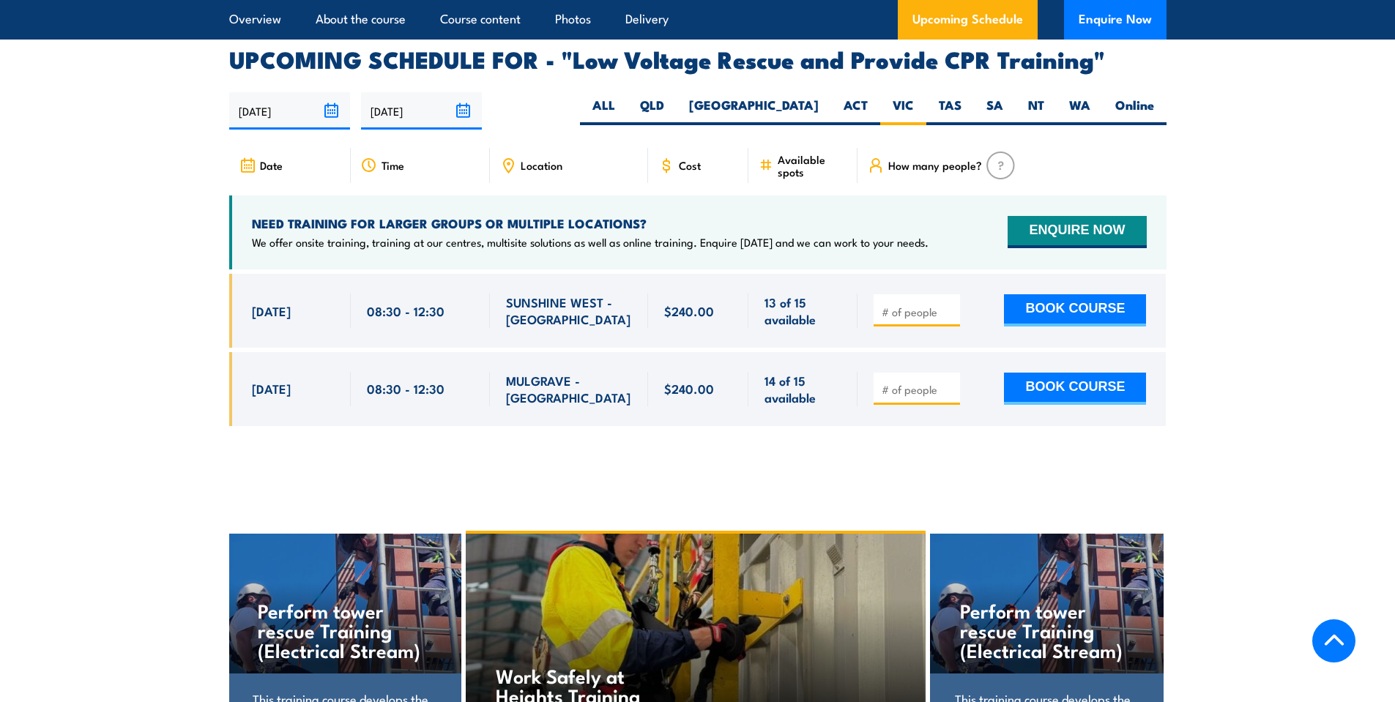
scroll to position [2538, 0]
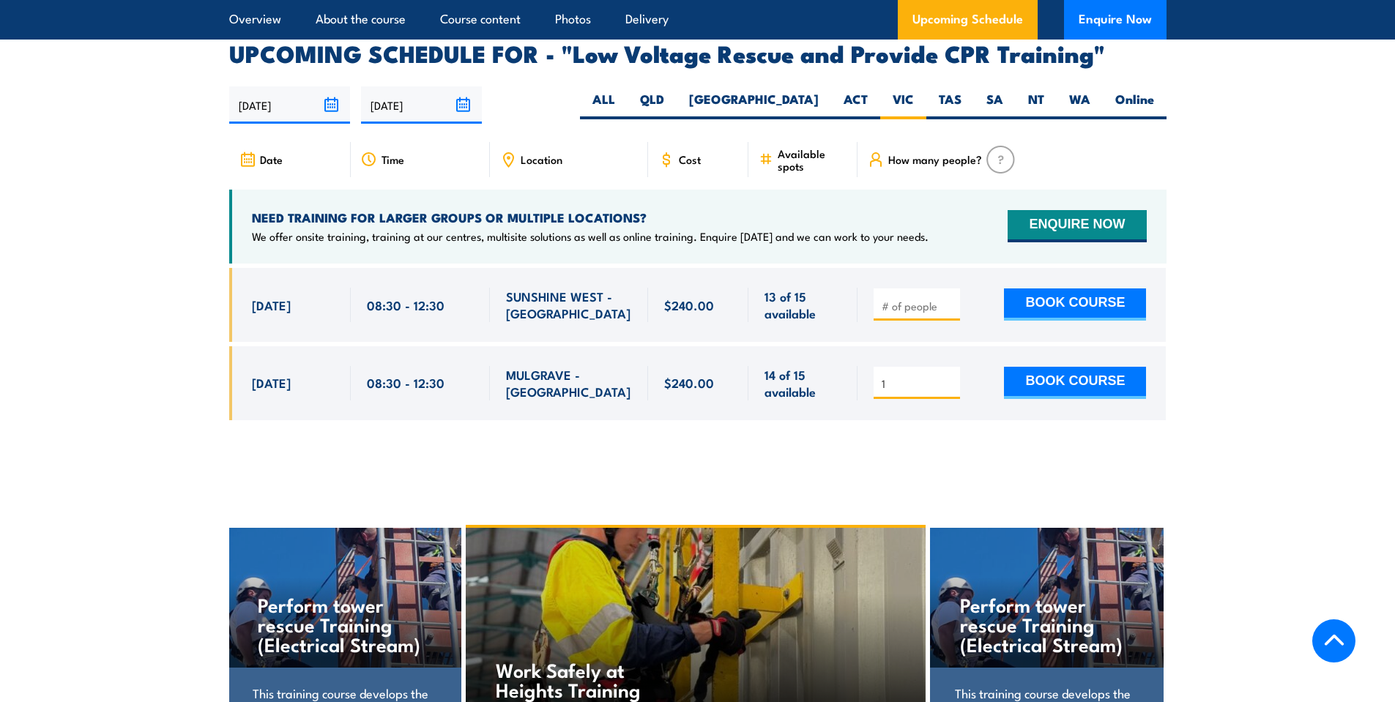
click at [950, 377] on input "1" at bounding box center [918, 384] width 73 height 15
type input "2"
click at [950, 377] on input "2" at bounding box center [918, 384] width 73 height 15
click at [1043, 367] on button "BOOK COURSE" at bounding box center [1075, 383] width 142 height 32
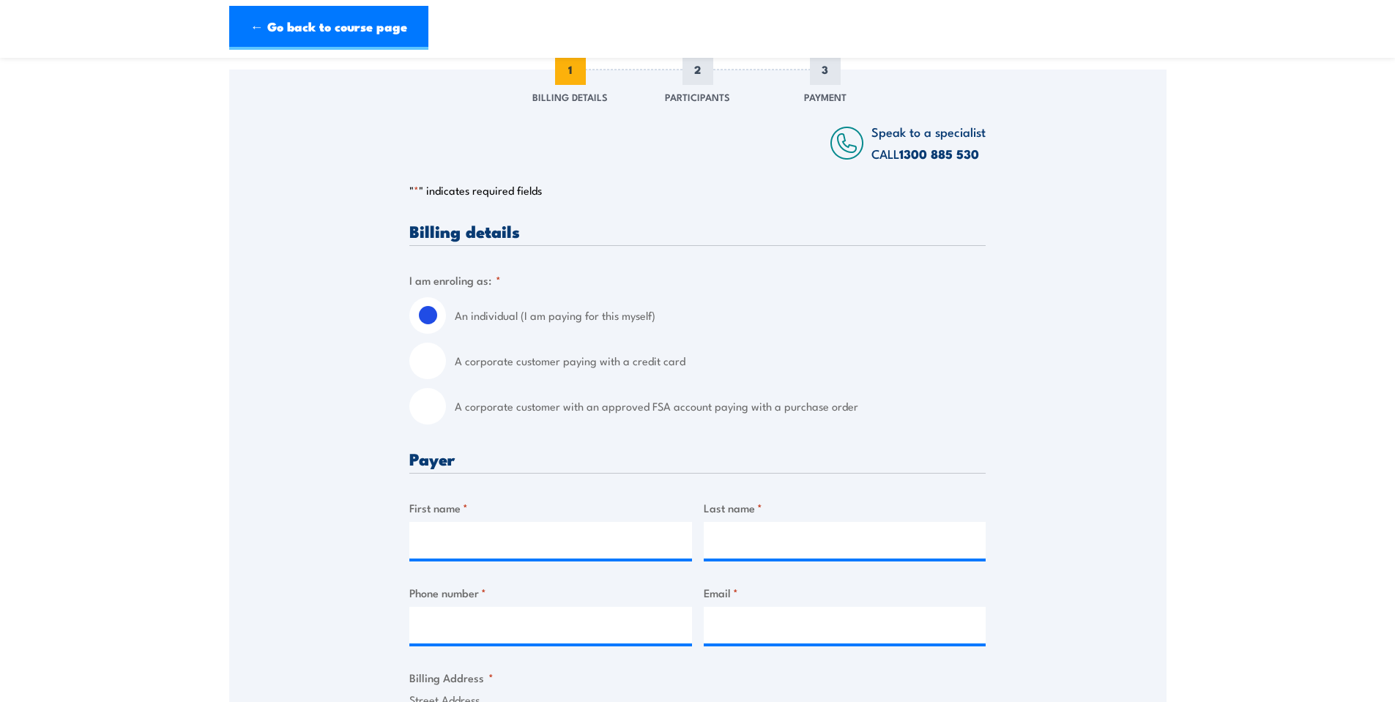
scroll to position [220, 0]
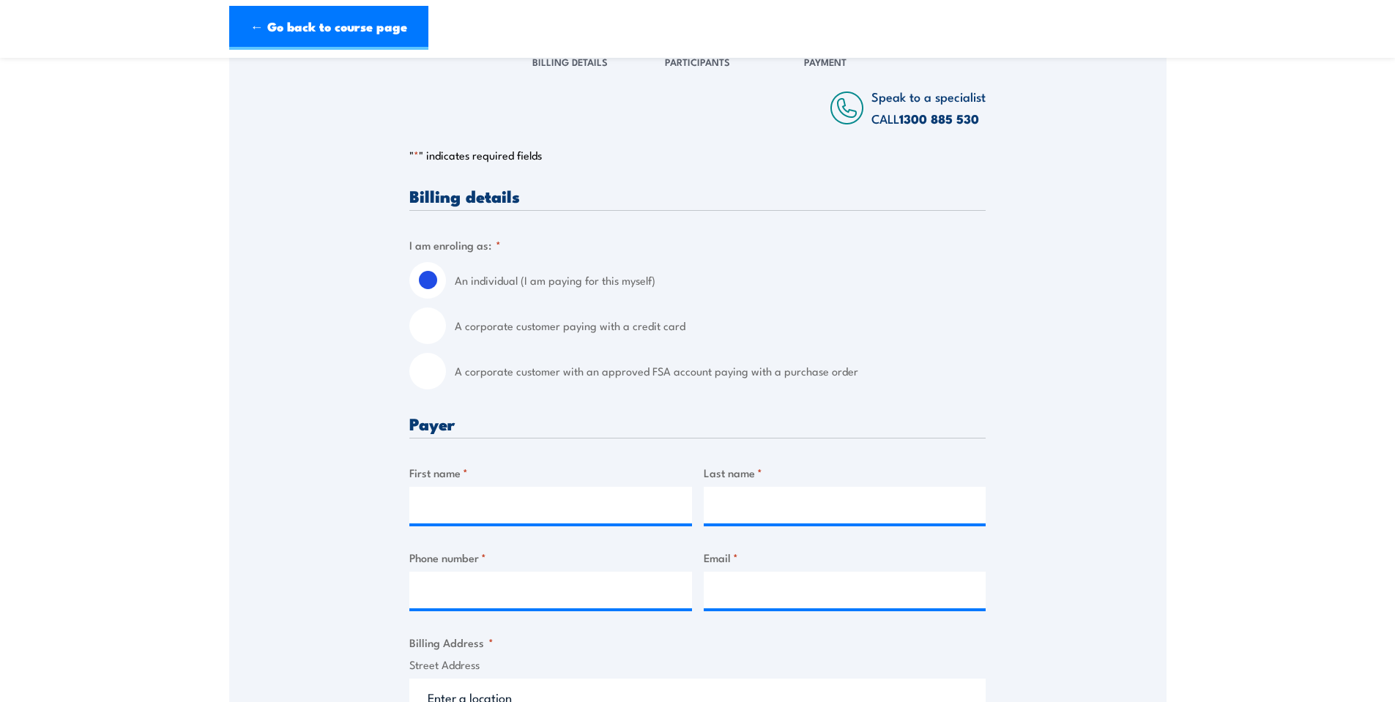
click at [427, 366] on input "A corporate customer with an approved FSA account paying with a purchase order" at bounding box center [427, 371] width 37 height 37
radio input "true"
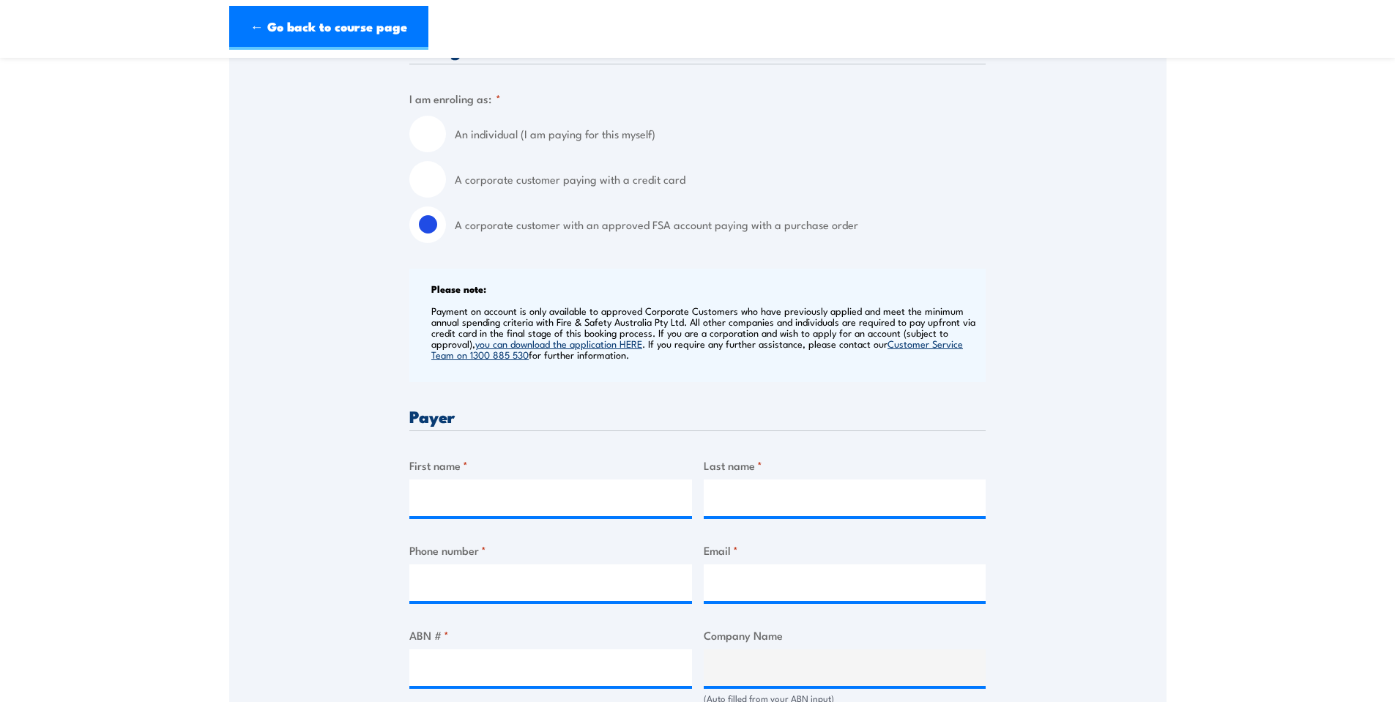
scroll to position [513, 0]
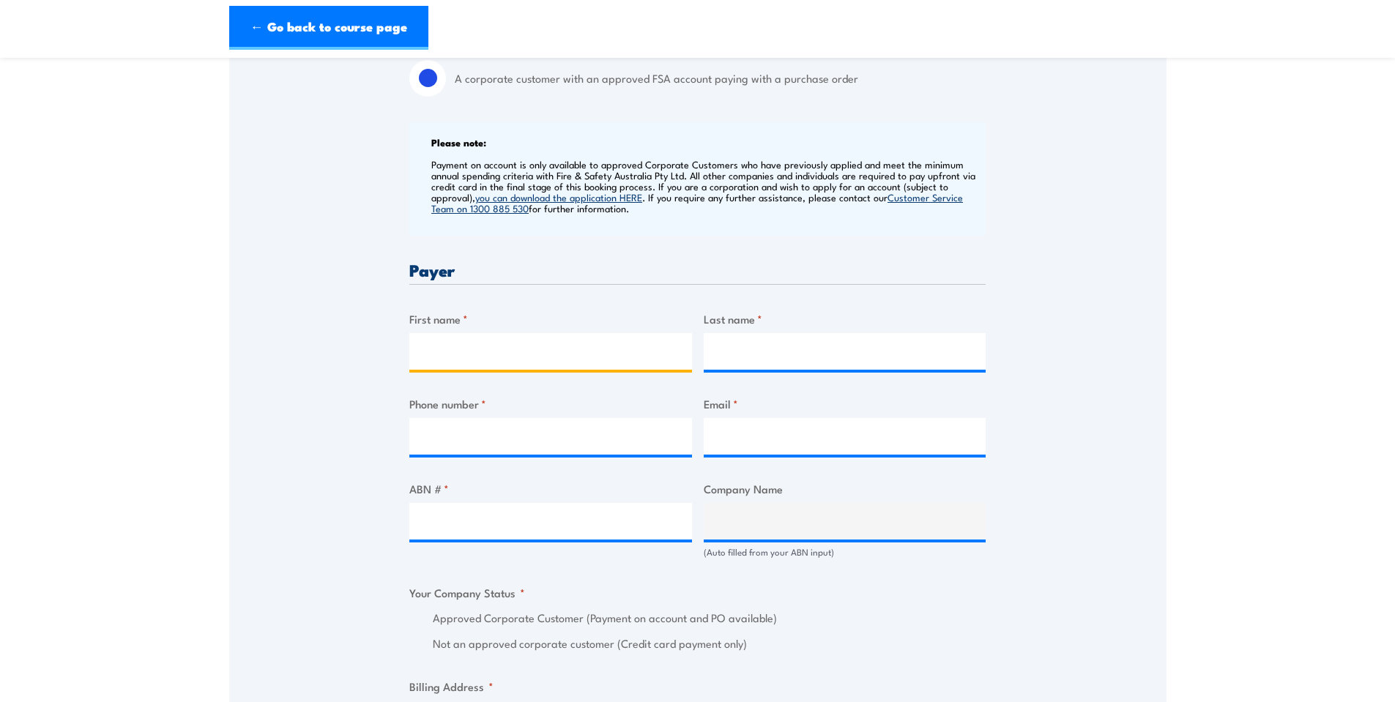
click at [448, 345] on input "First name *" at bounding box center [550, 351] width 283 height 37
type input "[PERSON_NAME]"
click at [734, 343] on input "Last name *" at bounding box center [845, 351] width 283 height 37
type input "[PERSON_NAME]"
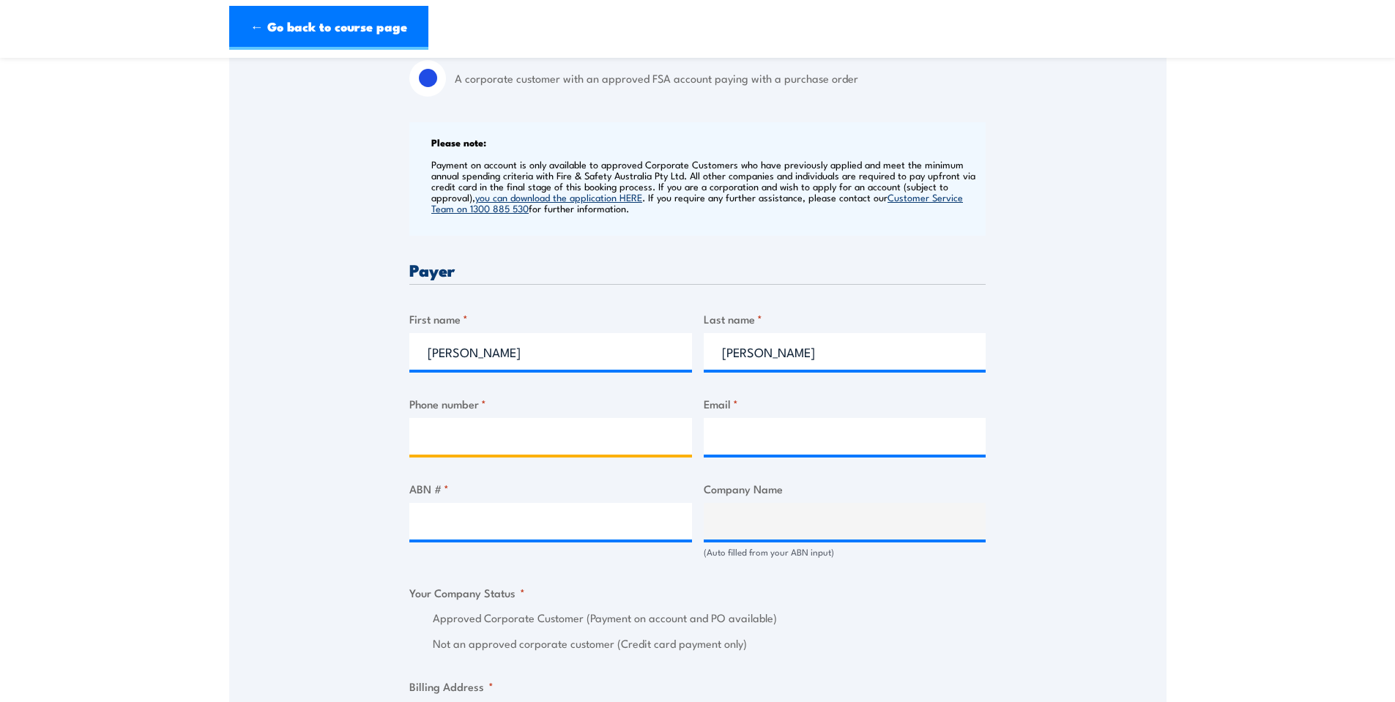
click at [486, 442] on input "Phone number *" at bounding box center [550, 436] width 283 height 37
type input "0400419049"
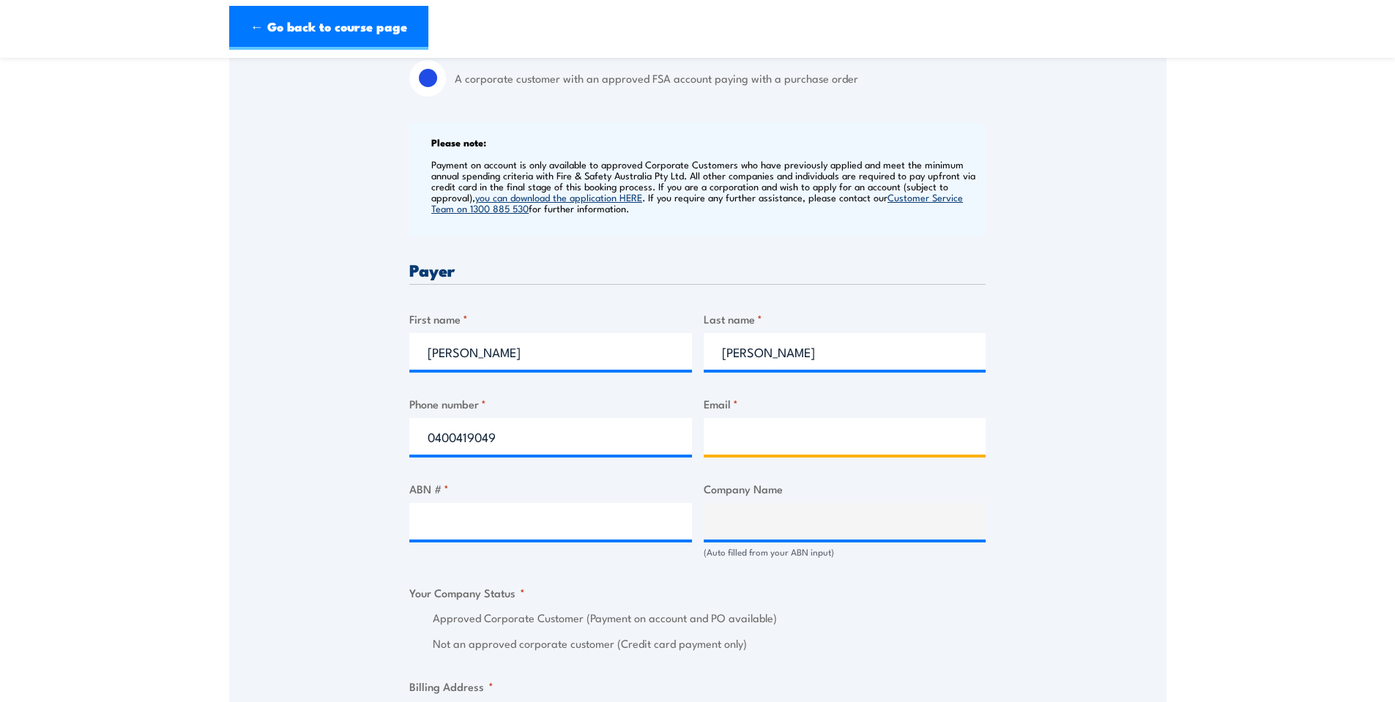
click at [807, 425] on input "Email *" at bounding box center [845, 436] width 283 height 37
type input "[PERSON_NAME][EMAIL_ADDRESS][DOMAIN_NAME]"
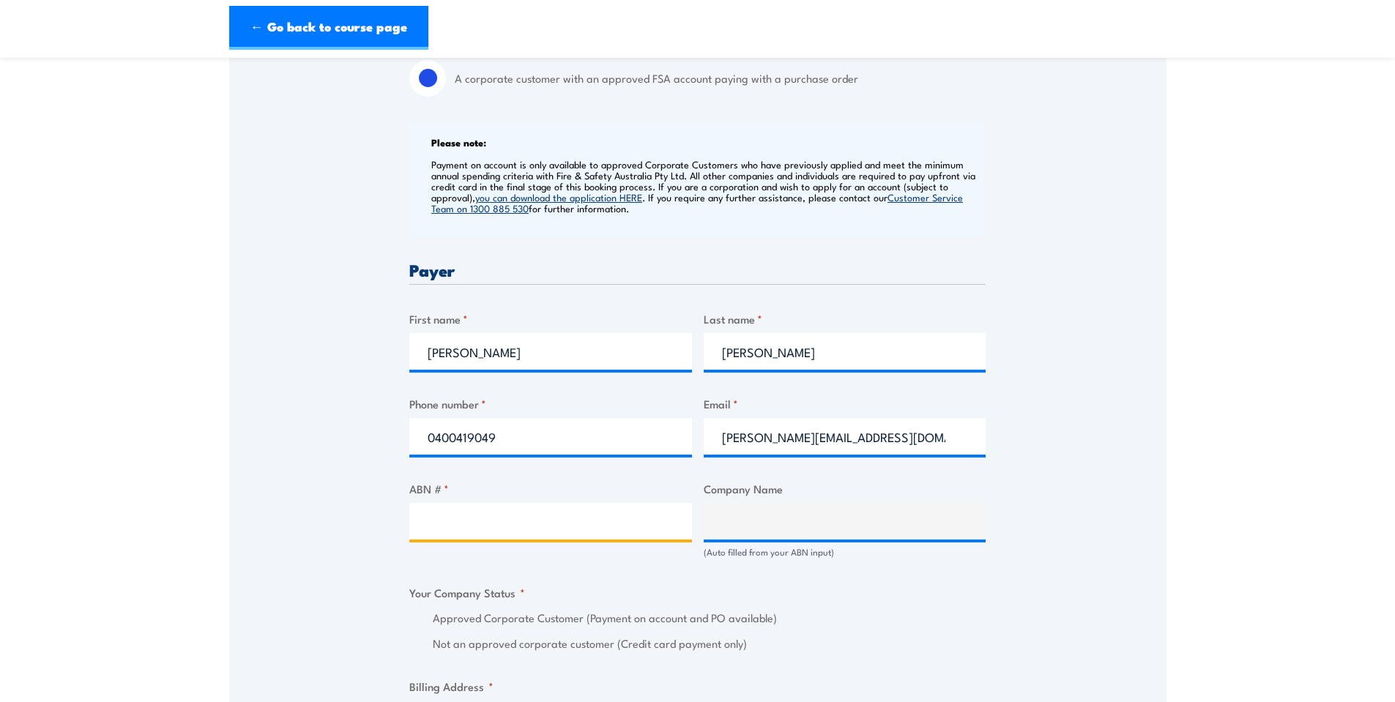
click at [495, 524] on input "ABN # *" at bounding box center [550, 521] width 283 height 37
type input "52006483665"
type input "FONTERRA AUSTRALIA PTY LTD"
radio input "true"
type input "52006483665"
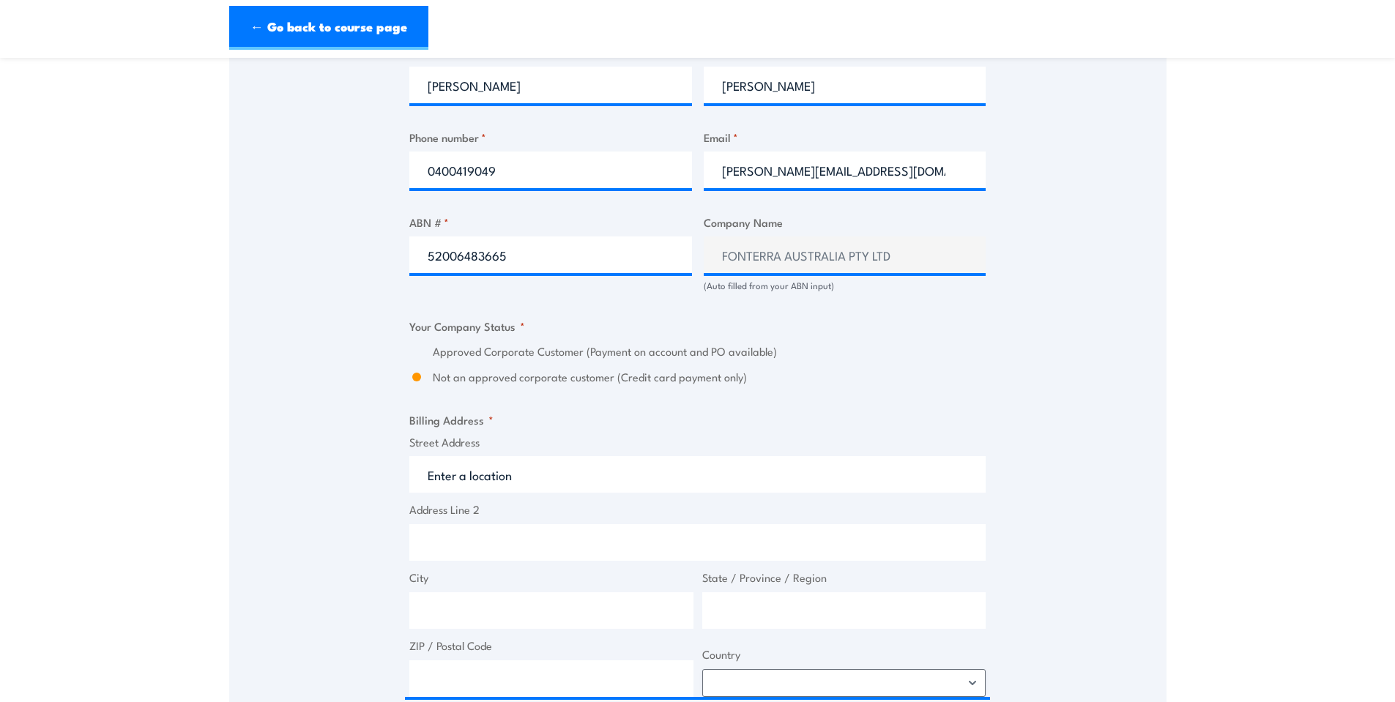
scroll to position [806, 0]
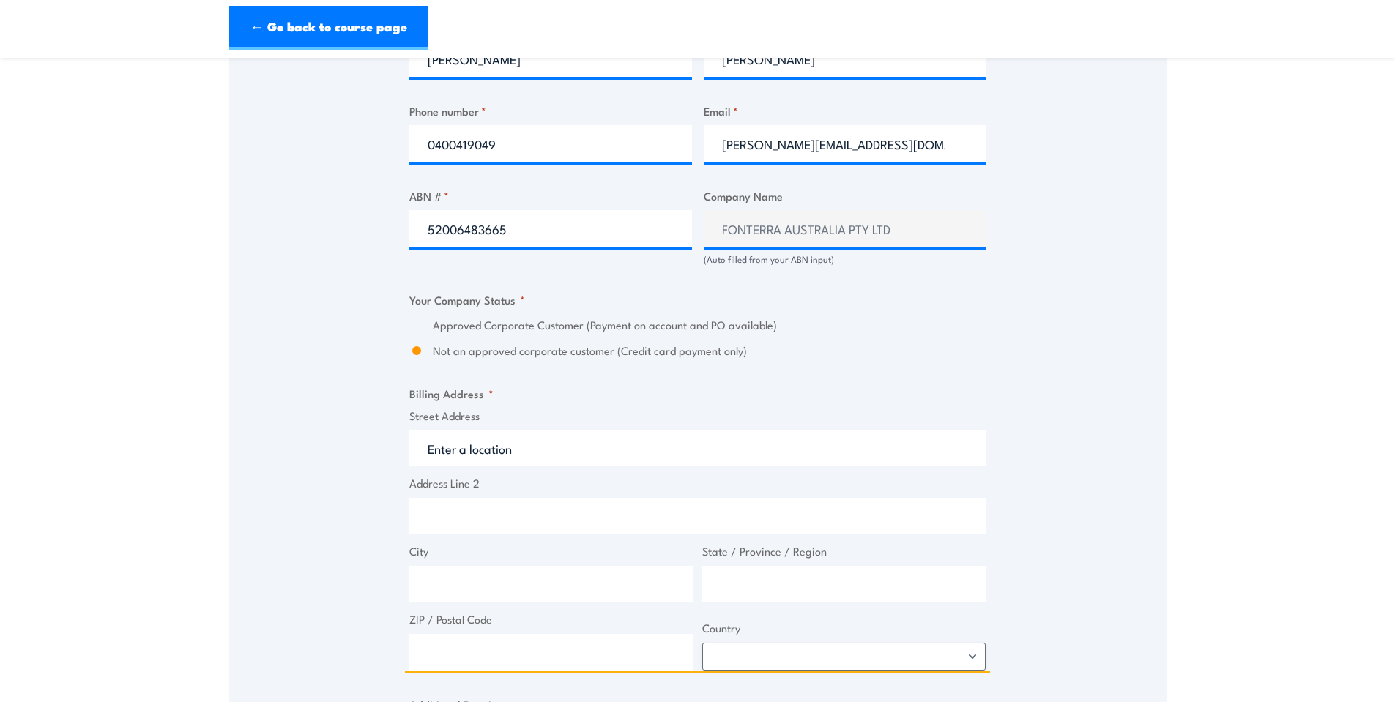
click at [536, 453] on input "Street Address" at bounding box center [697, 448] width 576 height 37
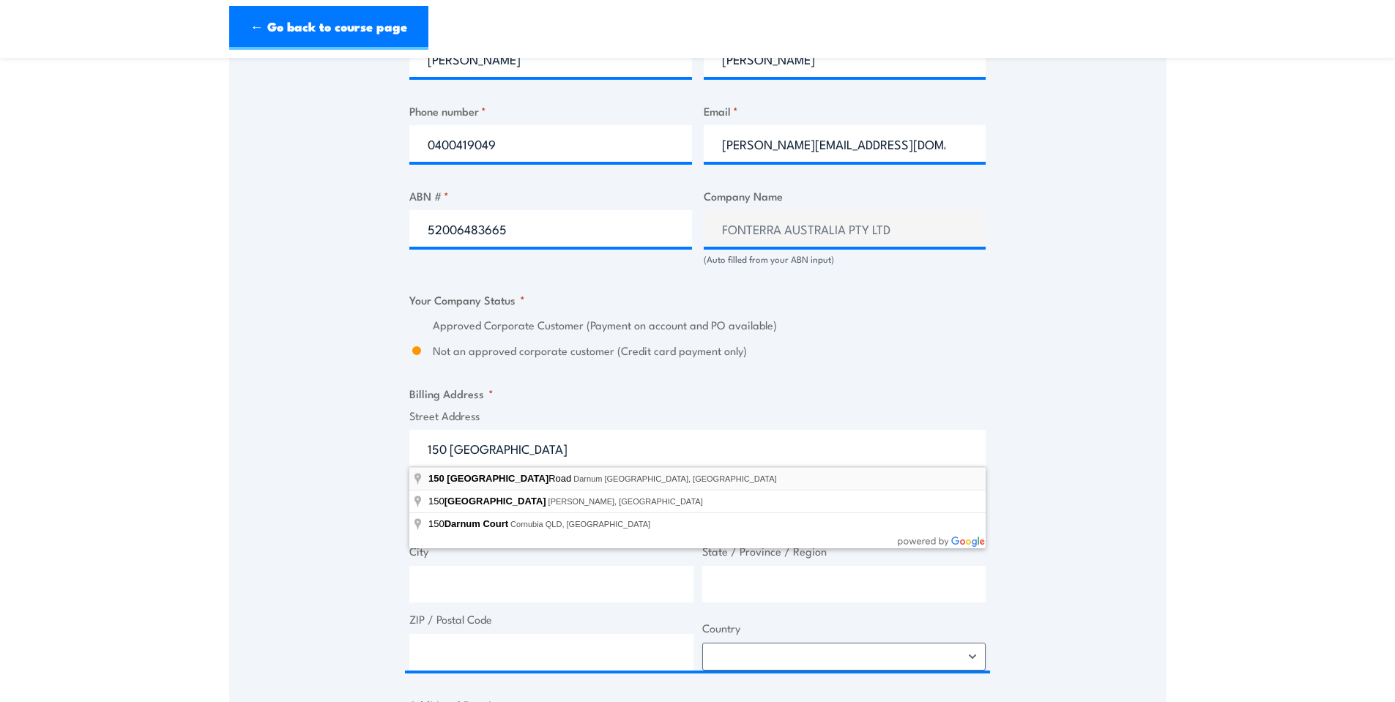
type input "[STREET_ADDRESS]"
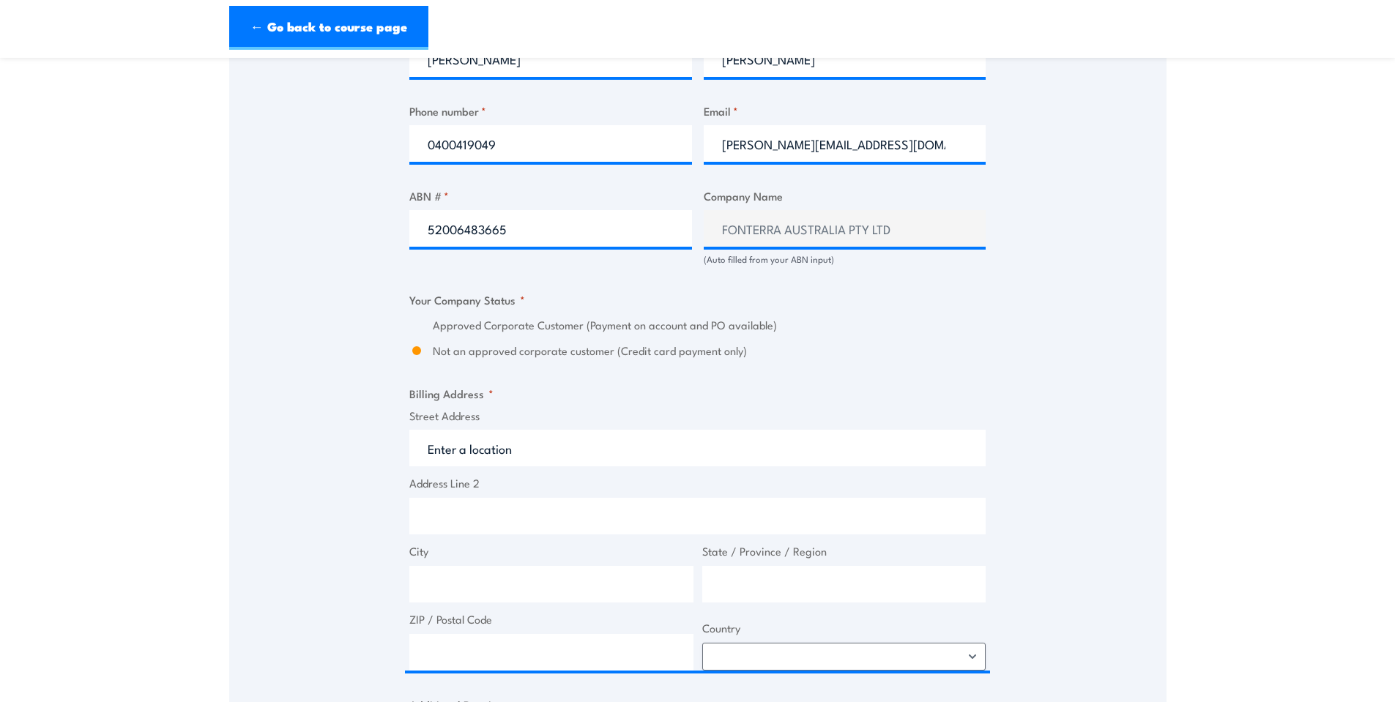
type input "[STREET_ADDRESS]"
type input "Darnum"
type input "Victoria"
type input "3822"
select select "[GEOGRAPHIC_DATA]"
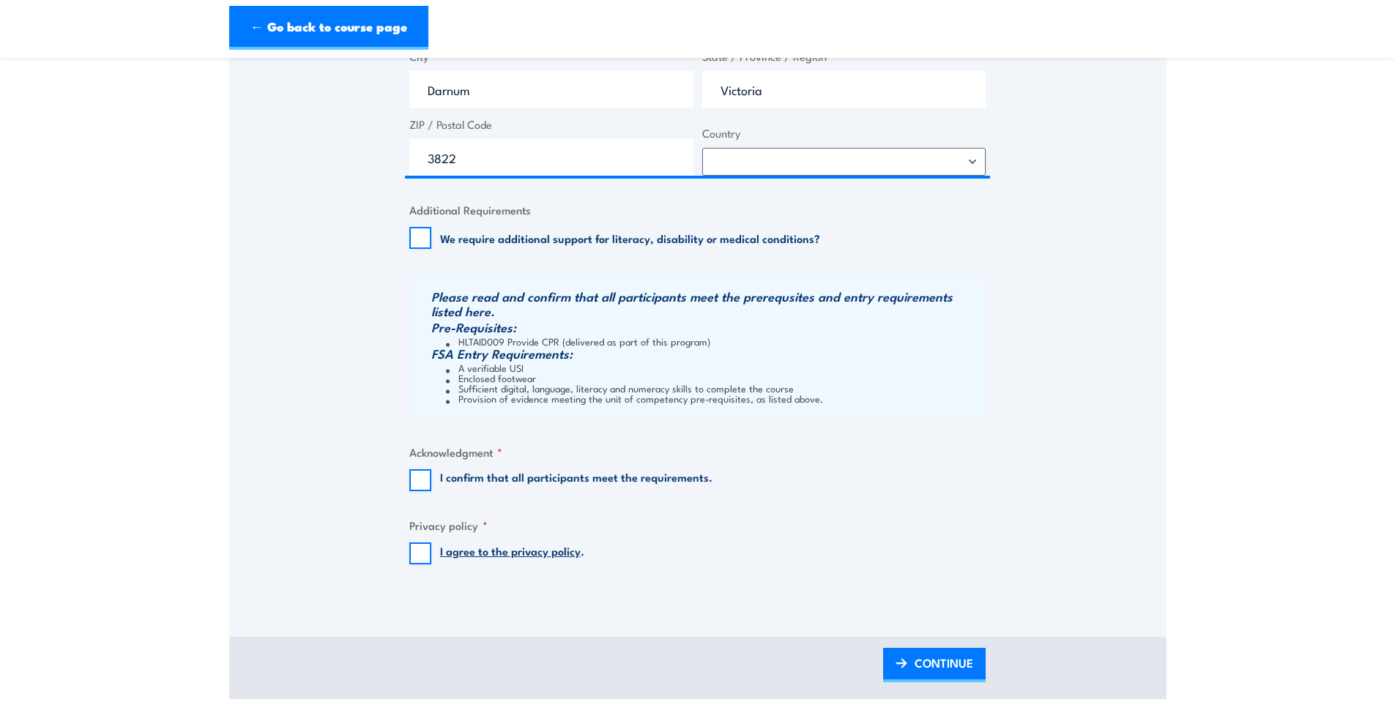
scroll to position [1392, 0]
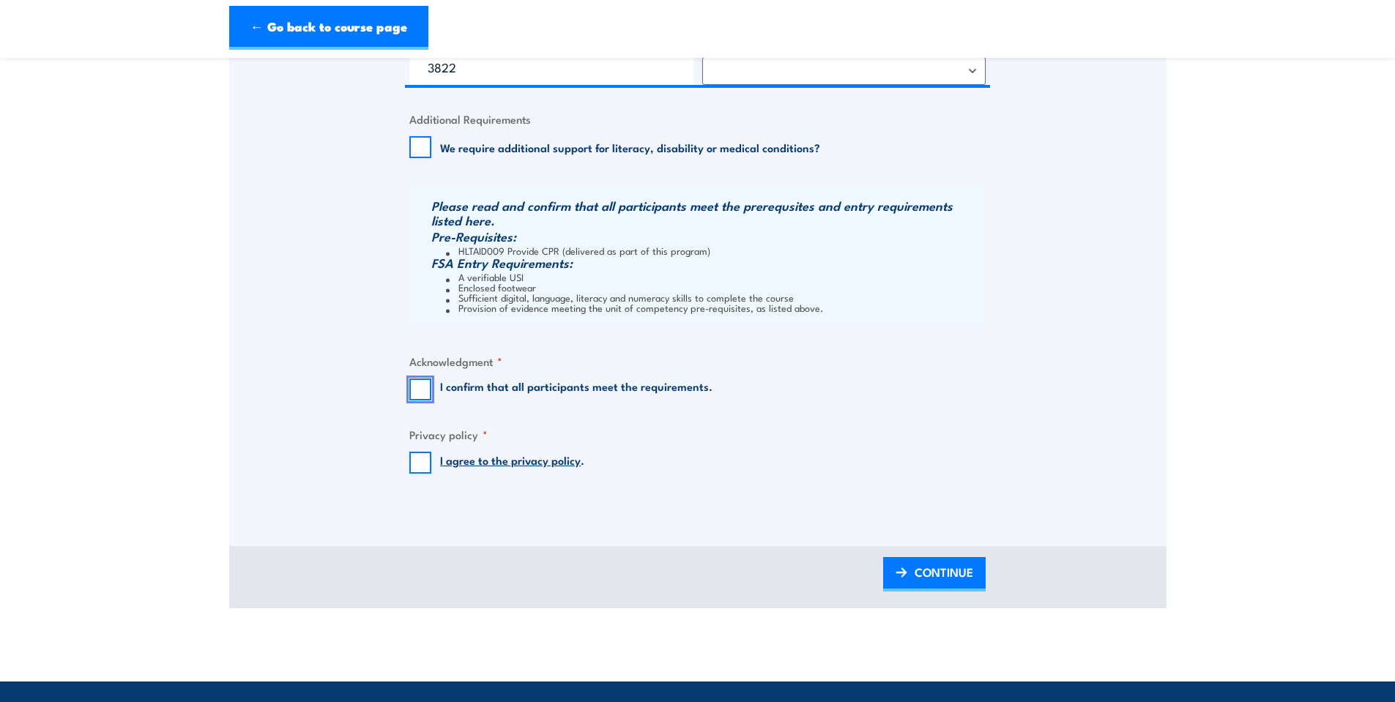
click at [413, 387] on input "I confirm that all participants meet the requirements." at bounding box center [420, 390] width 22 height 22
checkbox input "true"
drag, startPoint x: 415, startPoint y: 454, endPoint x: 459, endPoint y: 460, distance: 44.3
click at [415, 454] on input "I agree to the privacy policy ." at bounding box center [420, 463] width 22 height 22
checkbox input "true"
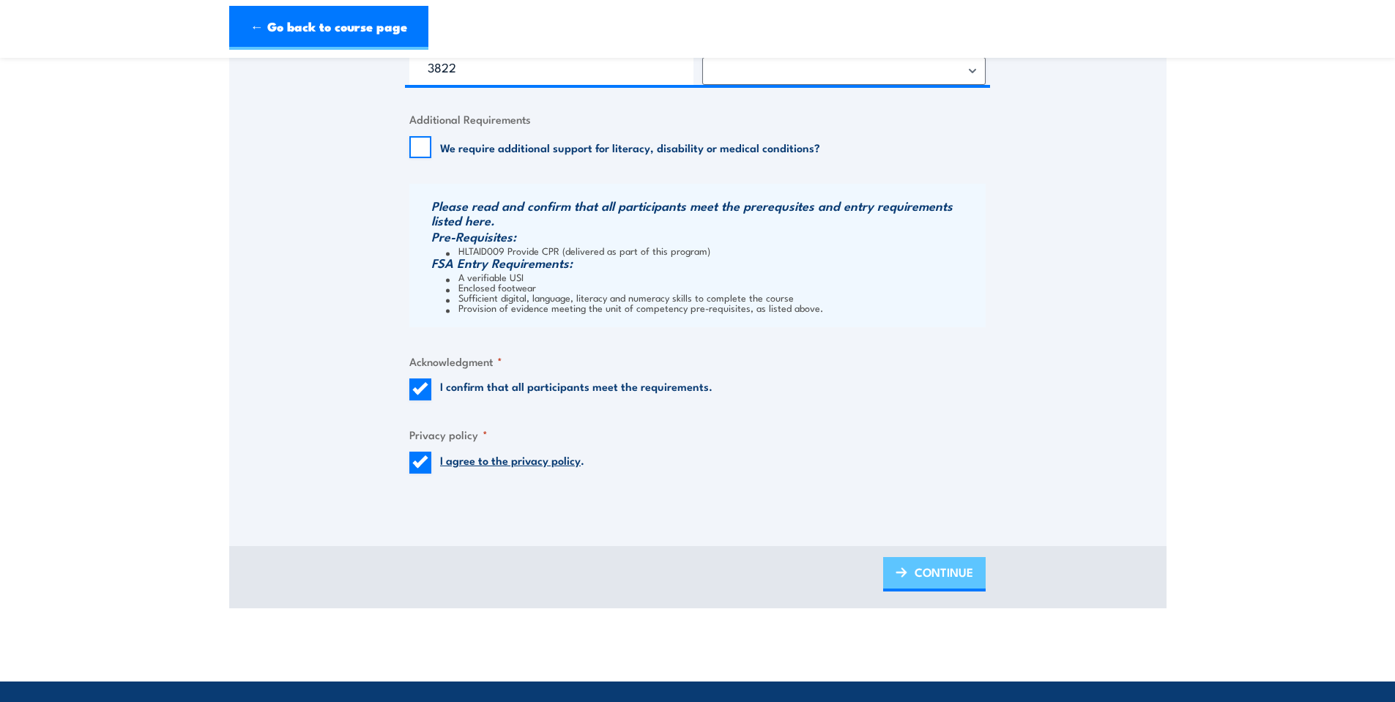
click at [956, 569] on span "CONTINUE" at bounding box center [944, 572] width 59 height 39
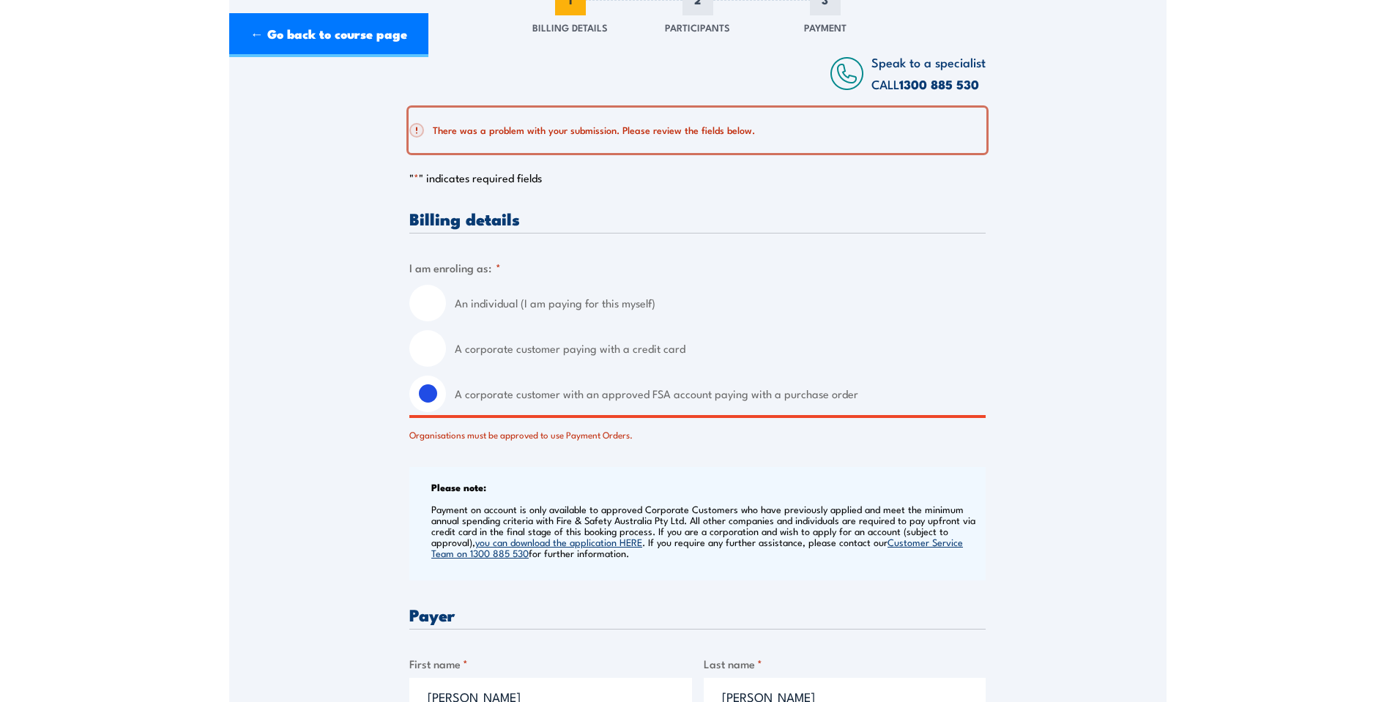
scroll to position [0, 0]
